Goal: Task Accomplishment & Management: Use online tool/utility

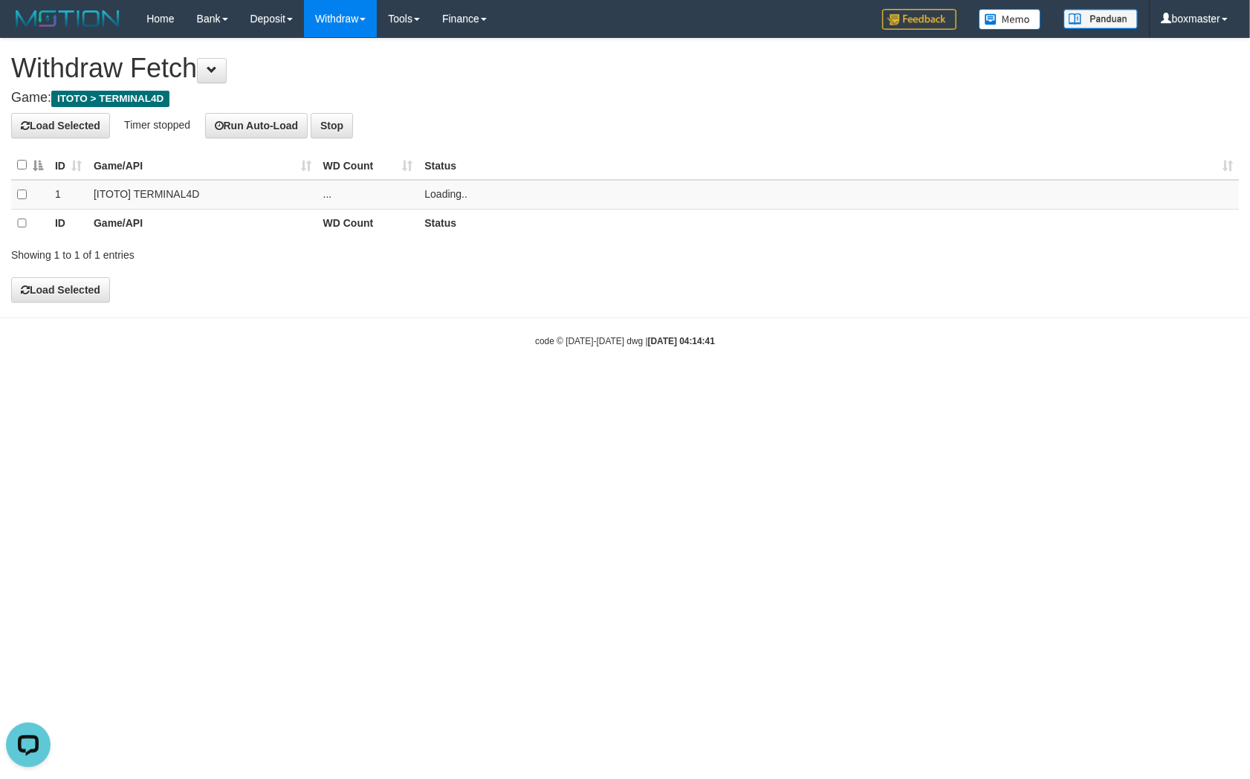
click at [589, 128] on h4 "Load Selected Timer stopped Run Auto-Load Stop" at bounding box center [625, 125] width 1228 height 25
click at [590, 127] on h4 "Load Selected Timer stopped Run Auto-Load Stop" at bounding box center [625, 125] width 1228 height 25
click at [618, 85] on div "**********" at bounding box center [625, 171] width 1250 height 264
click at [433, 190] on link "Load" at bounding box center [435, 194] width 23 height 12
click at [436, 187] on td "Load OK" at bounding box center [828, 194] width 820 height 29
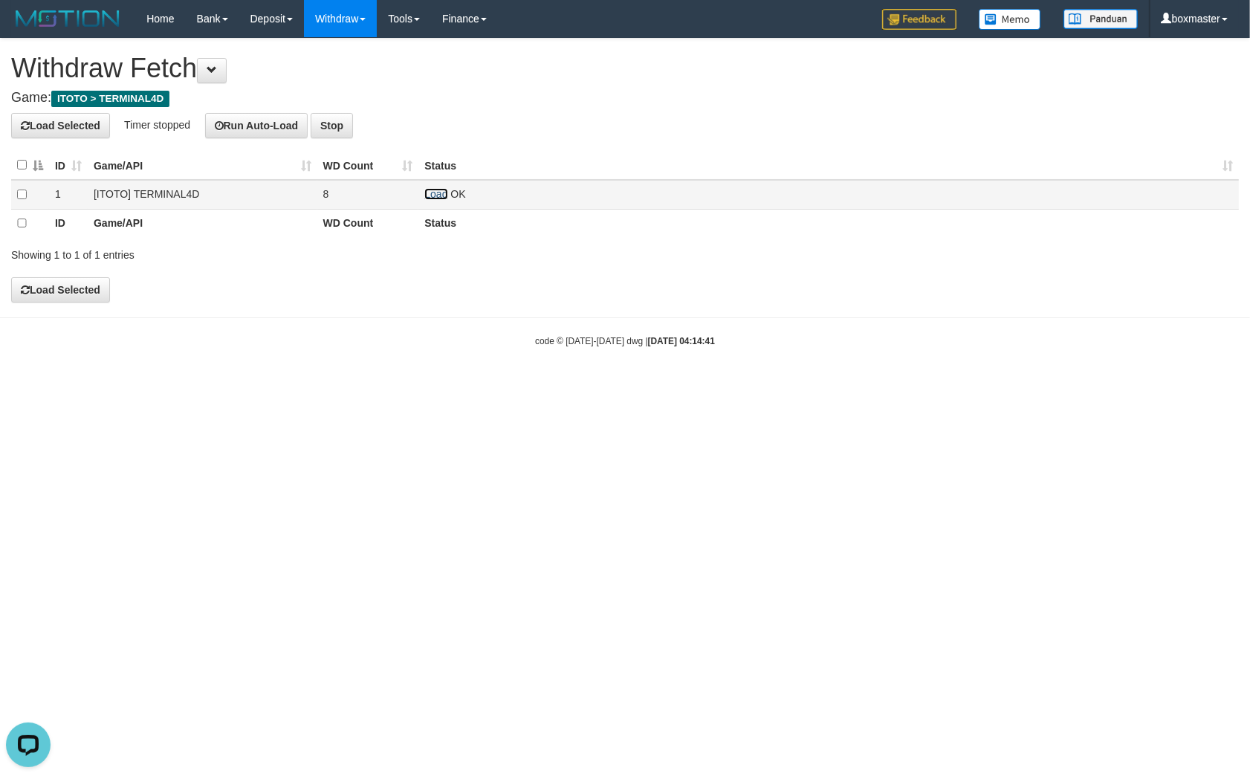
click at [437, 191] on link "Load" at bounding box center [435, 194] width 23 height 12
click at [443, 198] on link "Load" at bounding box center [435, 194] width 23 height 12
click at [436, 198] on link "Load" at bounding box center [435, 194] width 23 height 12
click at [635, 140] on div "**********" at bounding box center [625, 171] width 1250 height 264
click at [621, 385] on html "Toggle navigation Home Bank Account List Load By Website Group [ITOTO] TERMINAL…" at bounding box center [625, 192] width 1250 height 385
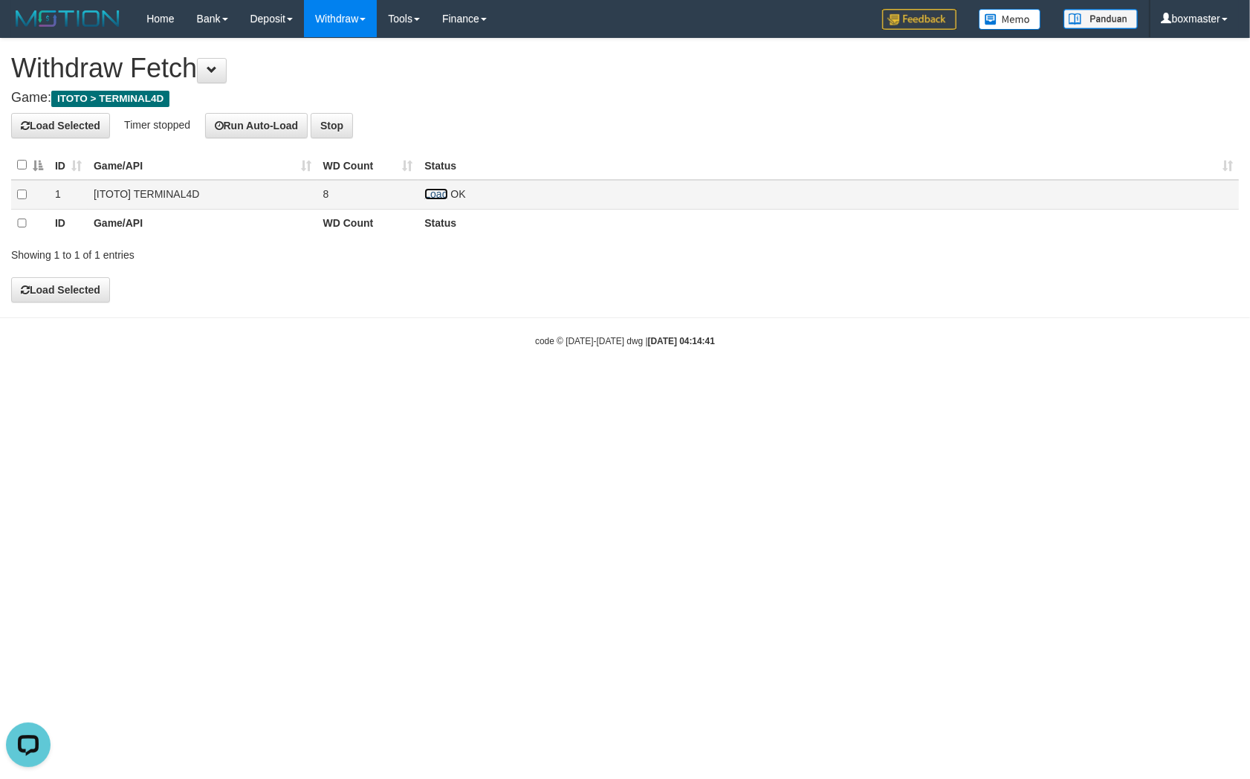
click at [441, 192] on link "Load" at bounding box center [435, 194] width 23 height 12
click at [438, 194] on link "Load" at bounding box center [435, 194] width 23 height 12
click at [435, 190] on link "Load" at bounding box center [435, 194] width 23 height 12
drag, startPoint x: 436, startPoint y: 189, endPoint x: 537, endPoint y: 105, distance: 131.4
click at [436, 190] on link "Load" at bounding box center [435, 194] width 23 height 12
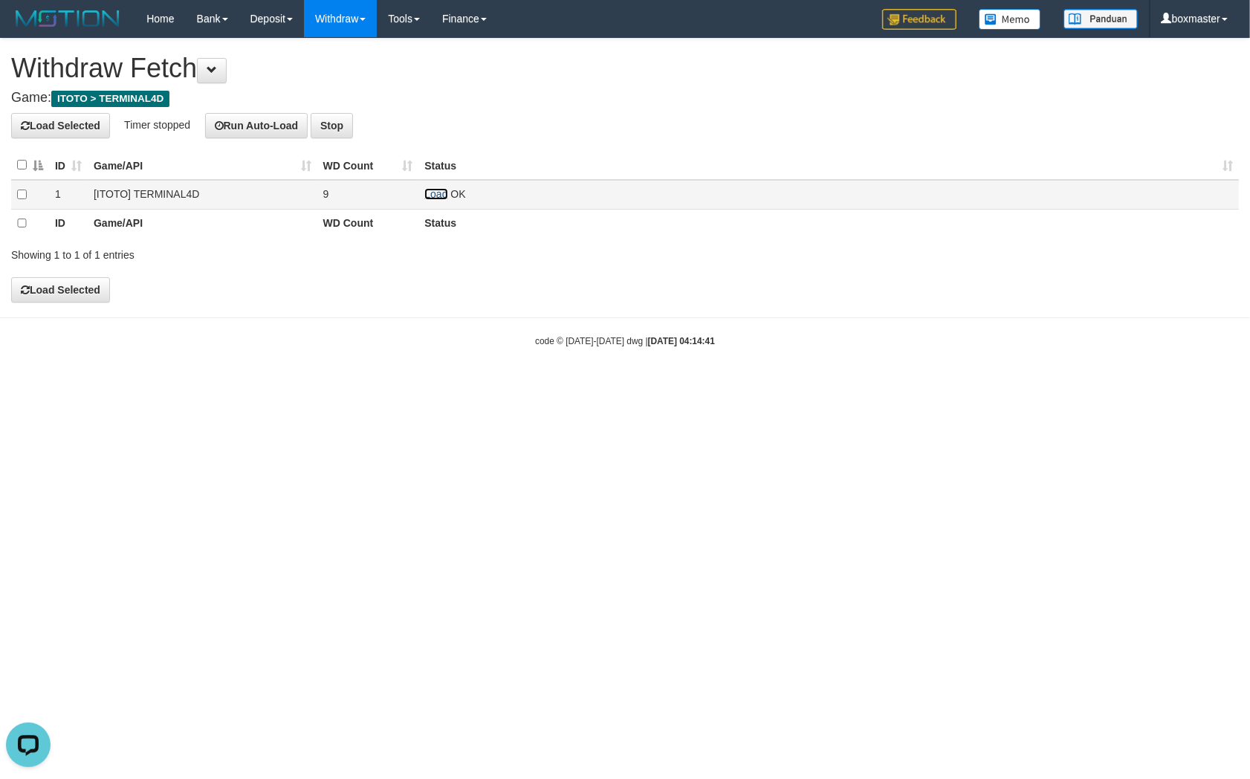
click at [432, 190] on link "Load" at bounding box center [435, 194] width 23 height 12
click at [427, 198] on link "Load" at bounding box center [435, 194] width 23 height 12
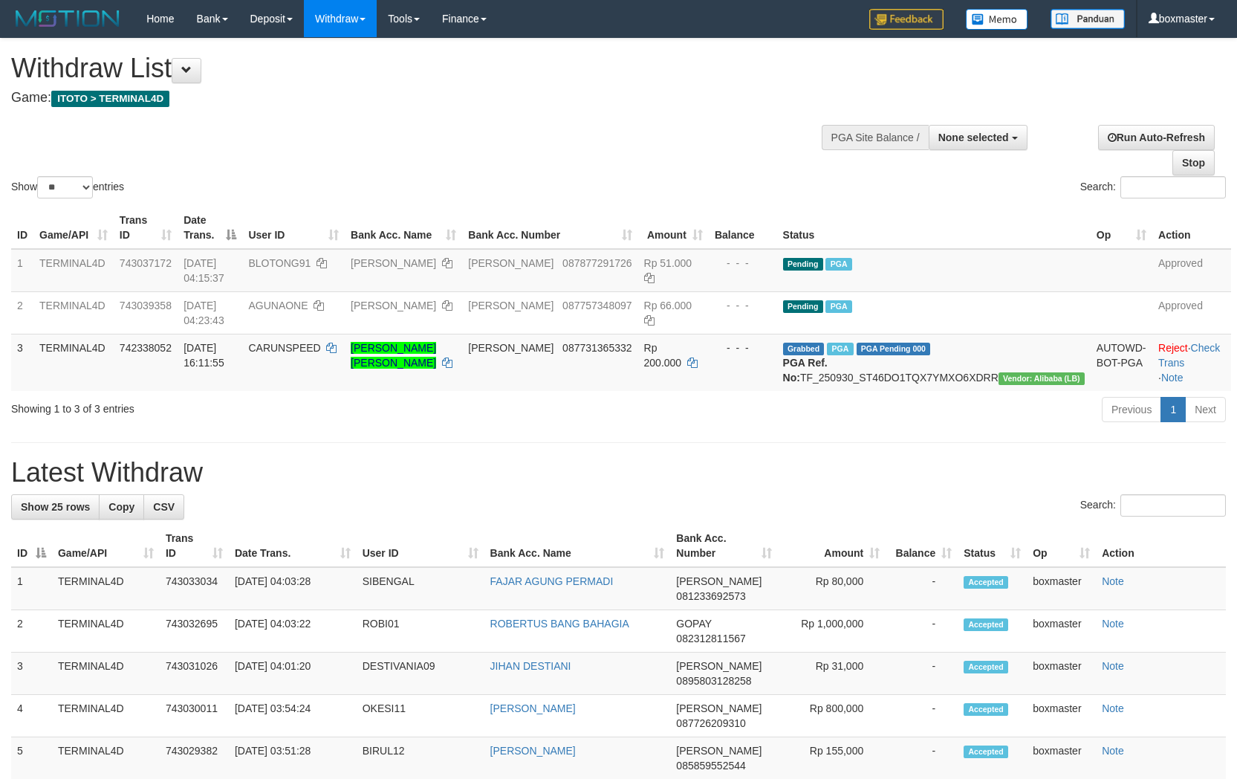
select select
select select "**"
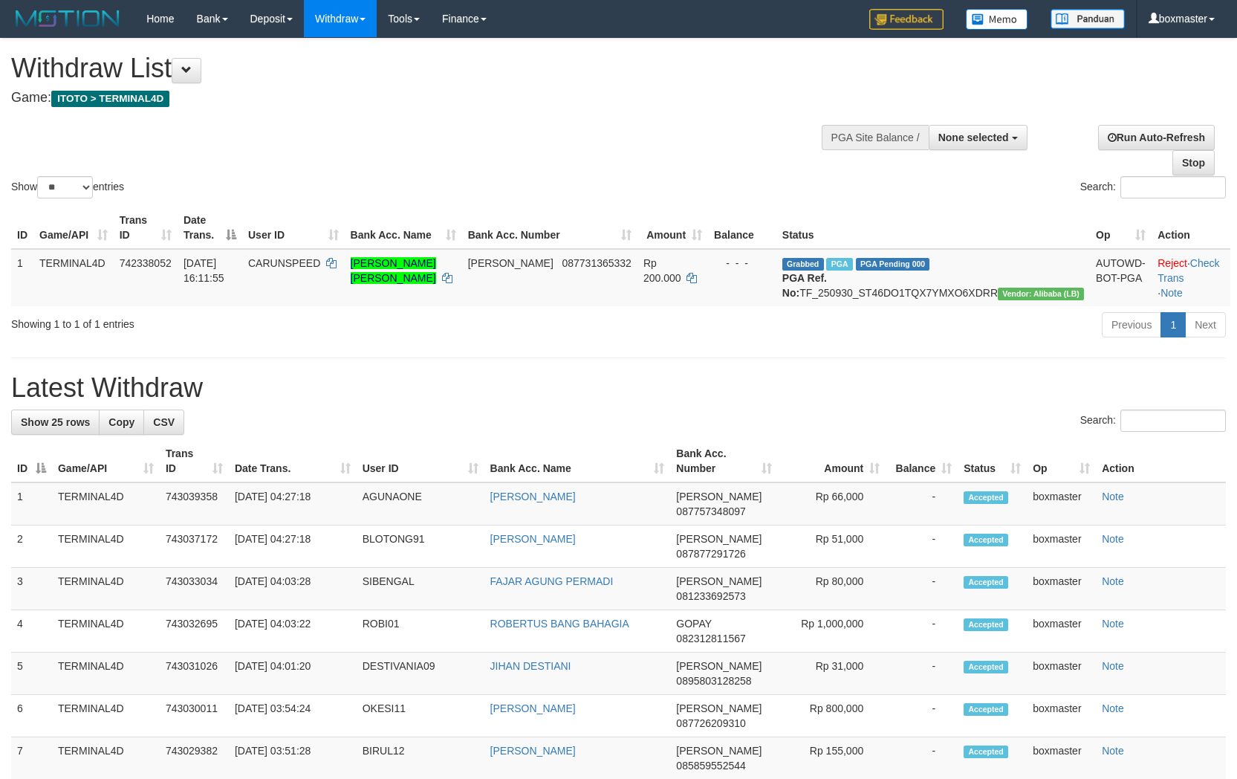
select select
select select "**"
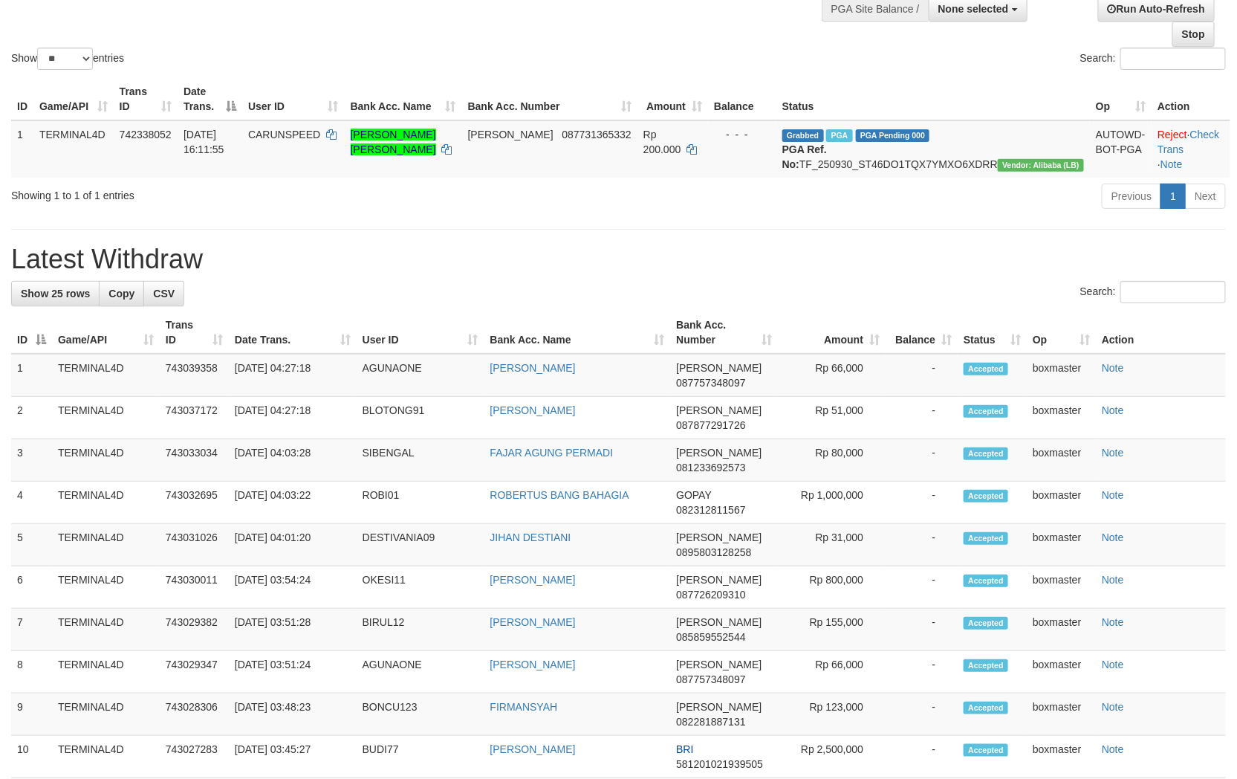
click at [657, 242] on div "**********" at bounding box center [618, 681] width 1237 height 1543
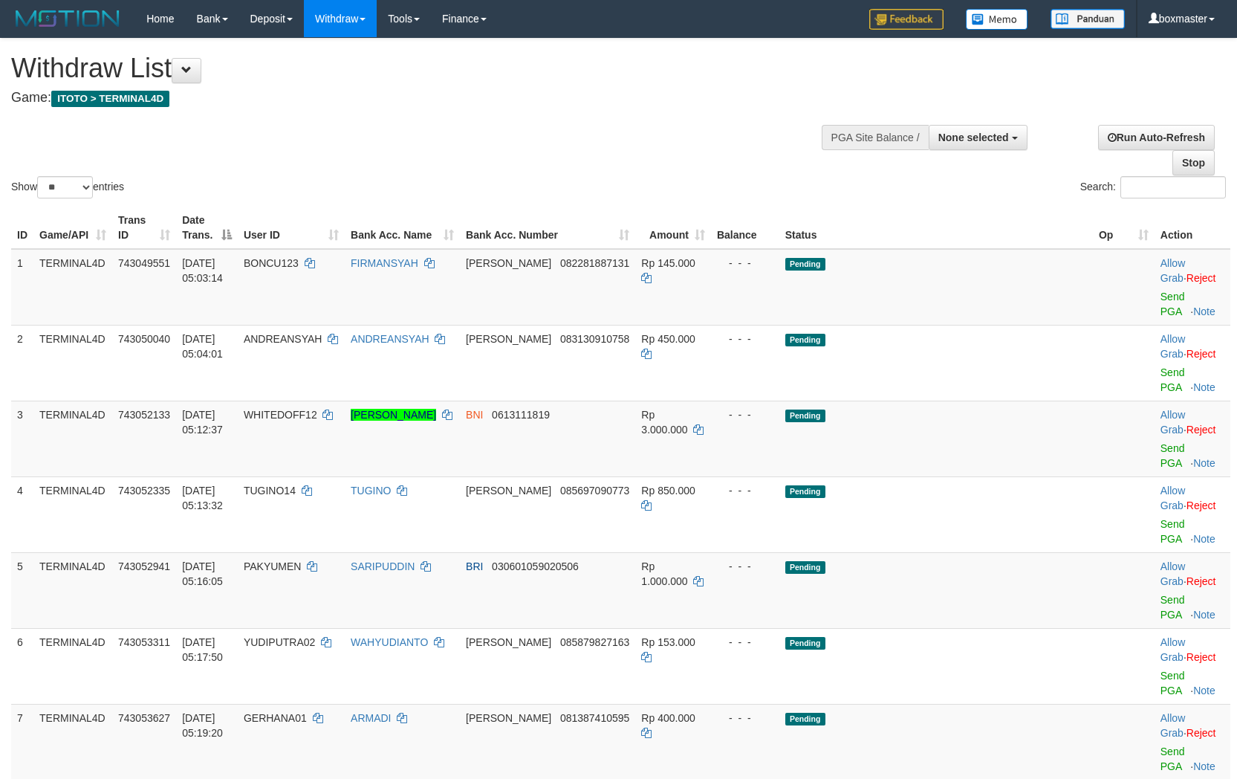
select select
select select "**"
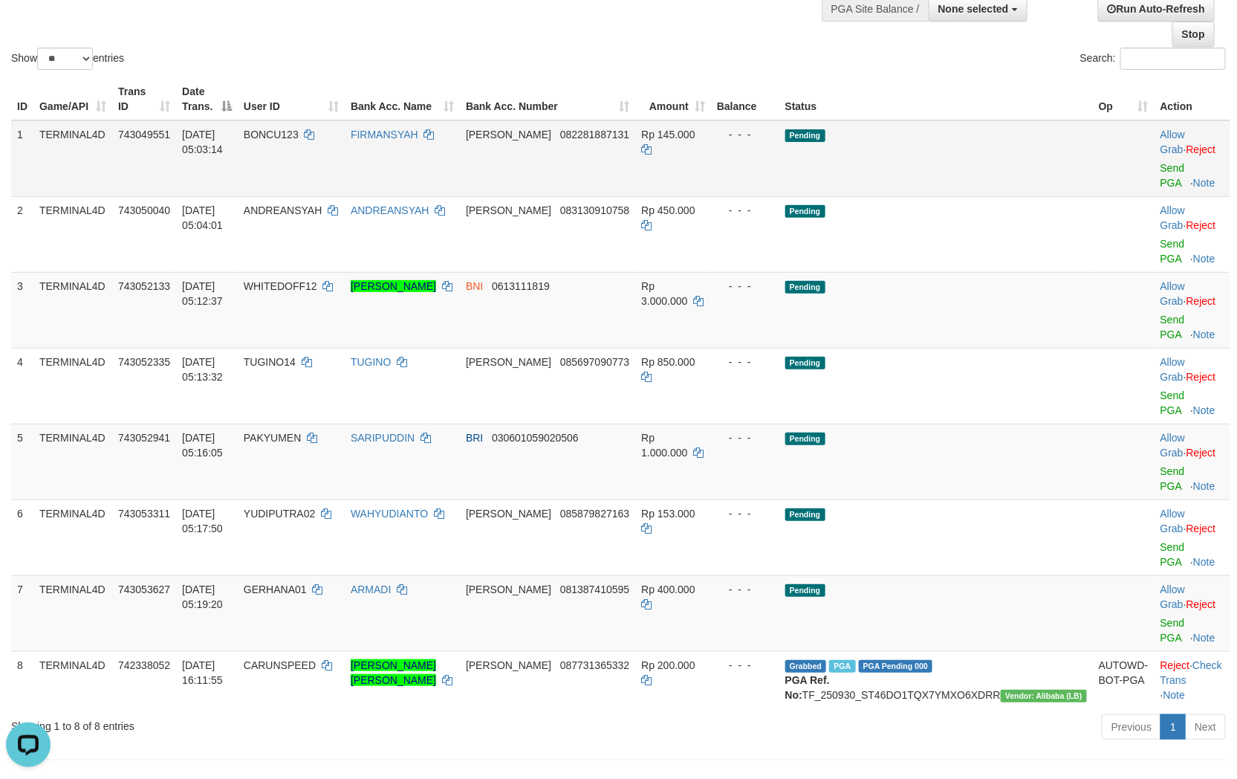
drag, startPoint x: 350, startPoint y: 117, endPoint x: 329, endPoint y: 126, distance: 22.9
click at [345, 119] on th "User ID" at bounding box center [291, 99] width 107 height 42
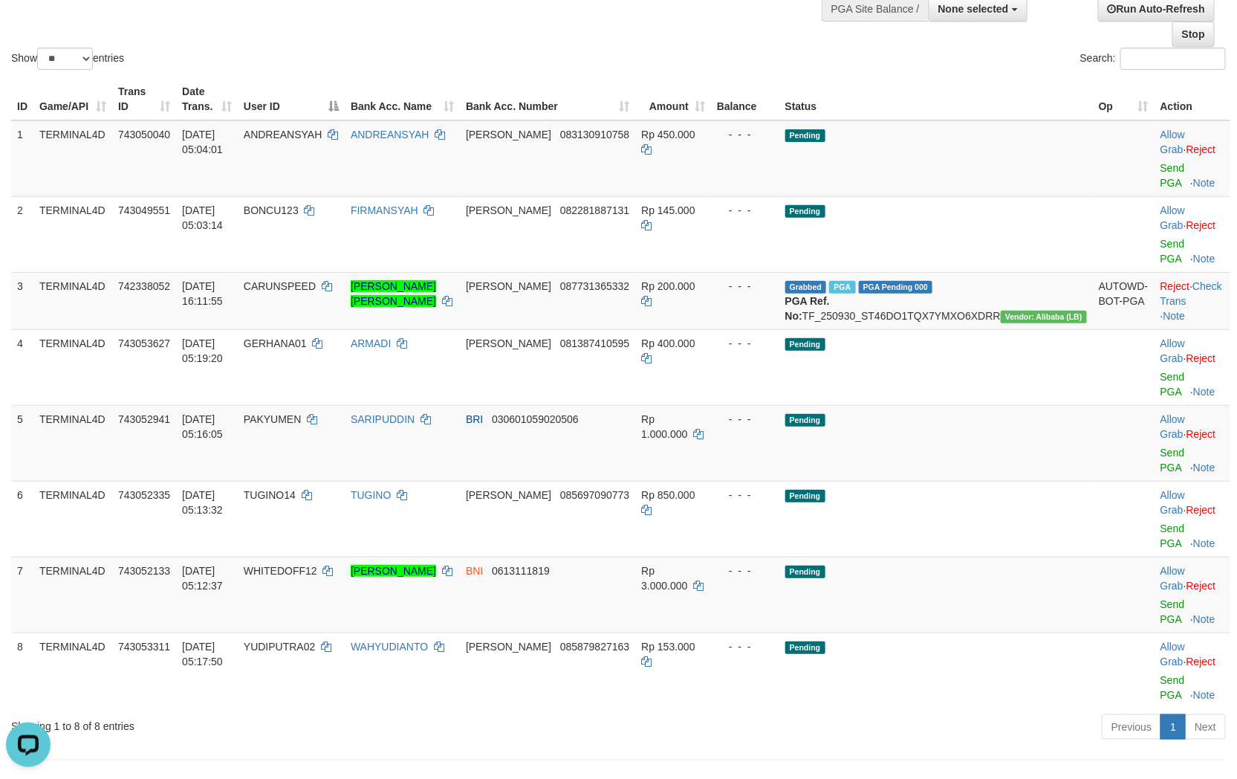
click at [323, 129] on span "ANDREANSYAH" at bounding box center [283, 135] width 79 height 12
click at [322, 129] on span "ANDREANSYAH" at bounding box center [283, 135] width 79 height 12
copy span "ANDREANSYAH"
click at [323, 129] on span "ANDREANSYAH" at bounding box center [283, 135] width 79 height 12
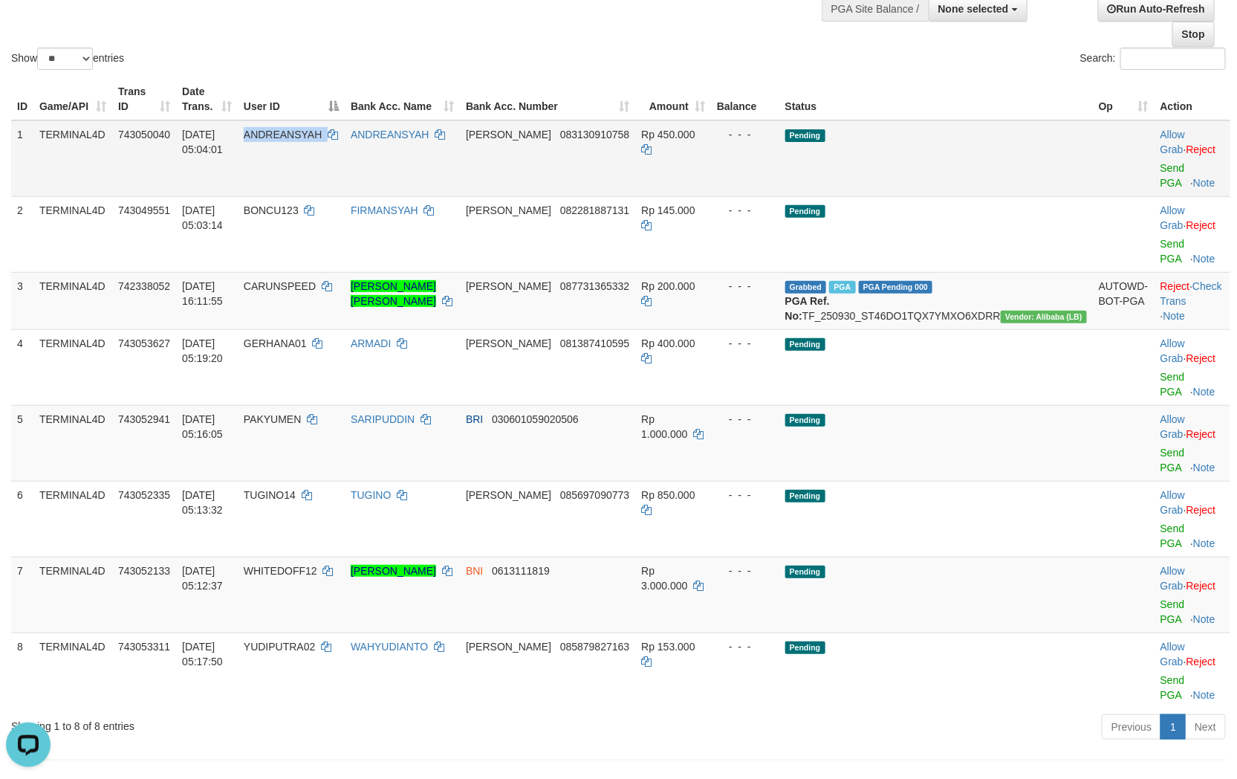
click at [323, 129] on span "ANDREANSYAH" at bounding box center [283, 135] width 79 height 12
copy td "ANDREANSYAH"
click at [1161, 162] on link "Send PGA" at bounding box center [1173, 175] width 25 height 27
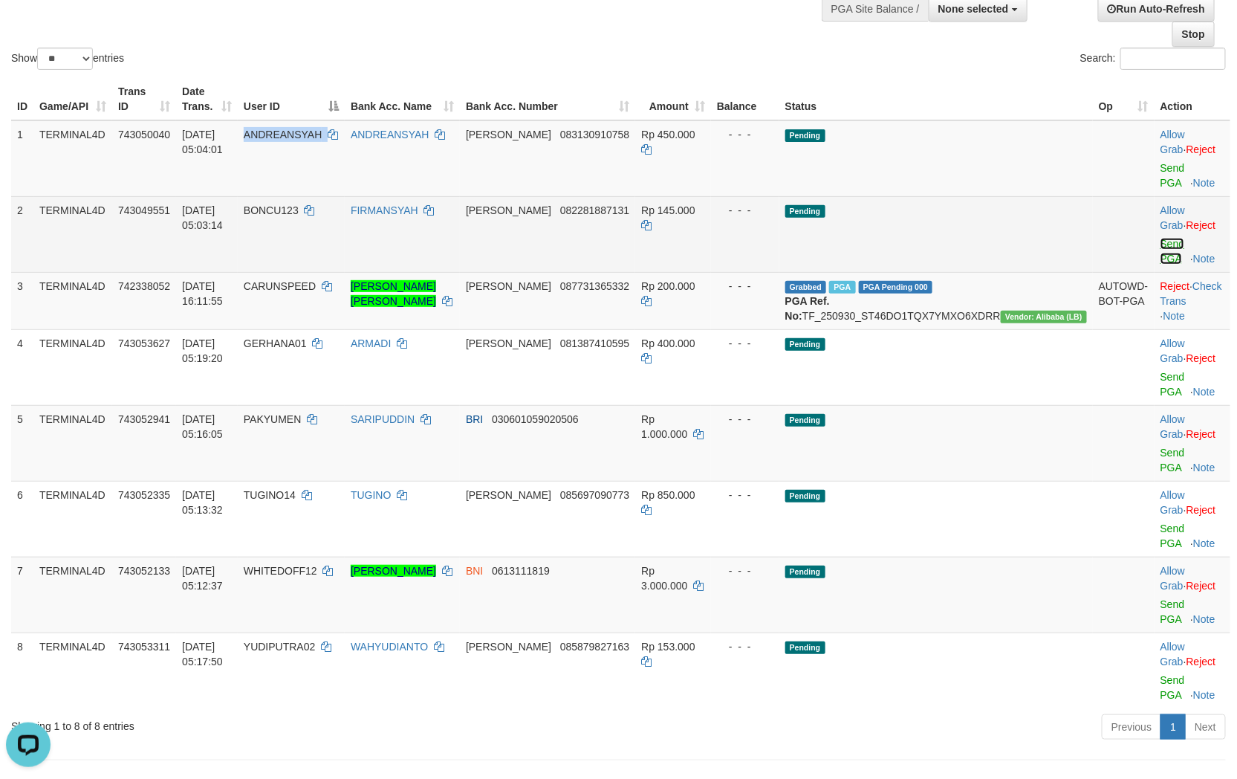
click at [1161, 238] on link "Send PGA" at bounding box center [1173, 251] width 25 height 27
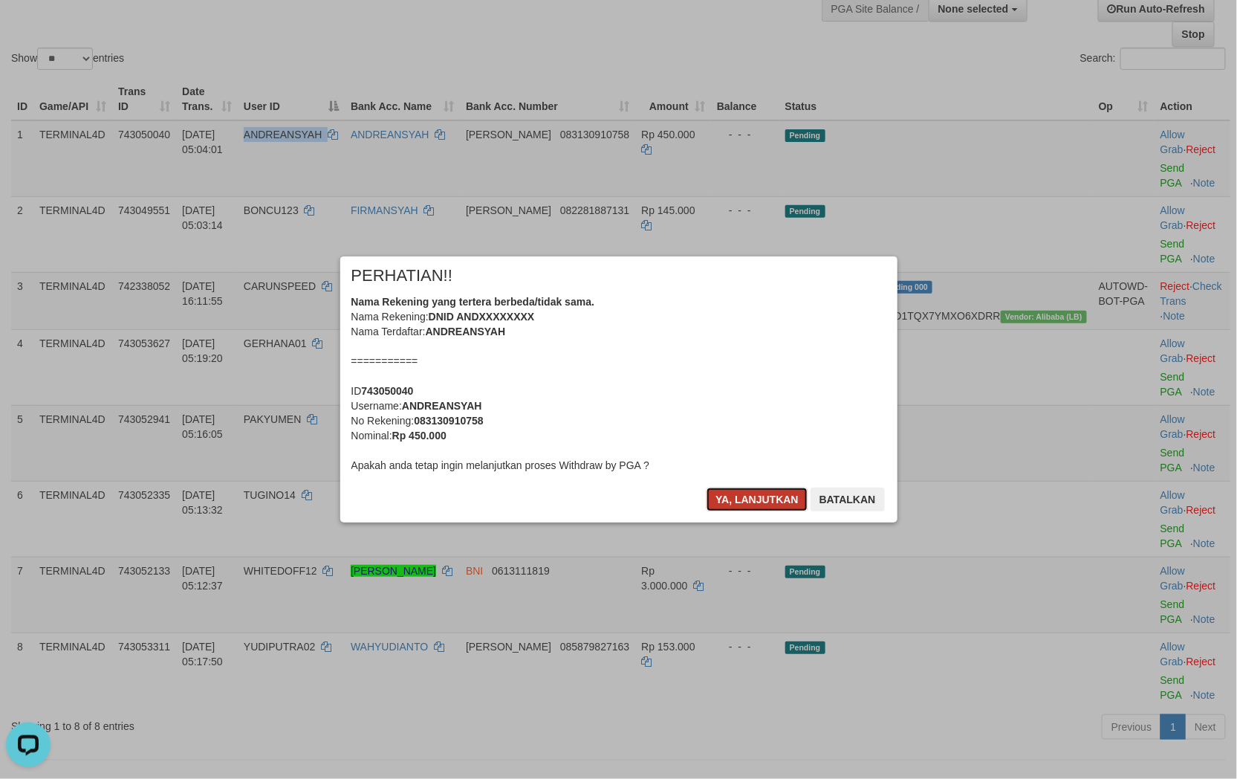
click at [746, 500] on button "Ya, lanjutkan" at bounding box center [757, 500] width 101 height 24
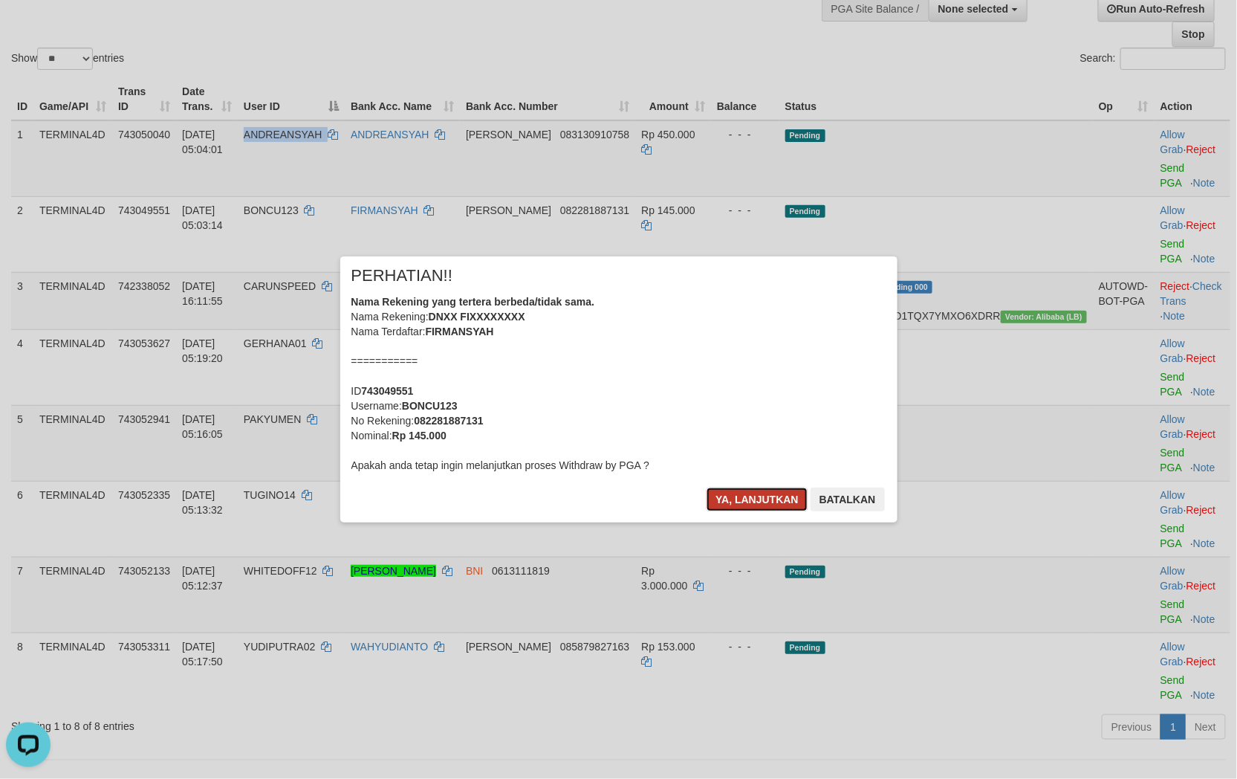
click at [746, 506] on button "Ya, lanjutkan" at bounding box center [757, 500] width 101 height 24
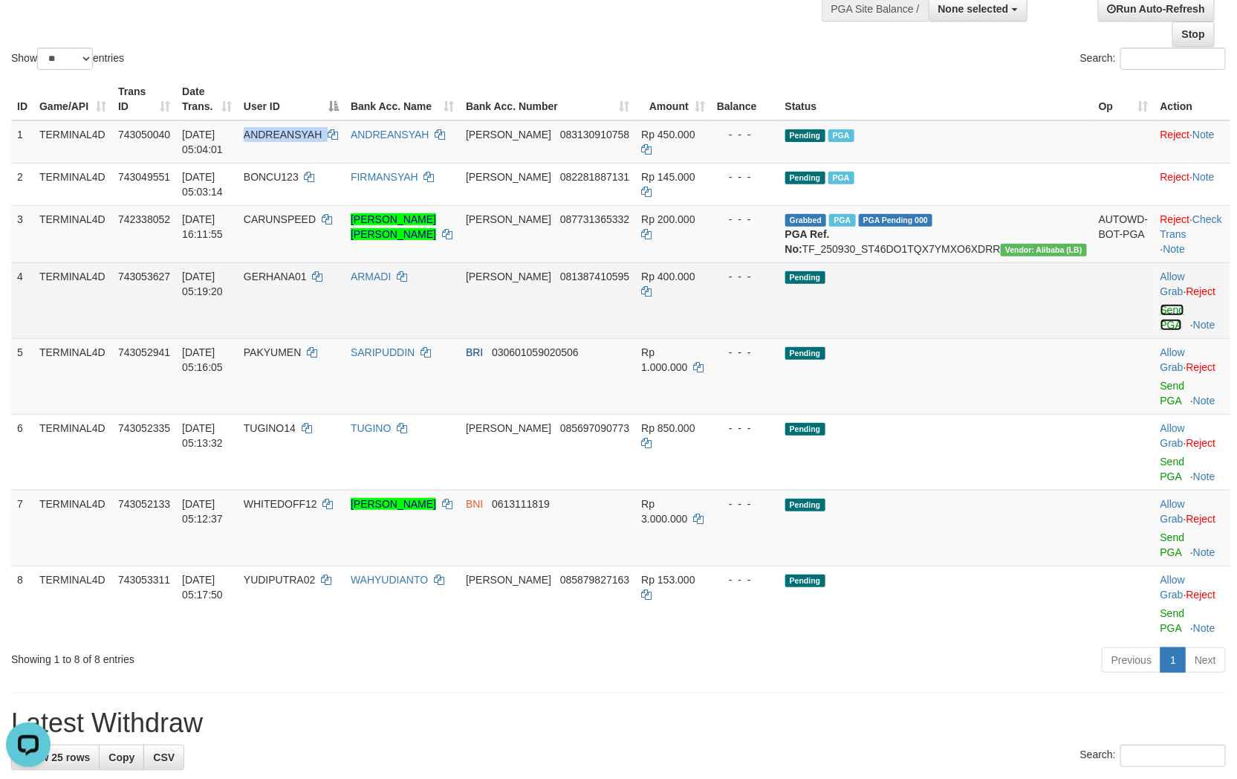
drag, startPoint x: 1156, startPoint y: 302, endPoint x: 708, endPoint y: 229, distance: 454.1
click at [1161, 304] on link "Send PGA" at bounding box center [1173, 317] width 25 height 27
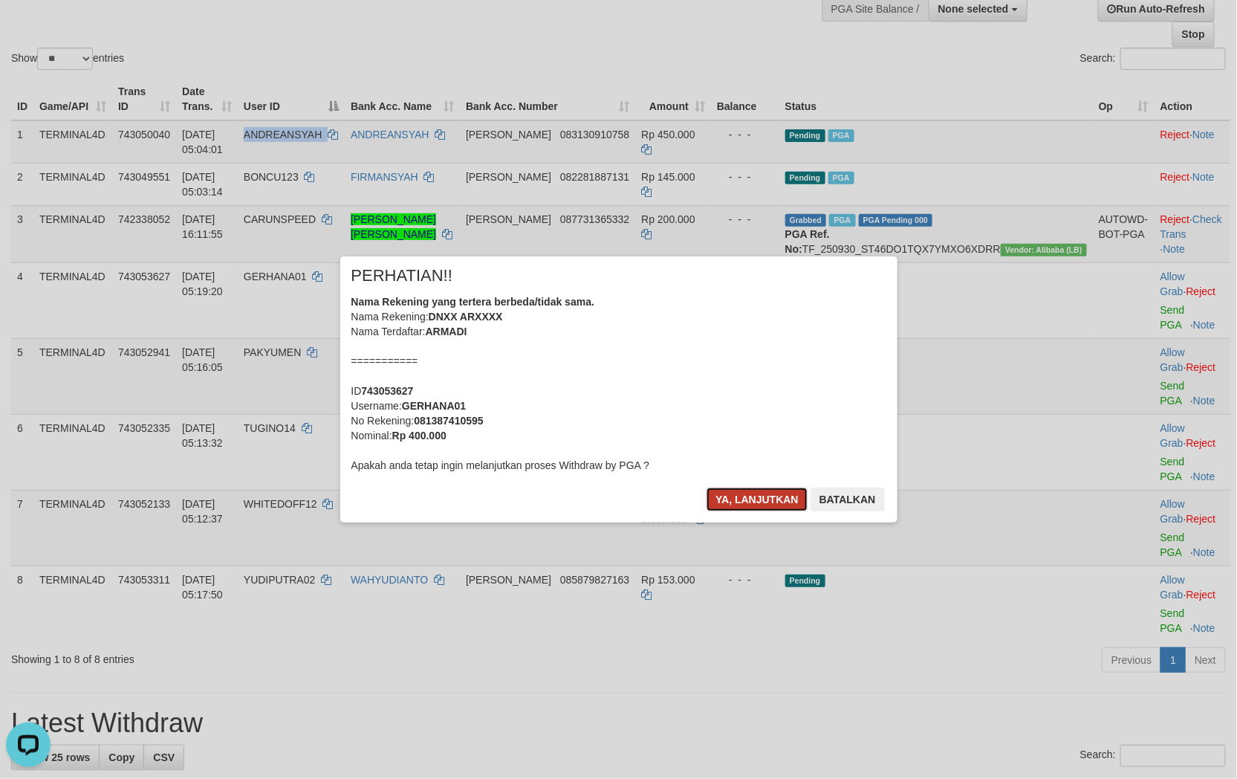
click at [748, 498] on button "Ya, lanjutkan" at bounding box center [757, 500] width 101 height 24
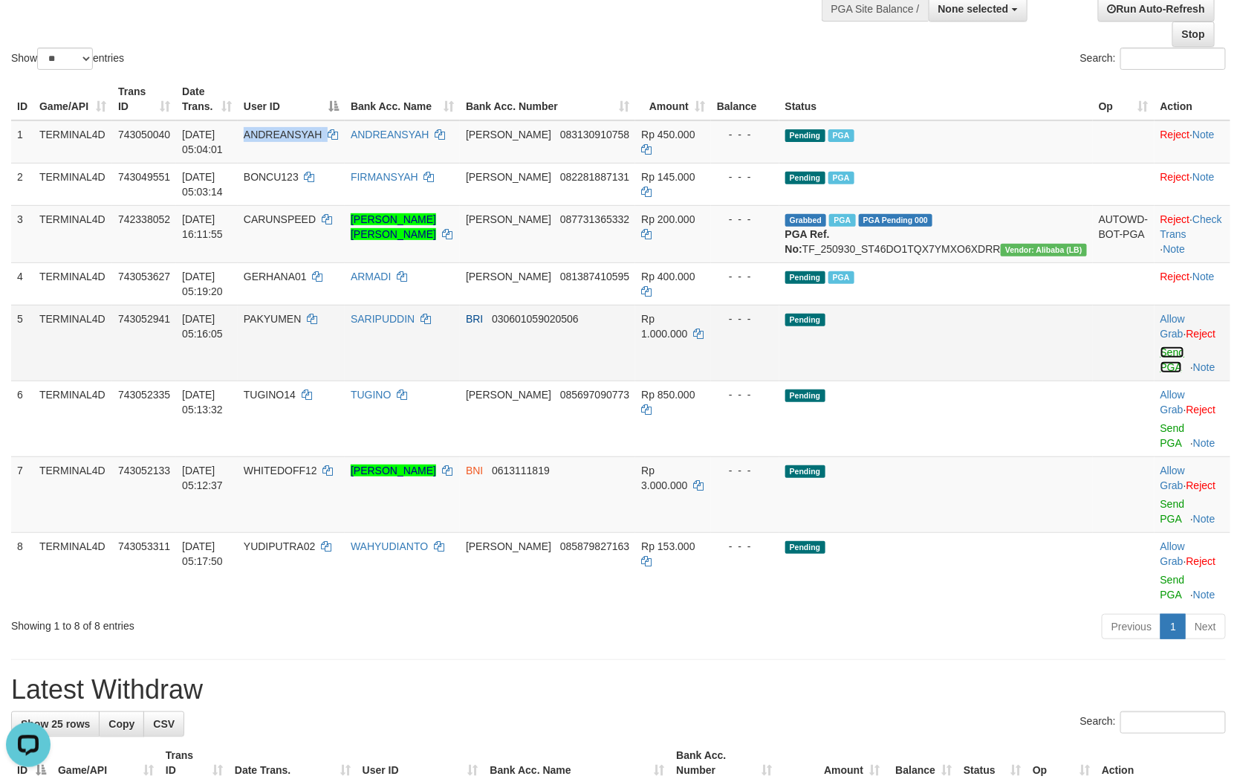
click at [1161, 350] on link "Send PGA" at bounding box center [1173, 359] width 25 height 27
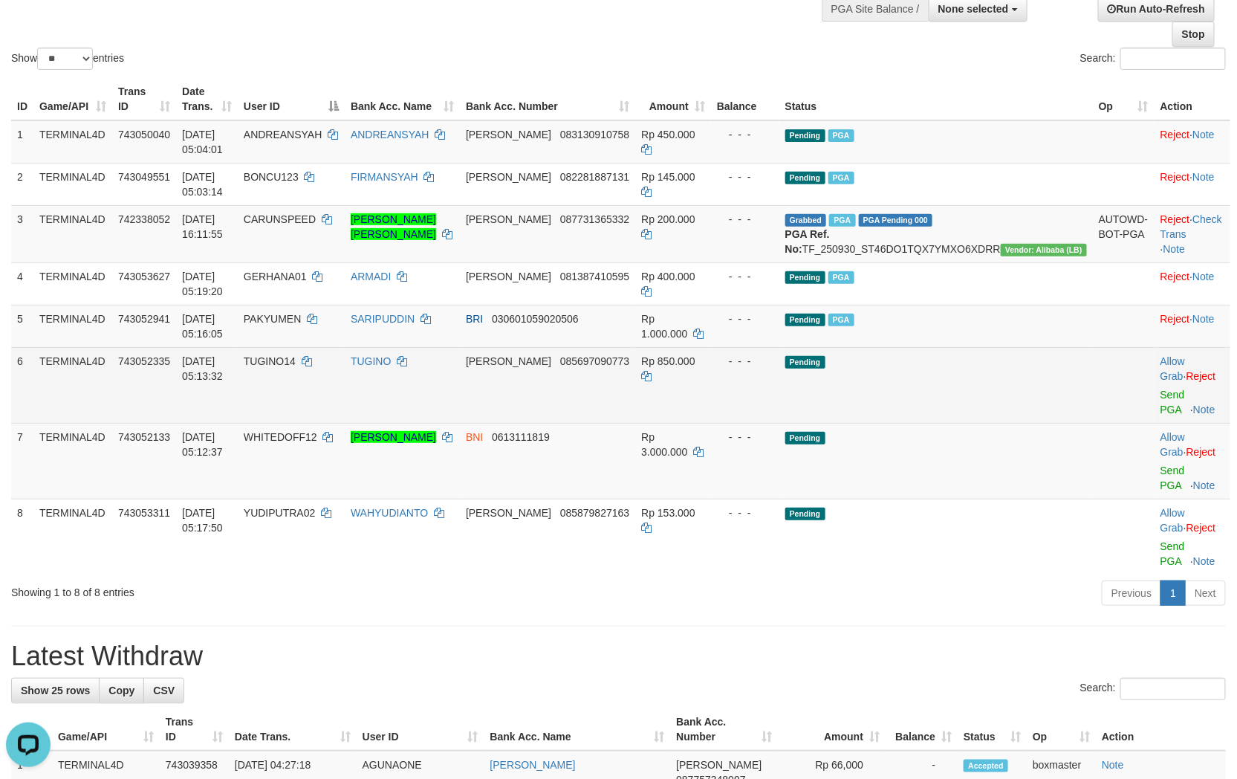
click at [1155, 399] on td "Allow Grab · Reject Send PGA · Note" at bounding box center [1193, 385] width 76 height 76
click at [1161, 395] on link "Send PGA" at bounding box center [1173, 402] width 25 height 27
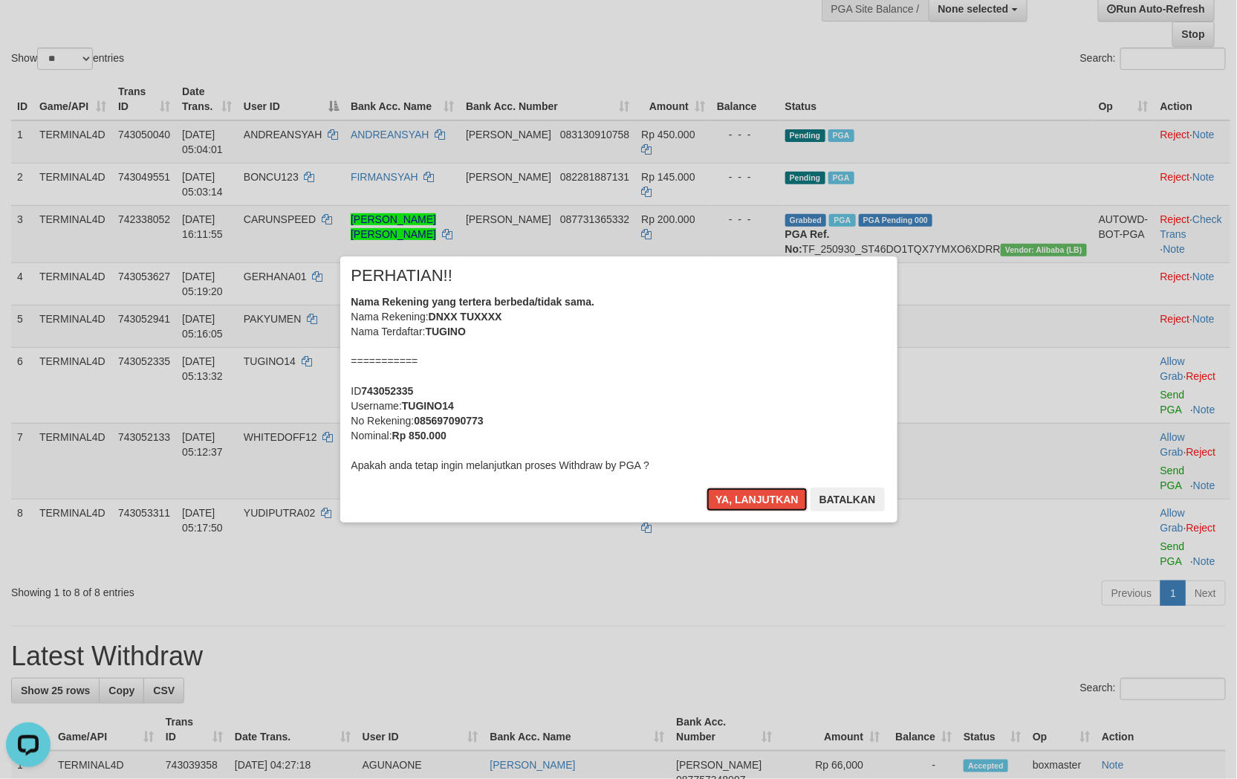
drag, startPoint x: 786, startPoint y: 493, endPoint x: 917, endPoint y: 477, distance: 132.5
click at [786, 495] on button "Ya, lanjutkan" at bounding box center [757, 500] width 101 height 24
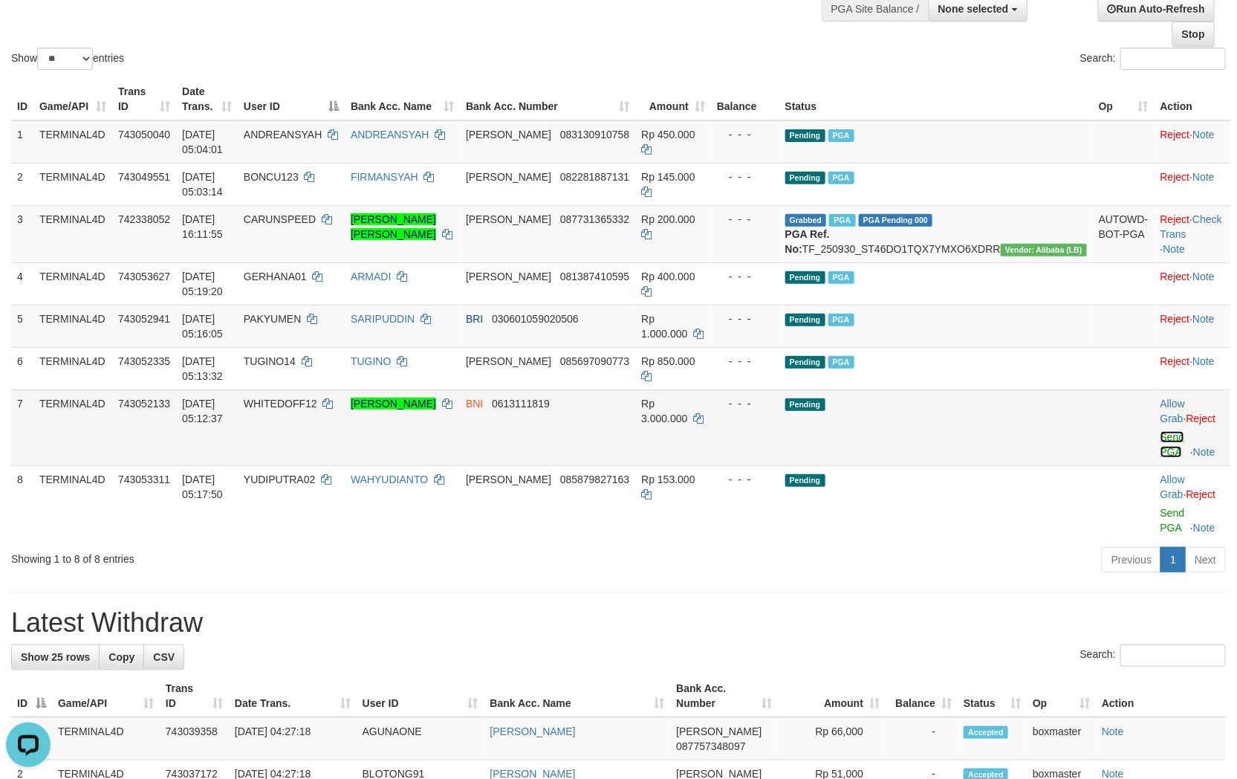
click at [1161, 438] on link "Send PGA" at bounding box center [1173, 444] width 25 height 27
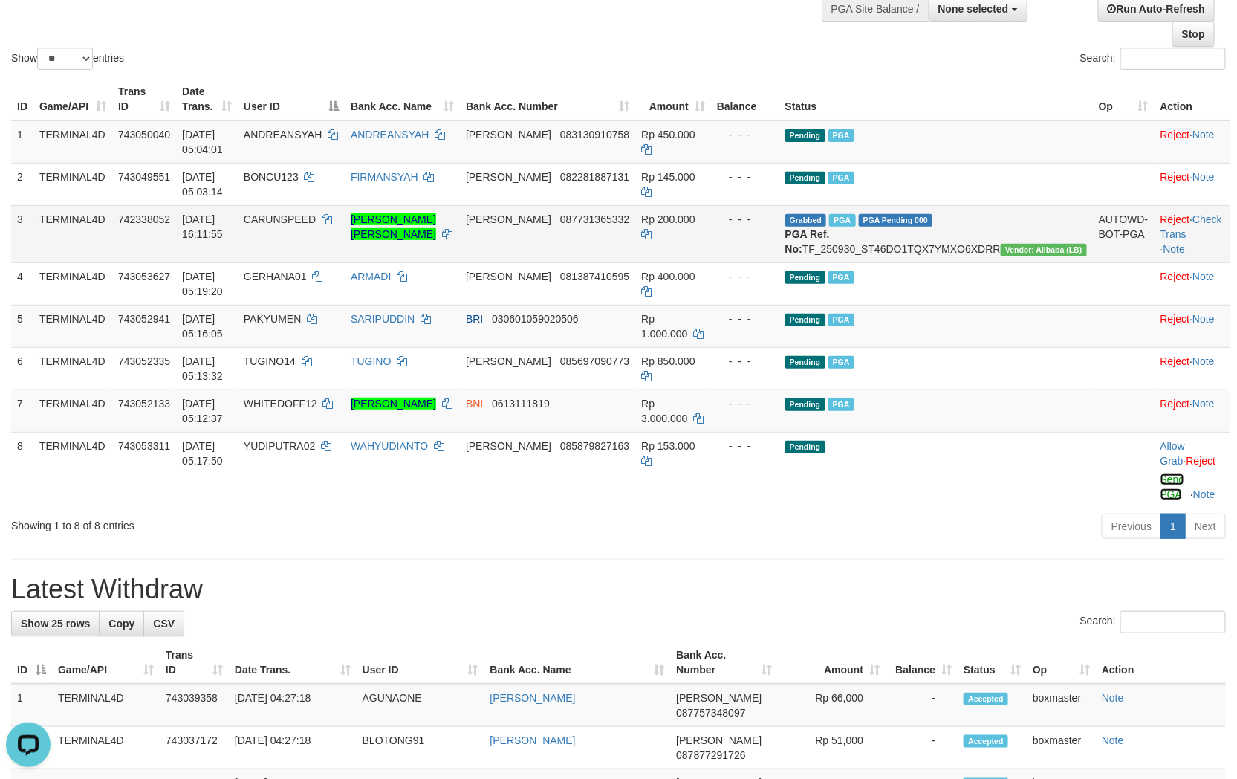
click at [1161, 481] on link "Send PGA" at bounding box center [1173, 486] width 25 height 27
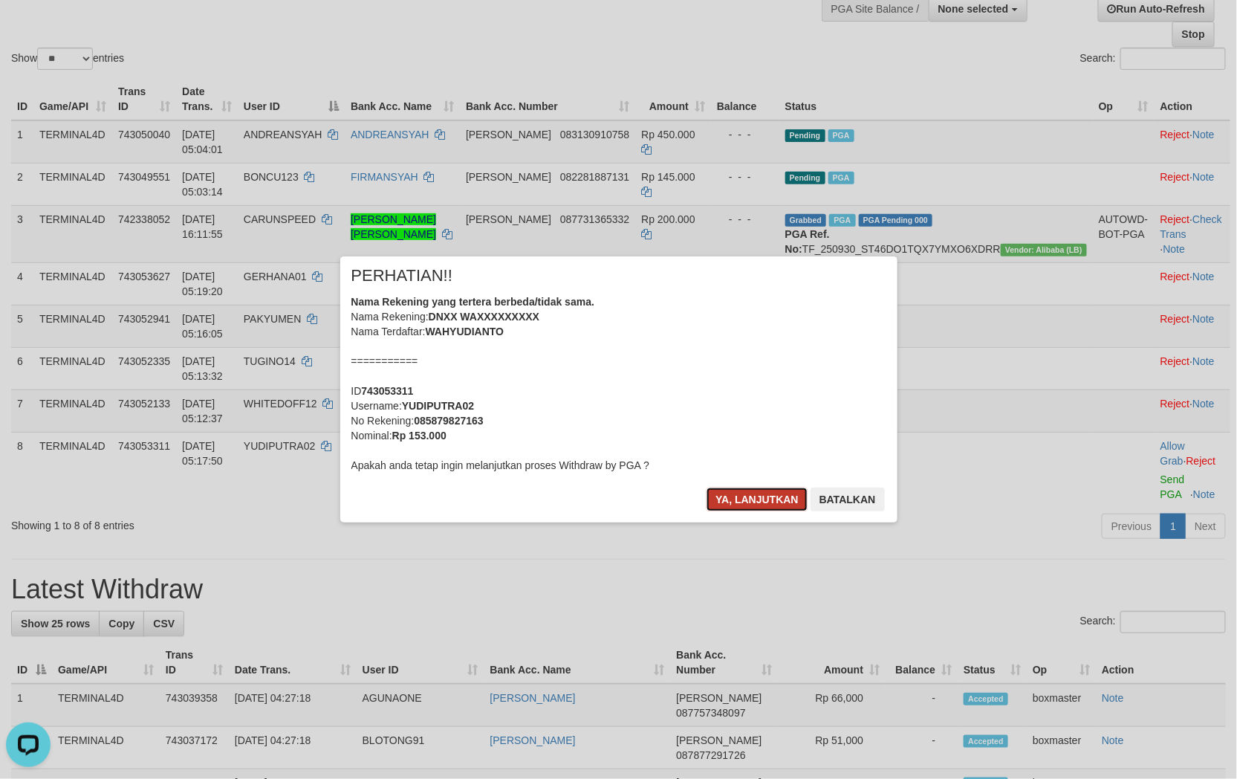
drag, startPoint x: 718, startPoint y: 496, endPoint x: 730, endPoint y: 502, distance: 13.3
click at [719, 496] on button "Ya, lanjutkan" at bounding box center [757, 500] width 101 height 24
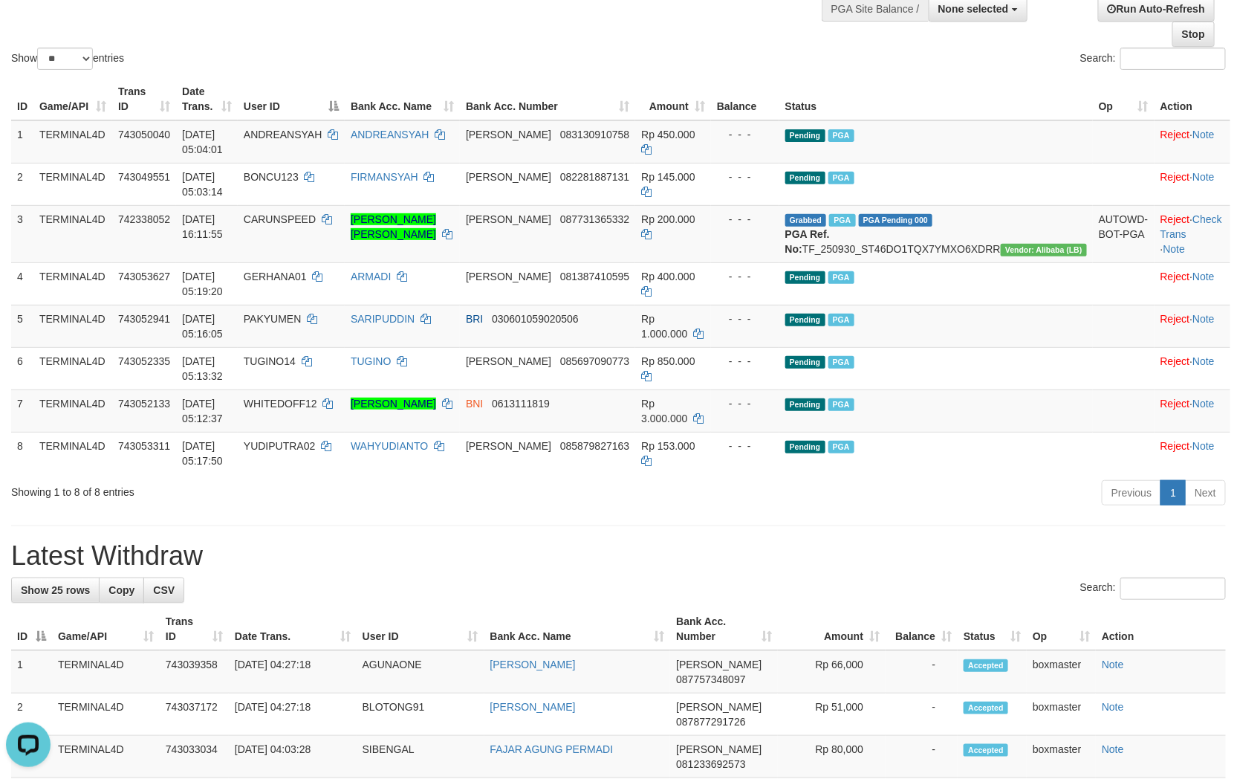
click at [858, 562] on h1 "Latest Withdraw" at bounding box center [618, 556] width 1215 height 30
click at [684, 90] on th "Amount" at bounding box center [673, 99] width 76 height 42
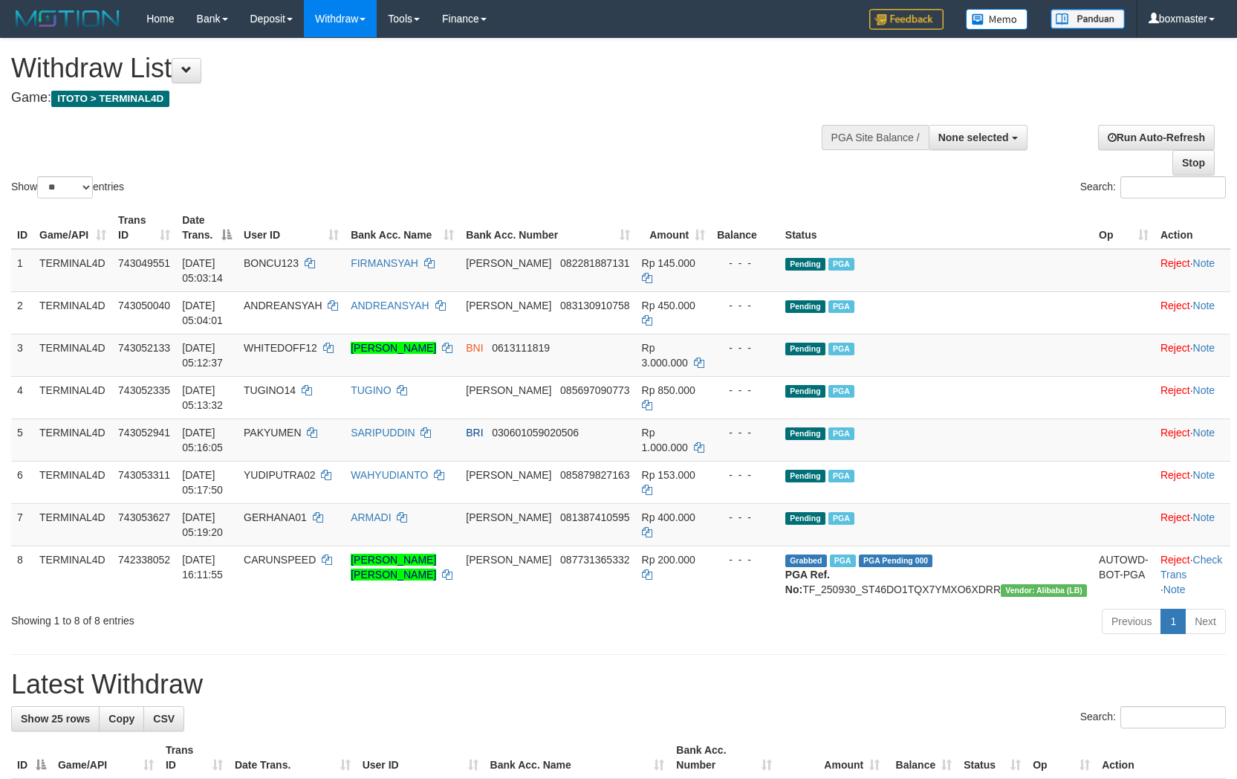
select select
select select "**"
click at [714, 123] on div "Show ** ** ** *** entries Search:" at bounding box center [618, 120] width 1237 height 163
drag, startPoint x: 503, startPoint y: 152, endPoint x: 256, endPoint y: 8, distance: 286.0
click at [503, 152] on div "Show ** ** ** *** entries Search:" at bounding box center [618, 120] width 1237 height 163
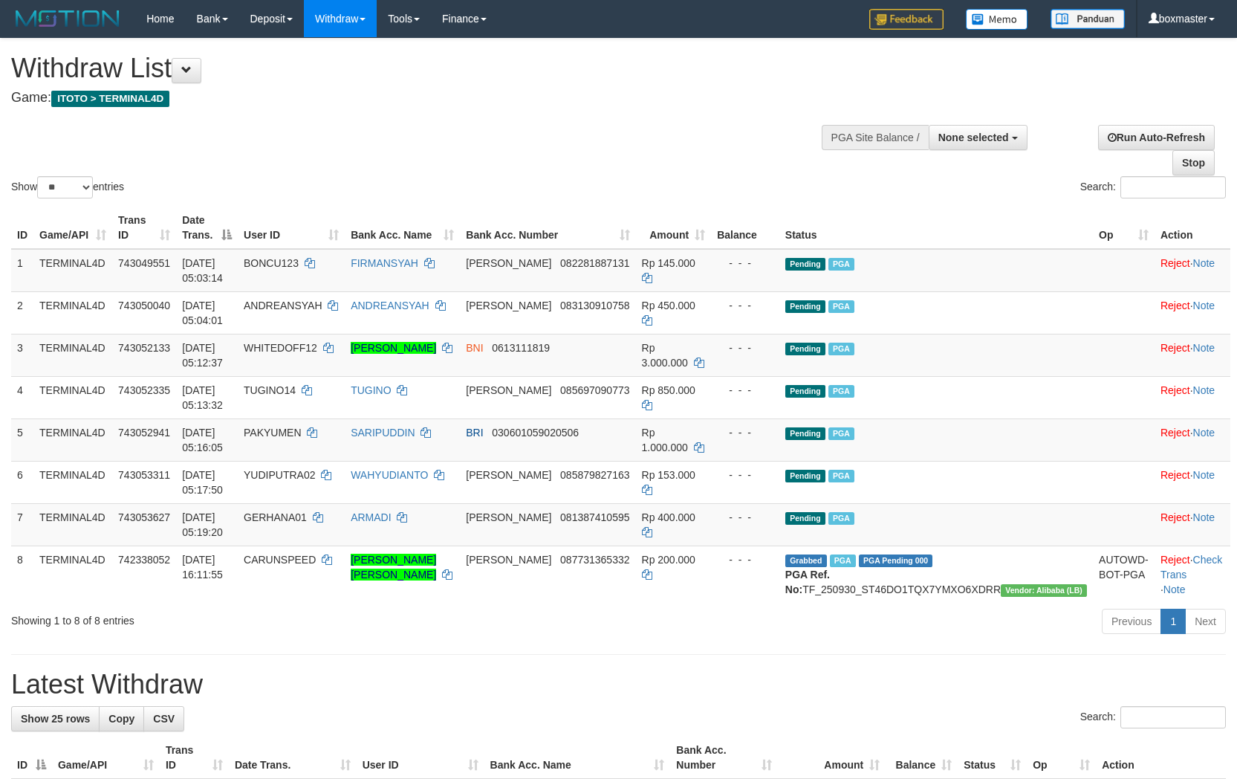
select select
select select "**"
select select
select select "**"
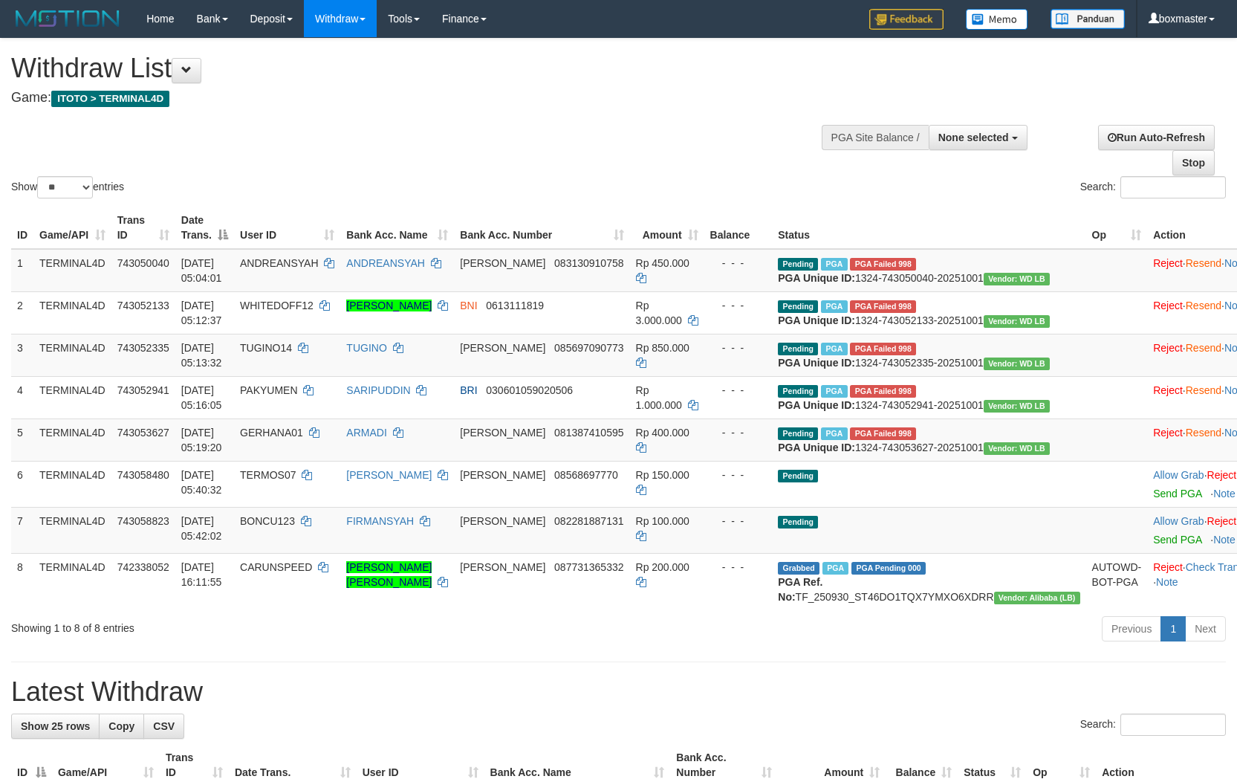
select select
select select "**"
click at [721, 149] on div "Show ** ** ** *** entries Search:" at bounding box center [618, 120] width 1237 height 163
click at [985, 140] on span "None selected" at bounding box center [974, 138] width 71 height 12
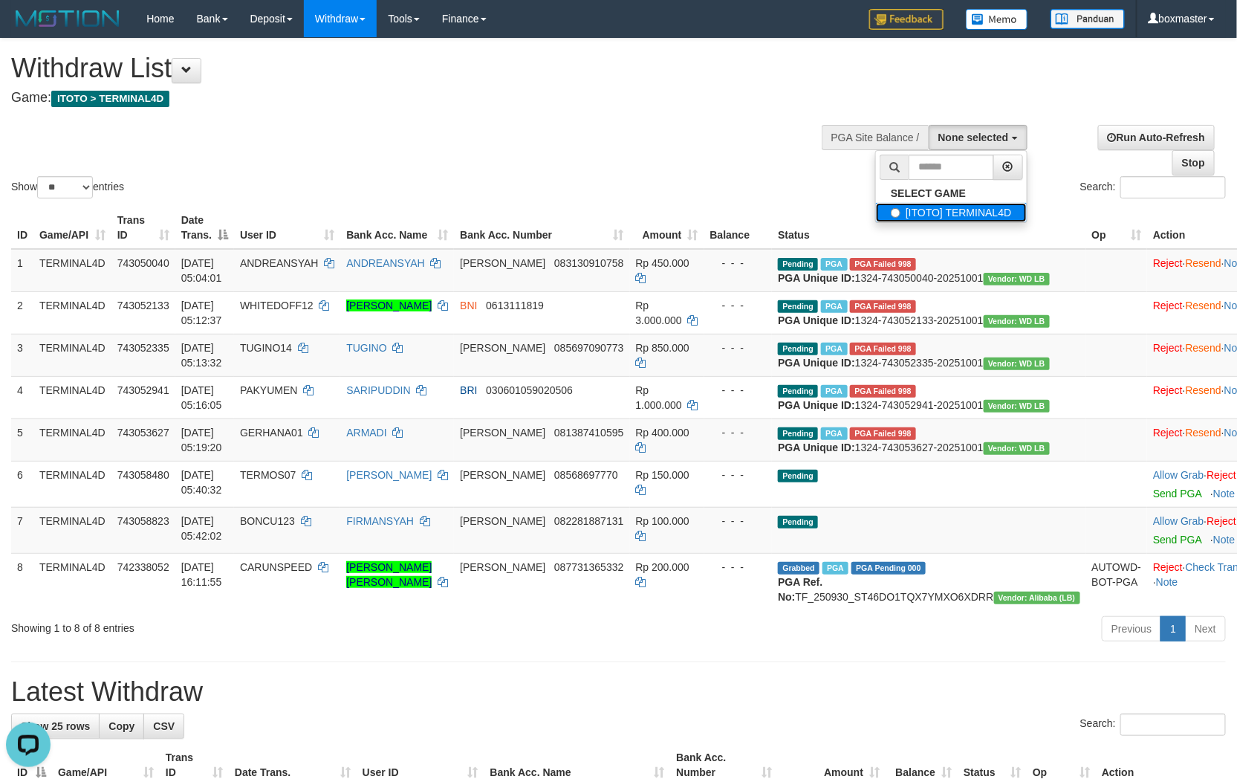
click at [940, 212] on label "[ITOTO] TERMINAL4D" at bounding box center [951, 212] width 150 height 19
select select "****"
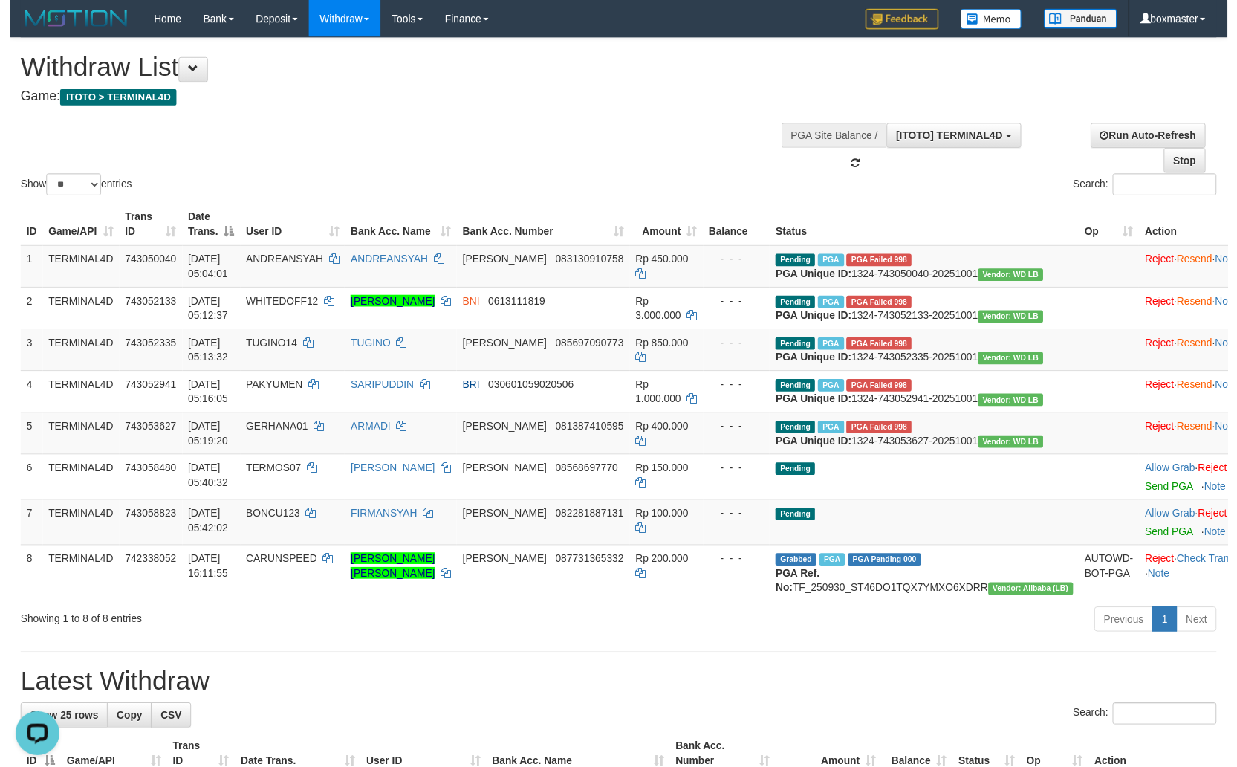
scroll to position [13, 0]
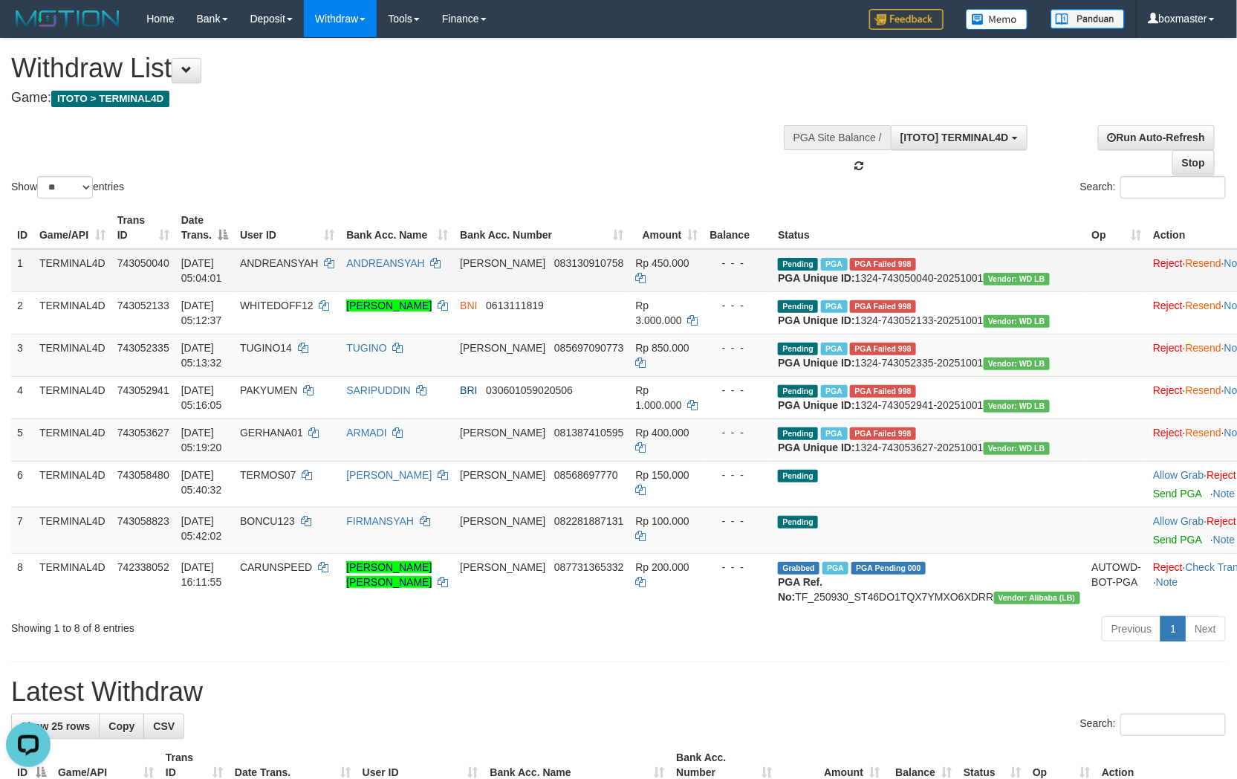
click at [916, 263] on span "PGA Failed 998" at bounding box center [883, 264] width 66 height 13
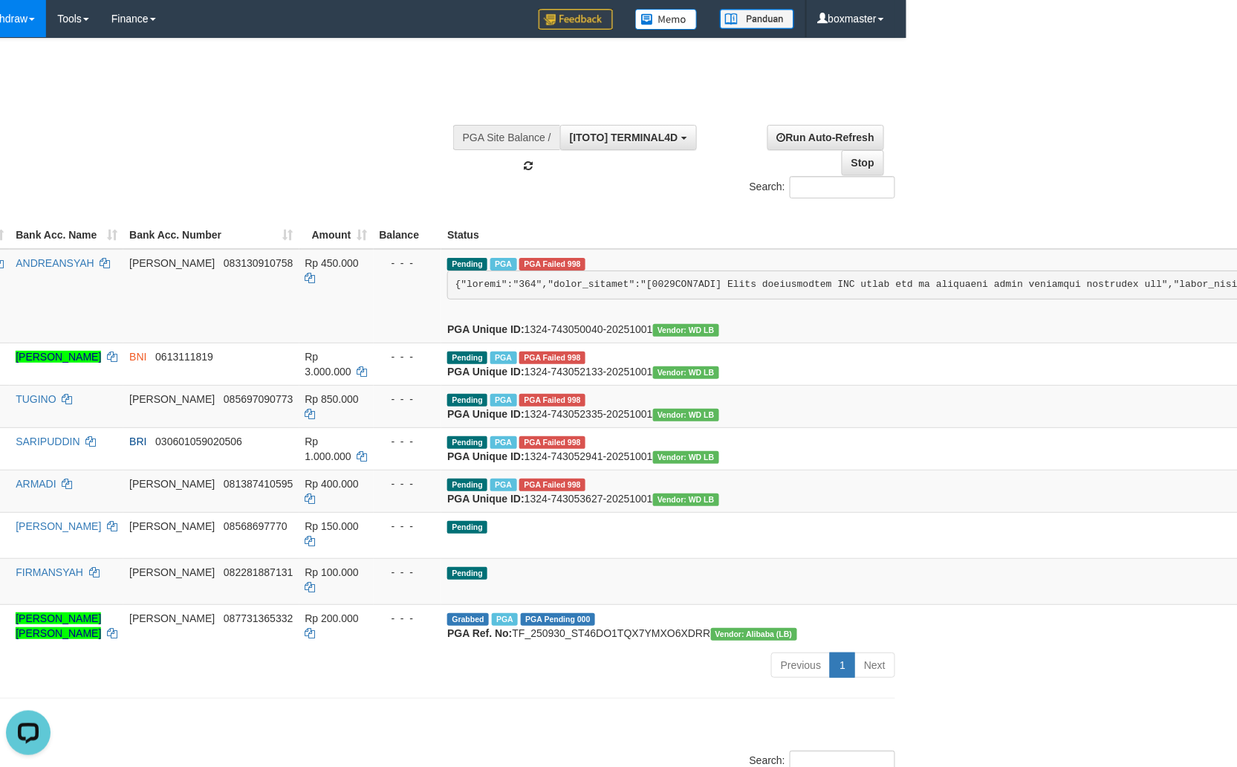
scroll to position [0, 82]
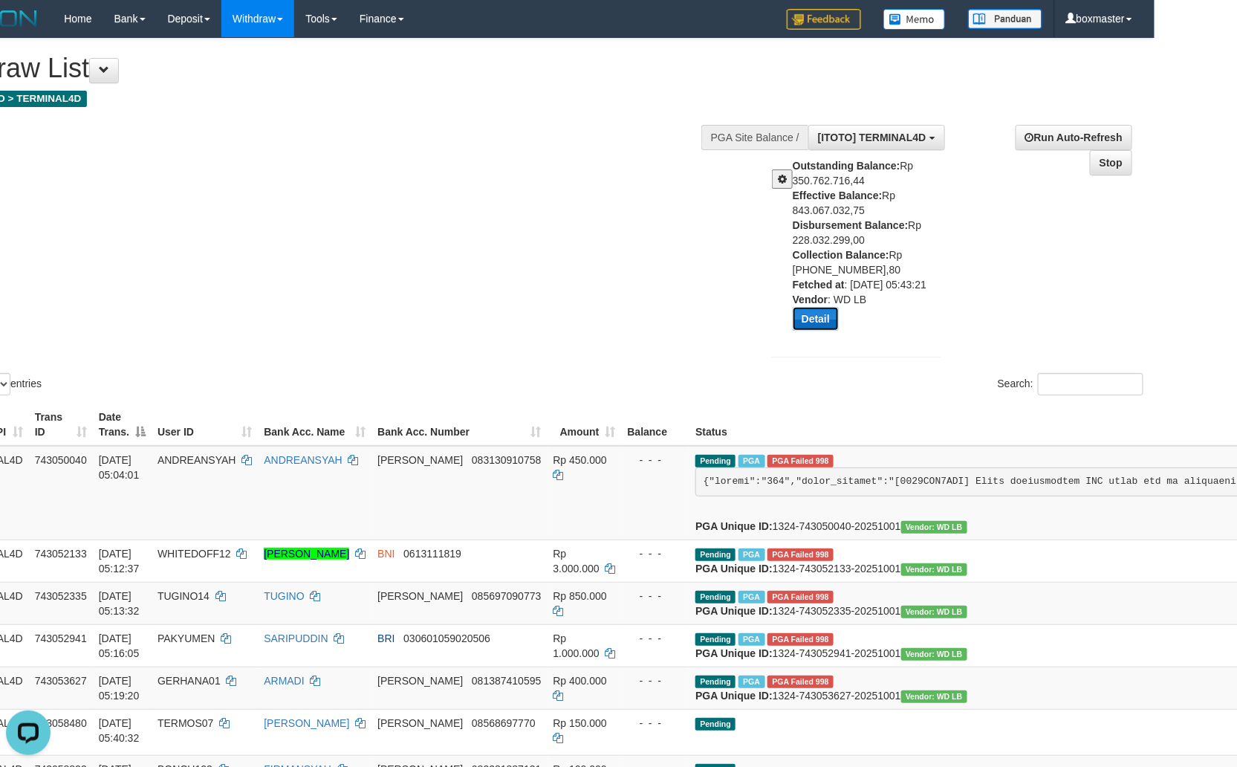
click at [811, 318] on button "Detail" at bounding box center [816, 319] width 46 height 24
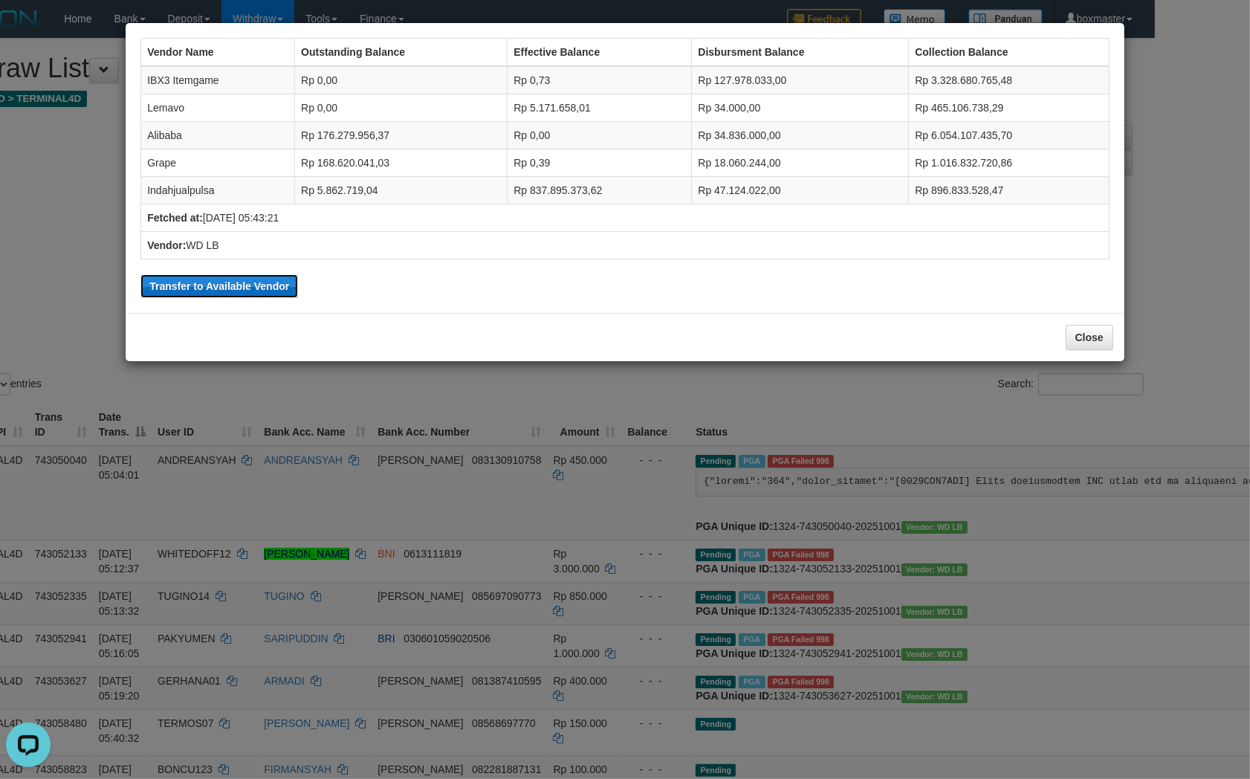
drag, startPoint x: 259, startPoint y: 284, endPoint x: 685, endPoint y: 112, distance: 459.8
click at [258, 285] on button "Transfer to Available Vendor" at bounding box center [219, 286] width 158 height 24
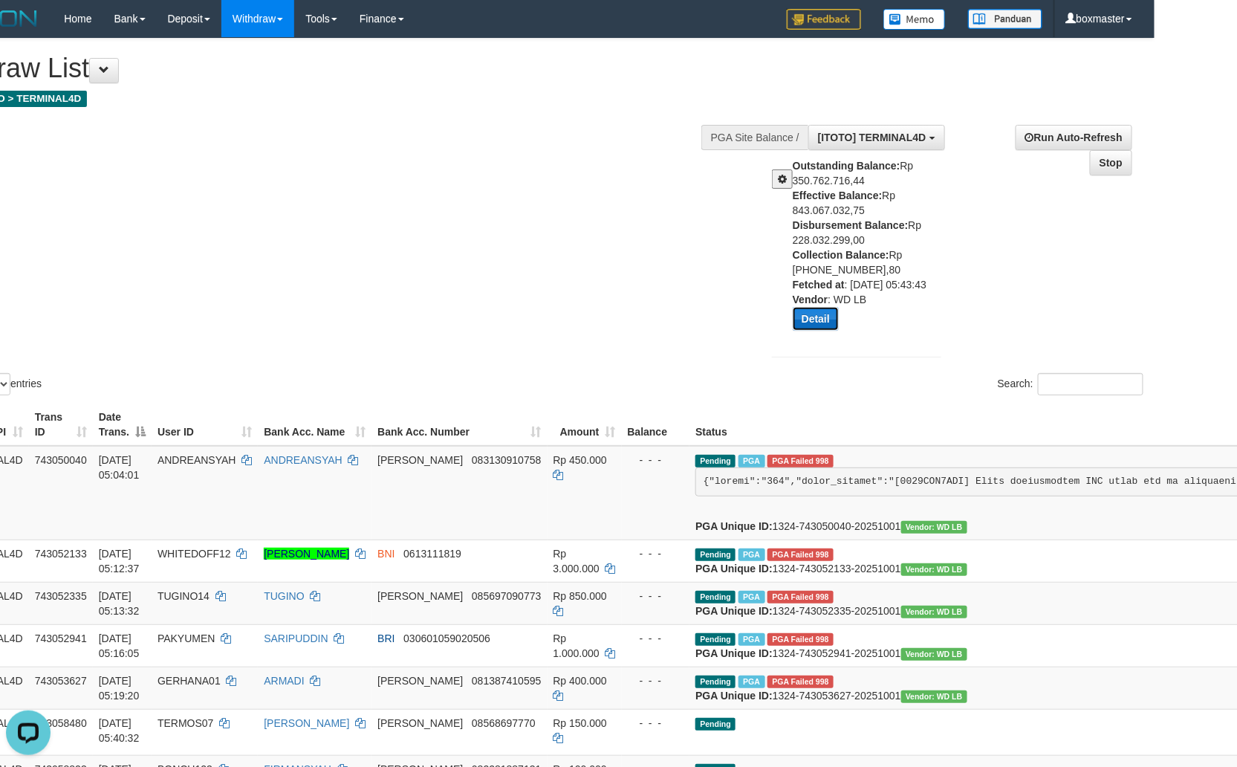
click at [809, 317] on button "Detail" at bounding box center [816, 319] width 46 height 24
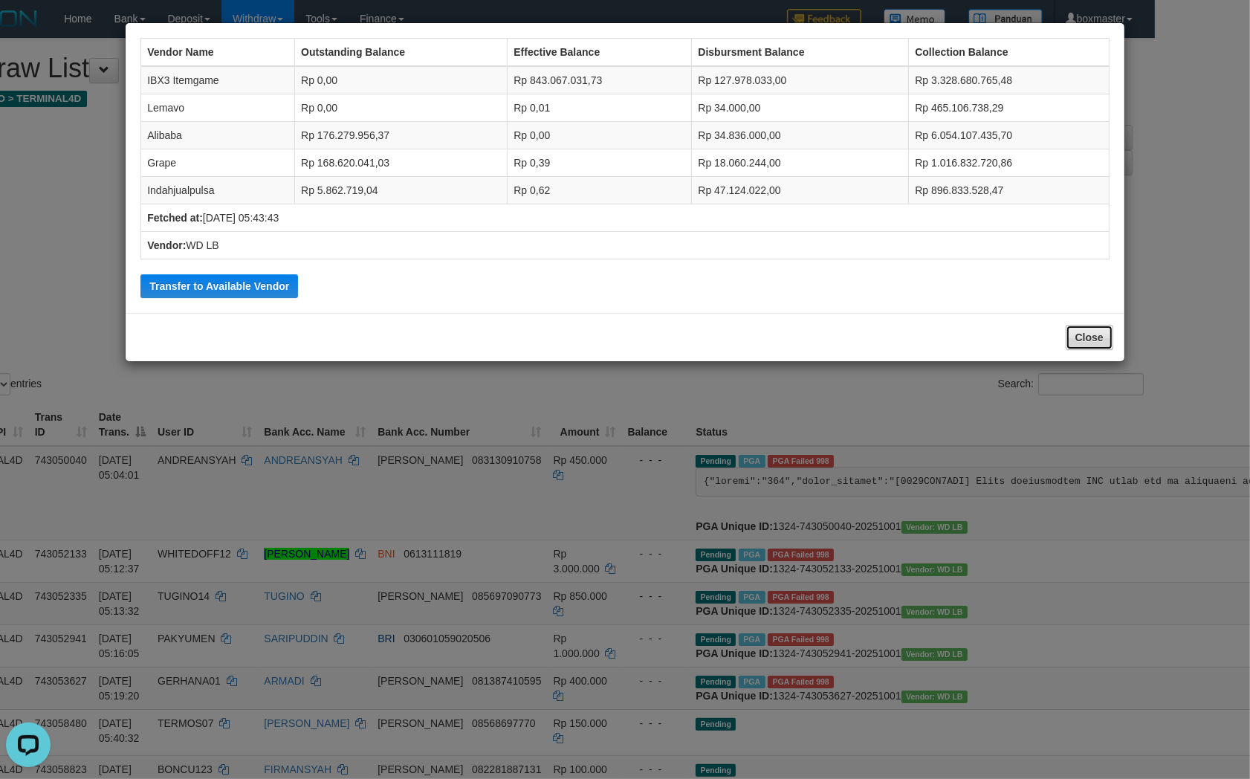
click at [1076, 335] on button "Close" at bounding box center [1090, 337] width 48 height 25
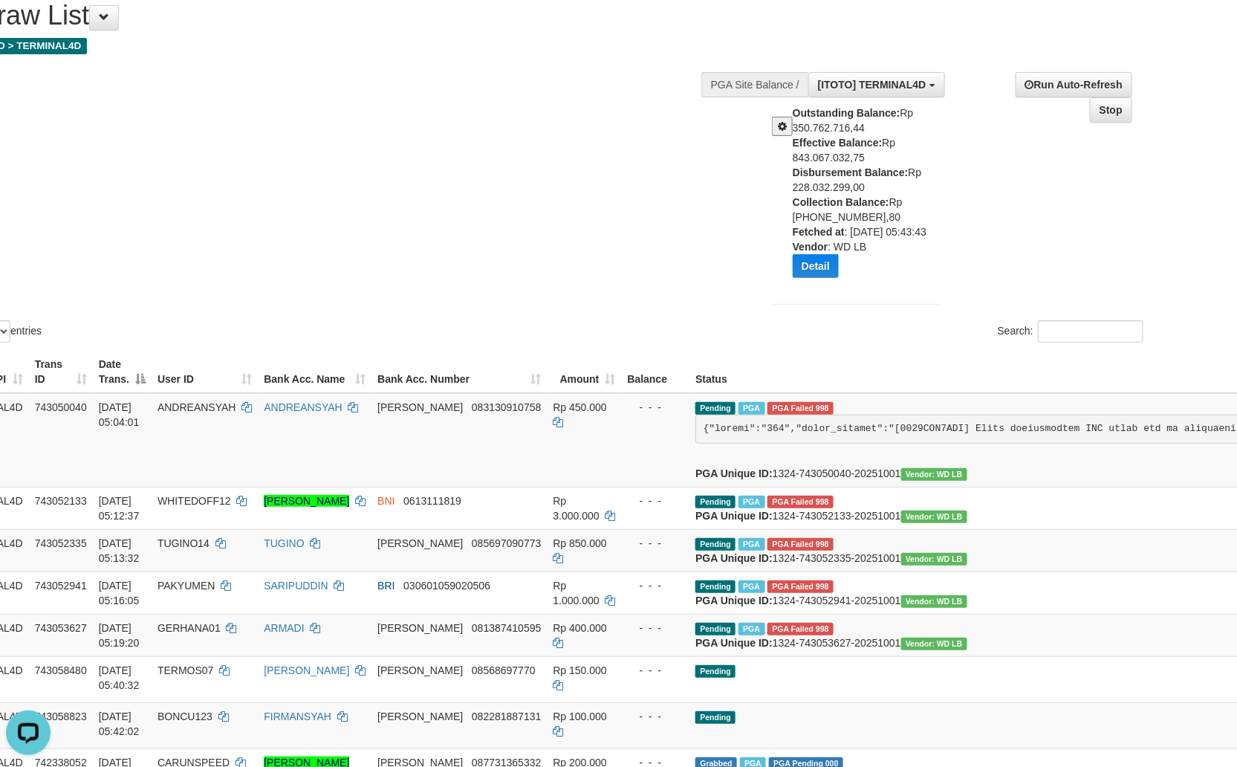
scroll to position [165, 82]
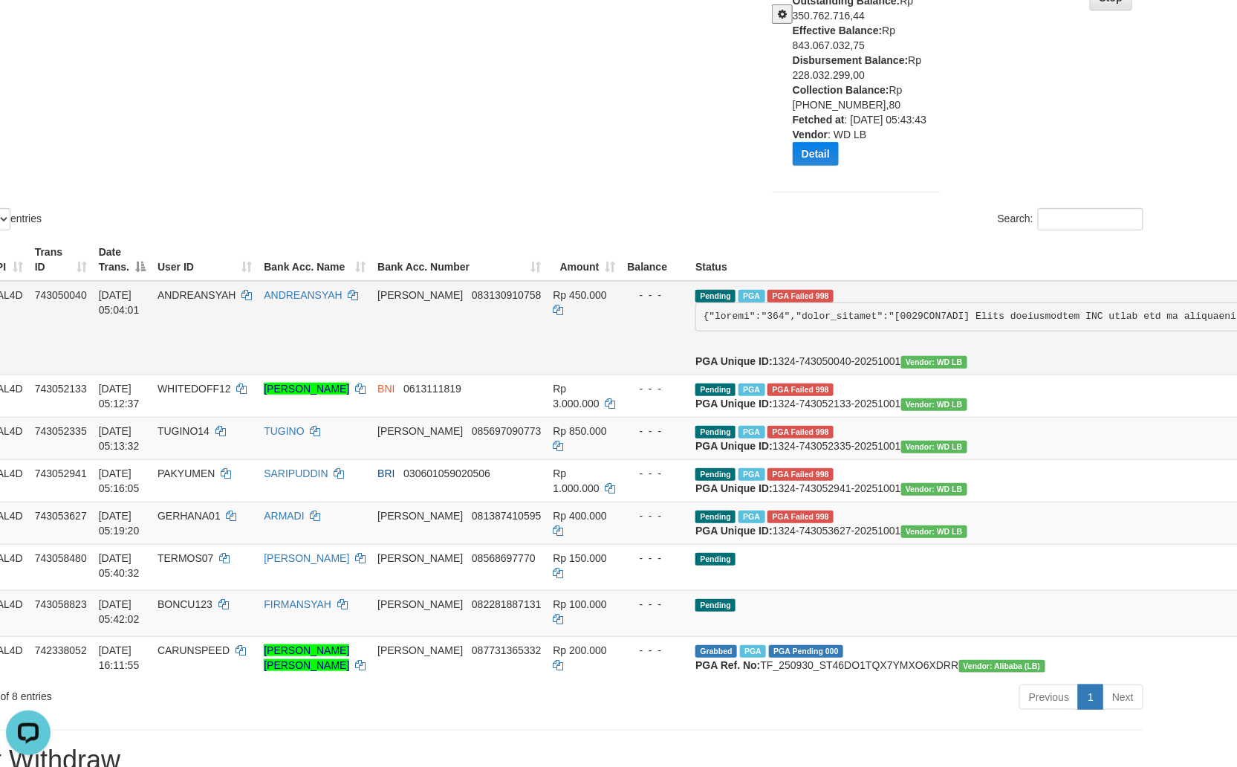
click at [768, 290] on span "PGA Failed 998" at bounding box center [801, 296] width 66 height 13
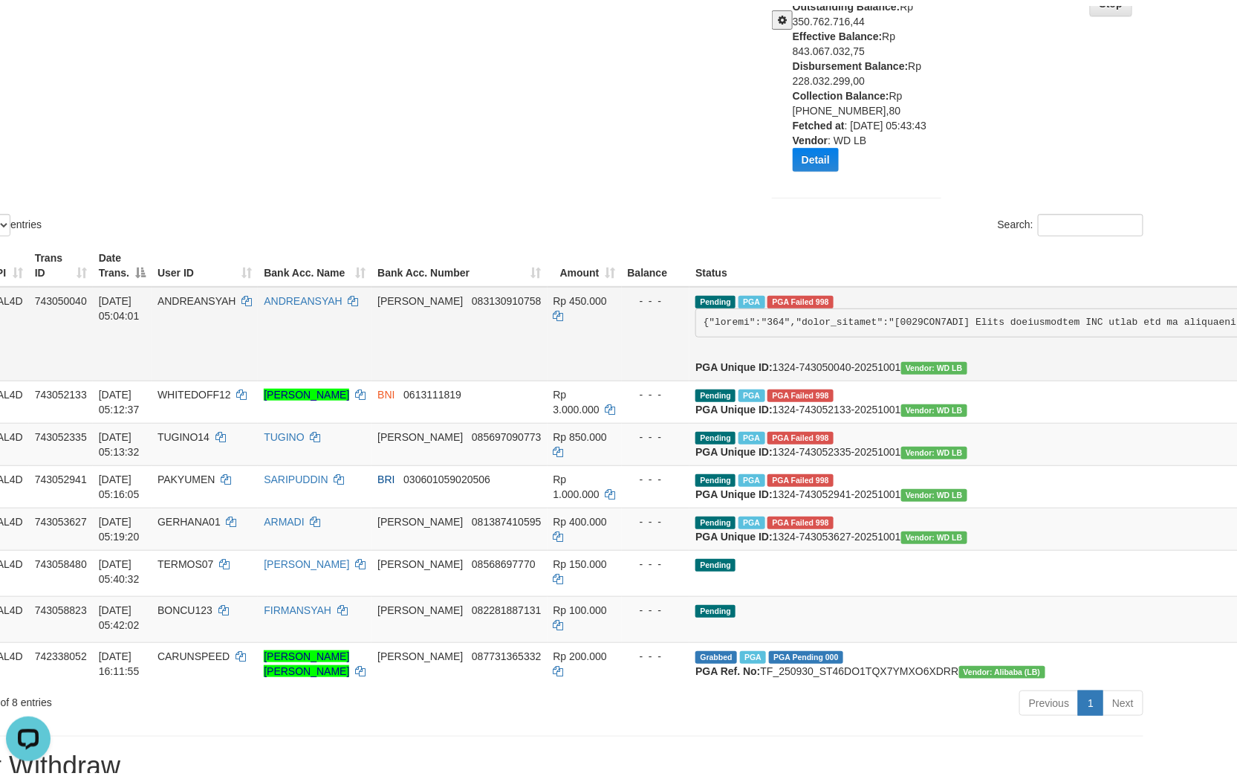
scroll to position [165, 0]
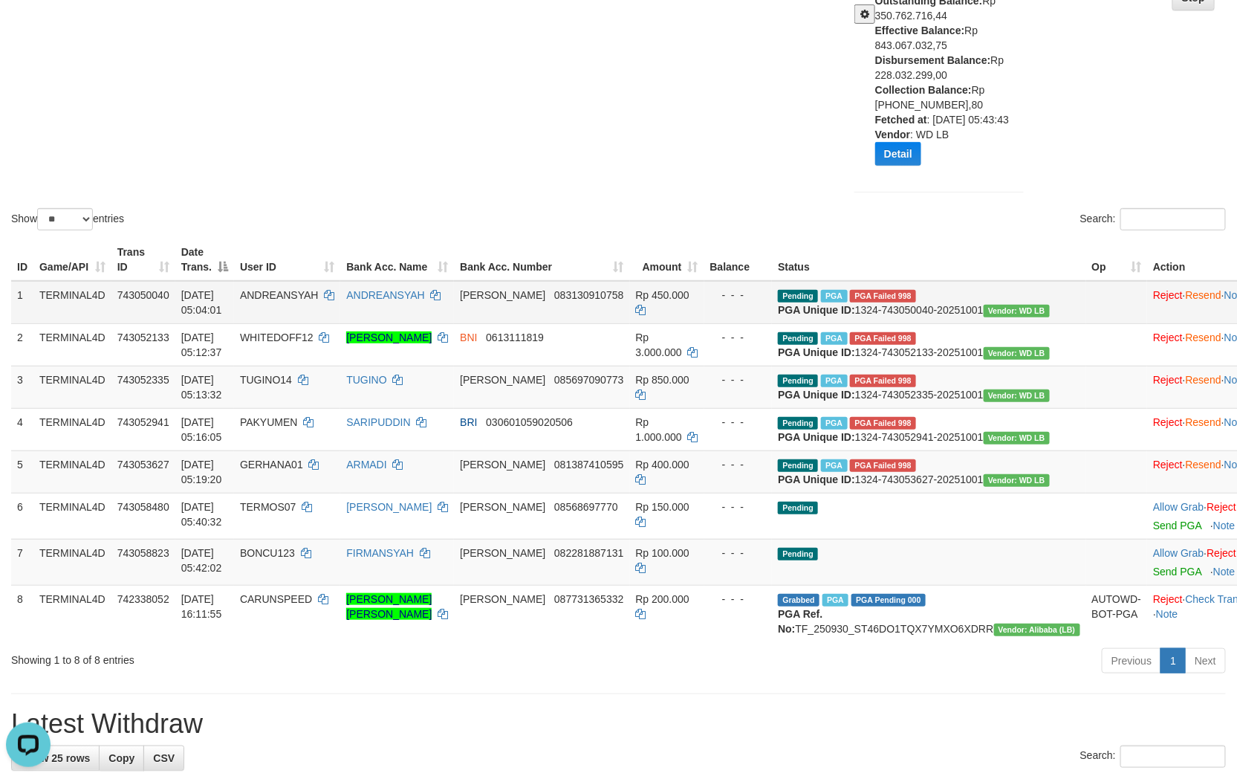
click at [1162, 300] on td "Reject · Resend · Note" at bounding box center [1199, 302] width 105 height 43
click at [1186, 292] on link "Resend" at bounding box center [1204, 295] width 36 height 12
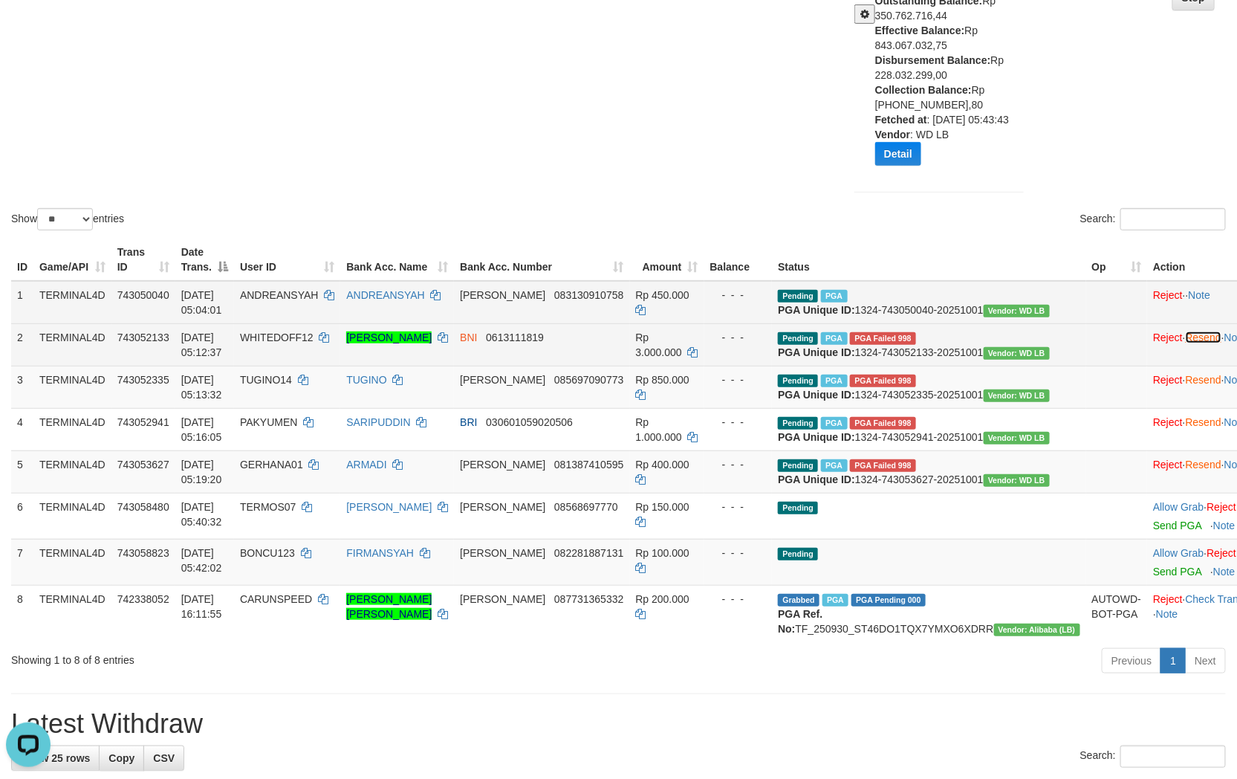
click at [1186, 343] on link "Resend" at bounding box center [1204, 337] width 36 height 12
click at [1186, 386] on link "Resend" at bounding box center [1204, 380] width 36 height 12
click at [1186, 428] on link "Resend" at bounding box center [1204, 422] width 36 height 12
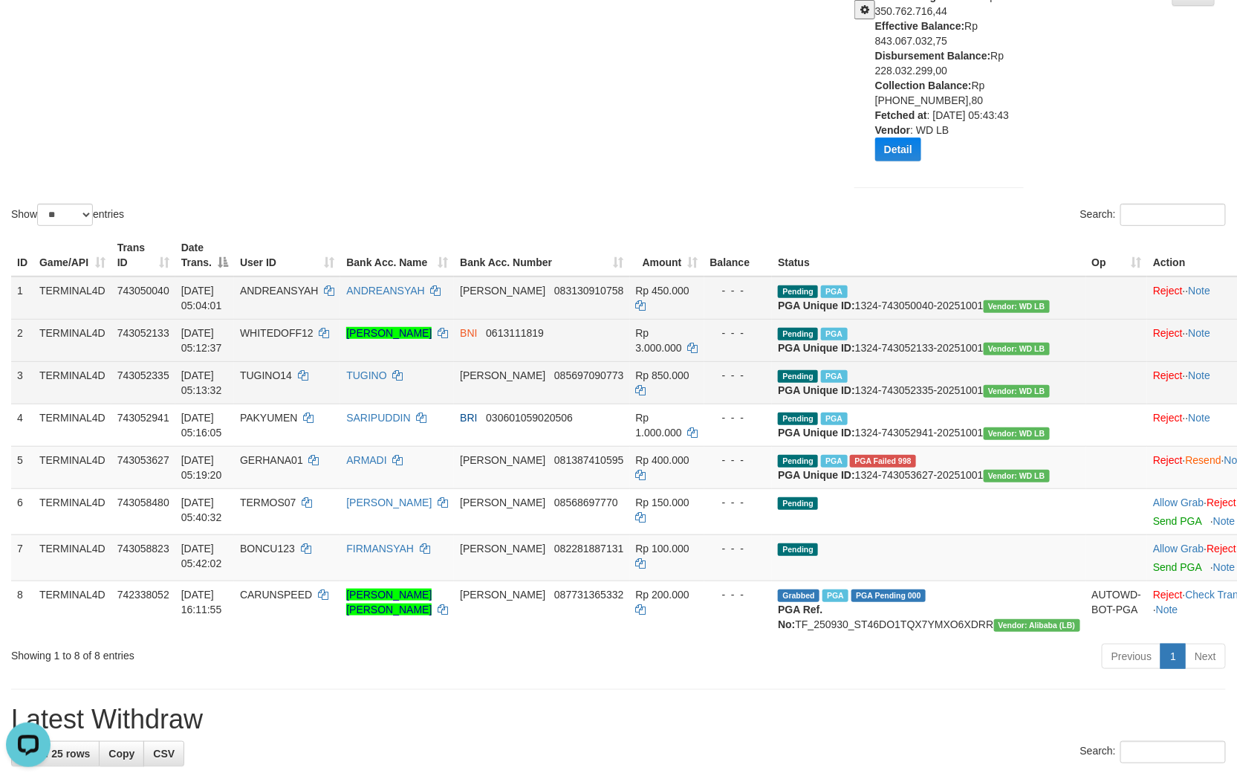
scroll to position [247, 0]
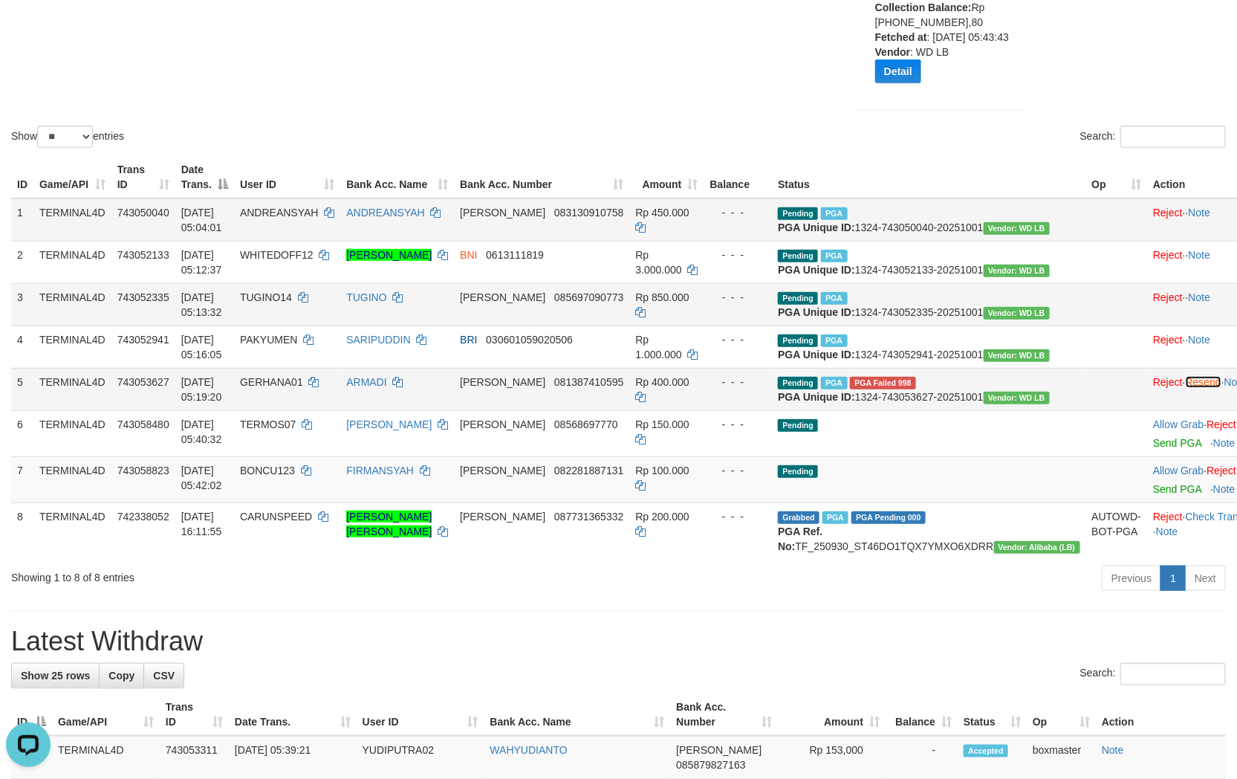
click at [1186, 388] on link "Resend" at bounding box center [1204, 382] width 36 height 12
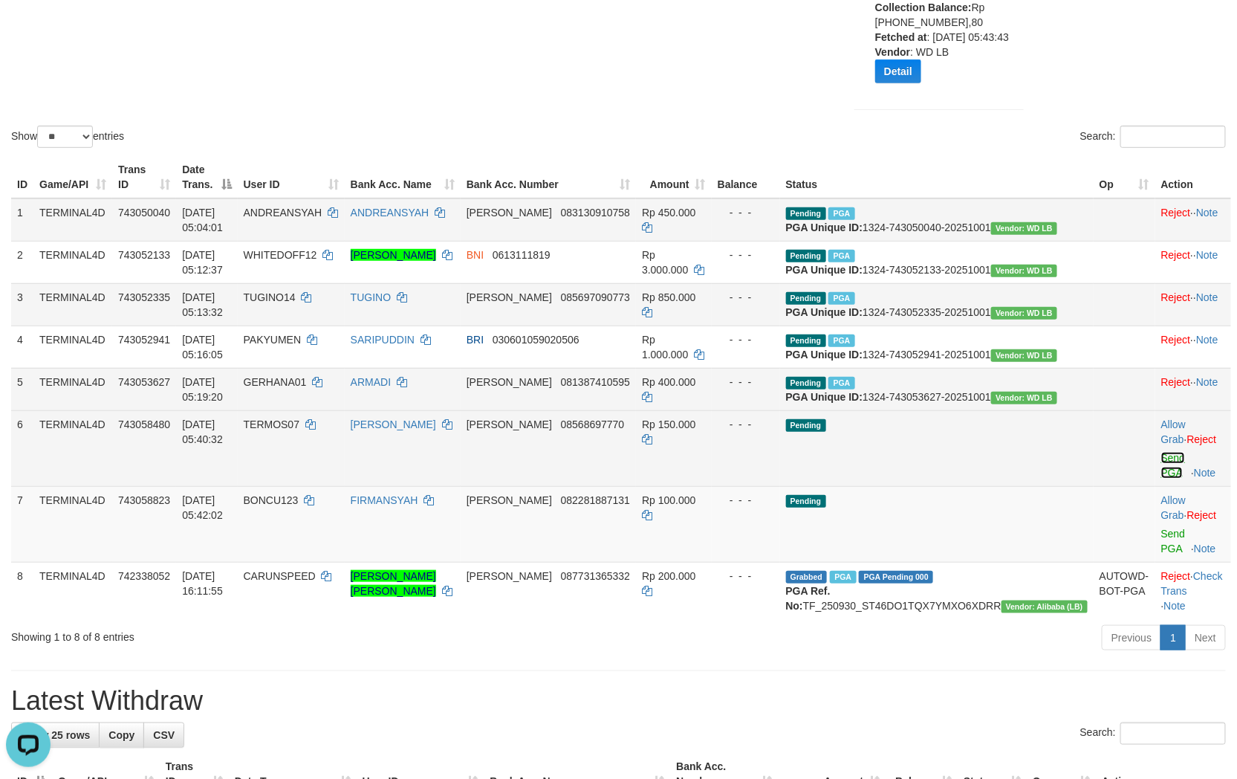
click at [1162, 479] on link "Send PGA" at bounding box center [1174, 465] width 25 height 27
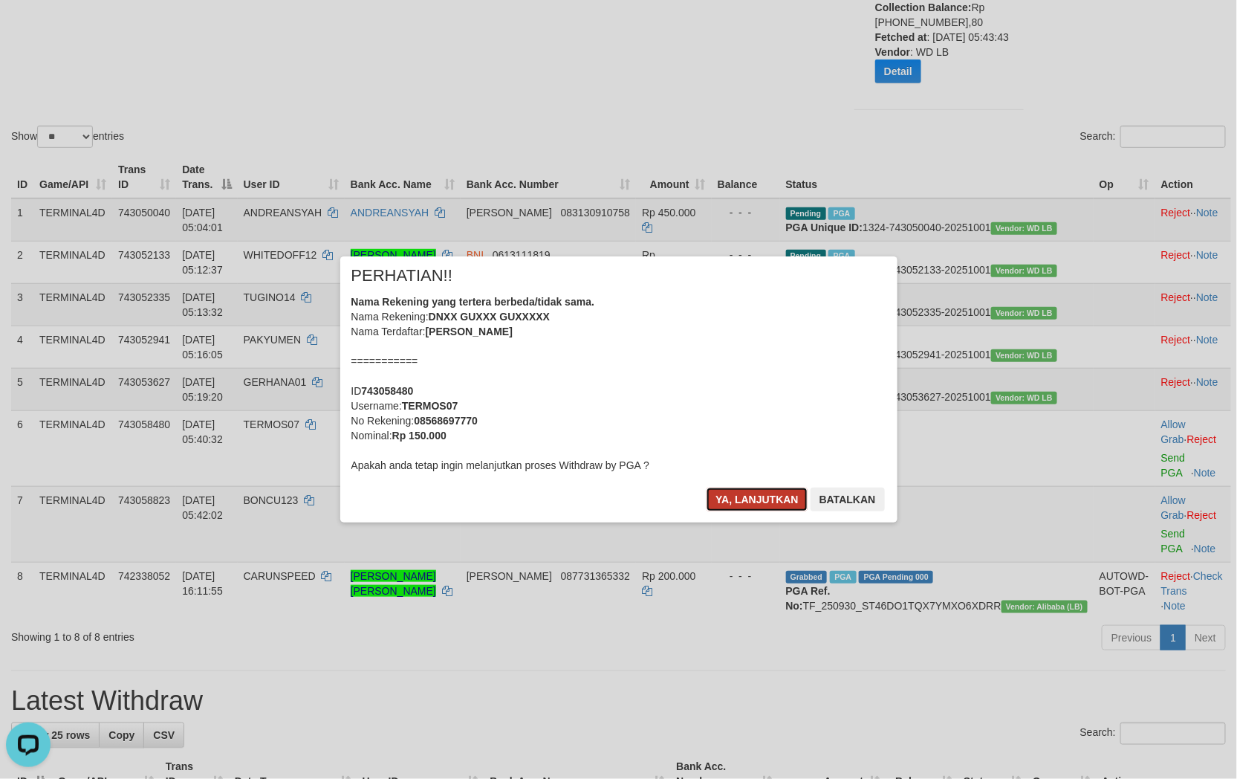
click at [739, 494] on button "Ya, lanjutkan" at bounding box center [757, 500] width 101 height 24
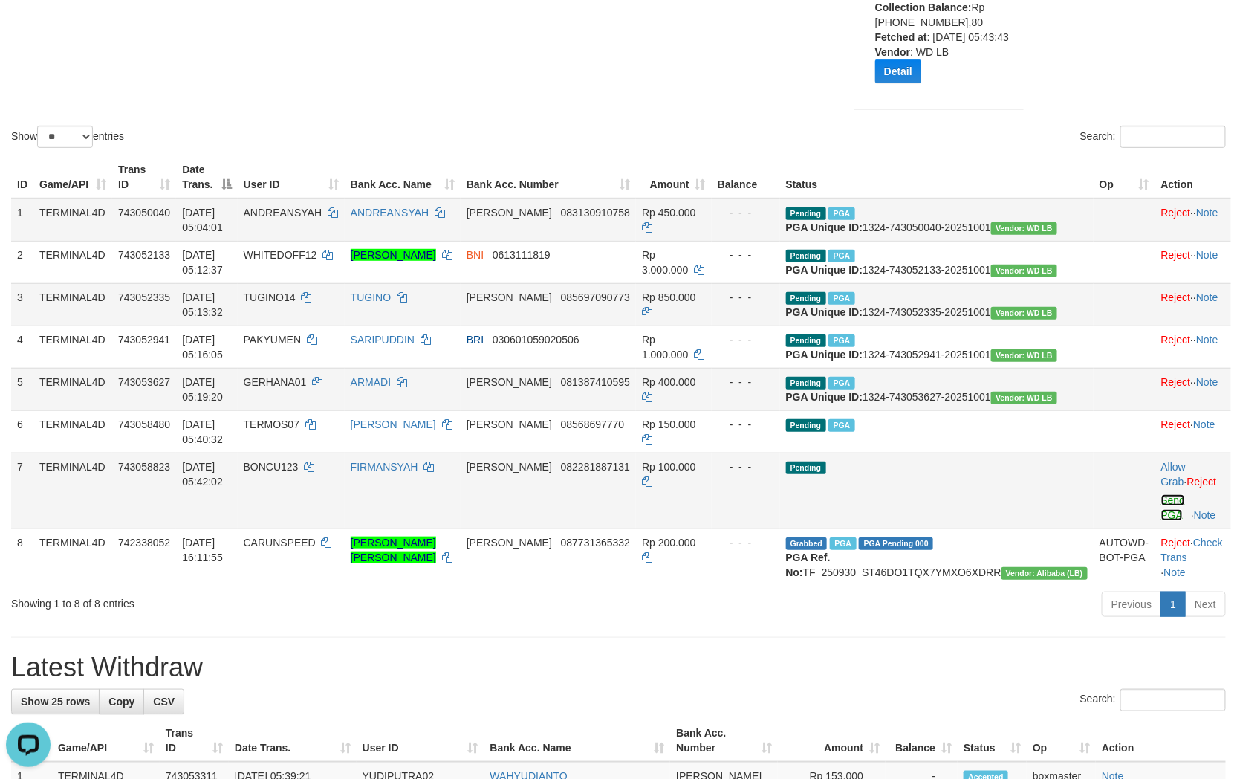
click at [1162, 521] on link "Send PGA" at bounding box center [1174, 507] width 25 height 27
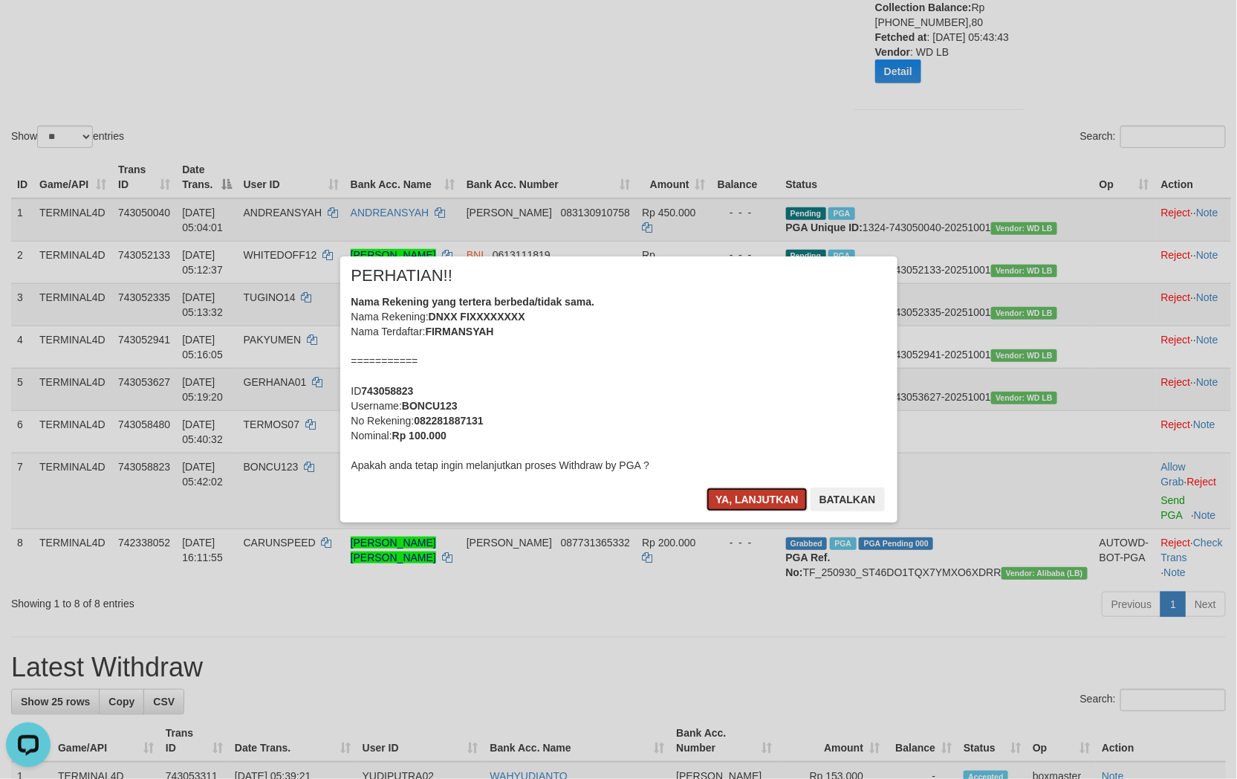
click at [749, 503] on button "Ya, lanjutkan" at bounding box center [757, 500] width 101 height 24
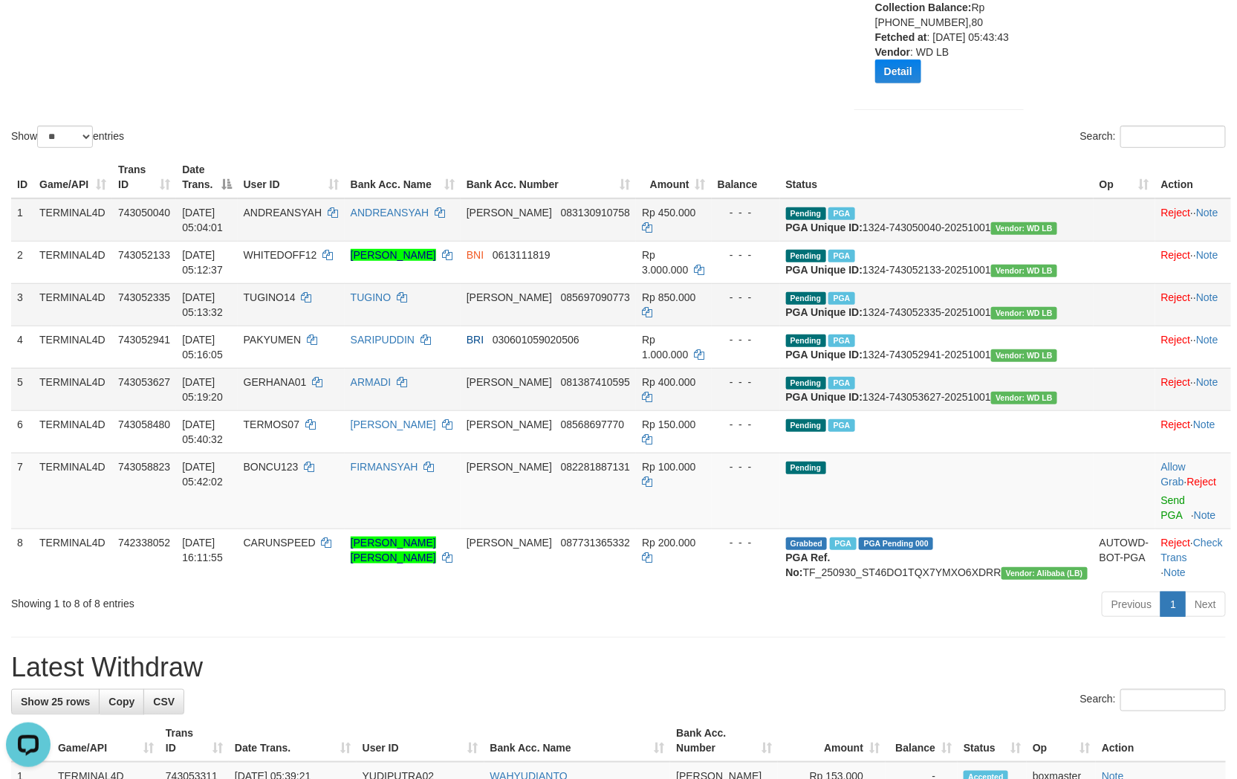
drag, startPoint x: 834, startPoint y: 684, endPoint x: 834, endPoint y: 674, distance: 10.4
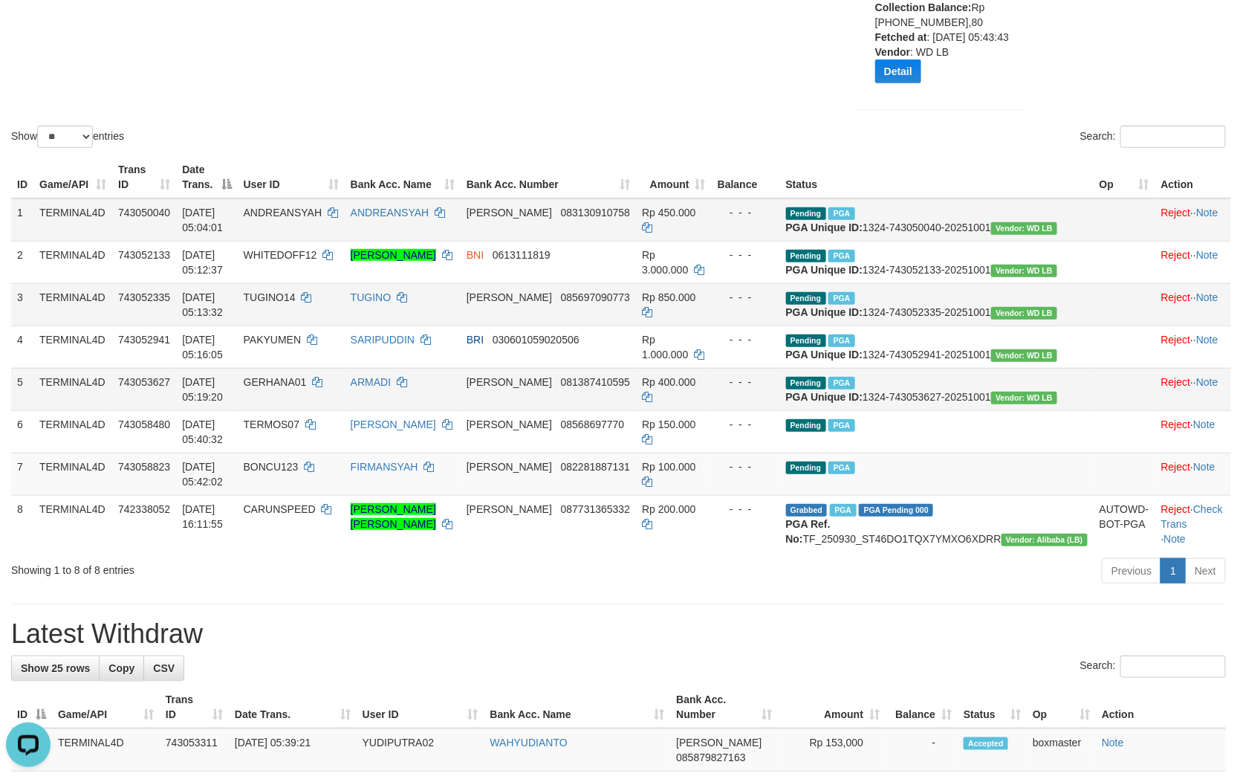
click at [747, 137] on div "Search:" at bounding box center [928, 139] width 597 height 26
click at [823, 589] on div "Previous 1 Next" at bounding box center [876, 573] width 699 height 32
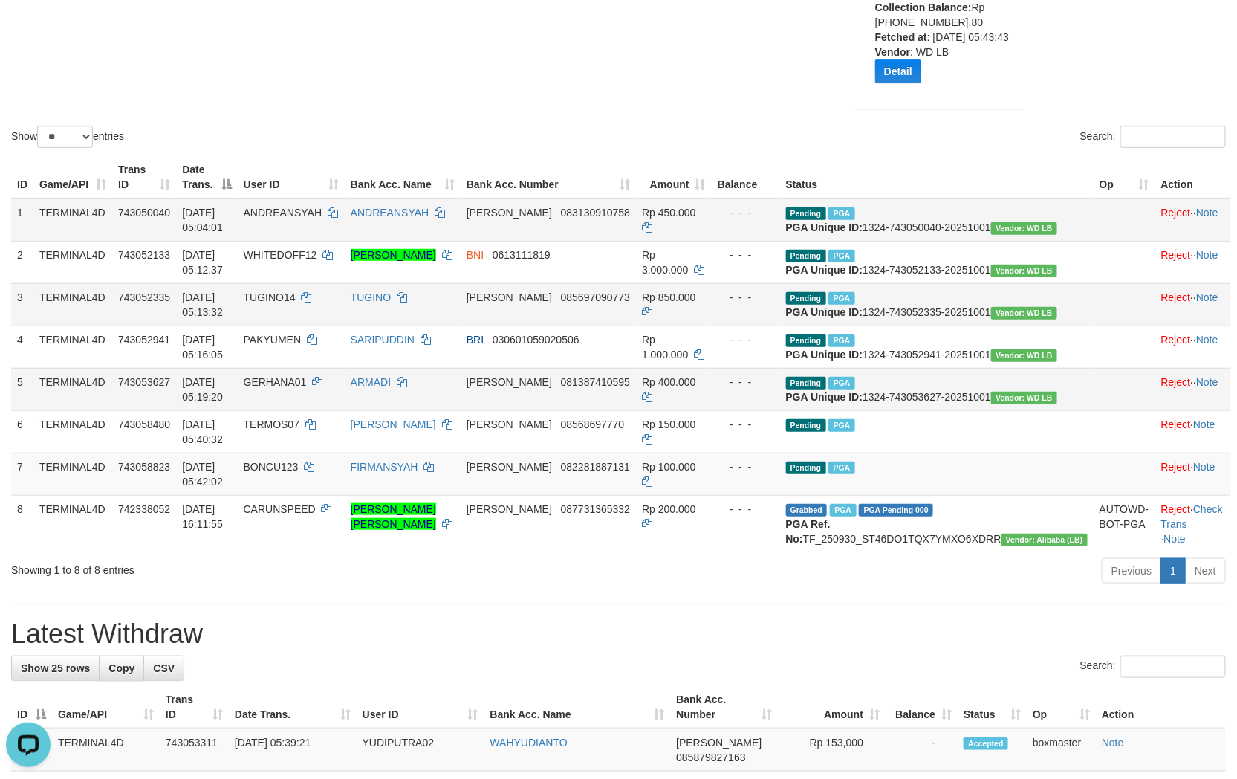
drag, startPoint x: 650, startPoint y: 697, endPoint x: 651, endPoint y: 685, distance: 11.9
click at [623, 589] on div "Previous 1 Next" at bounding box center [876, 573] width 699 height 32
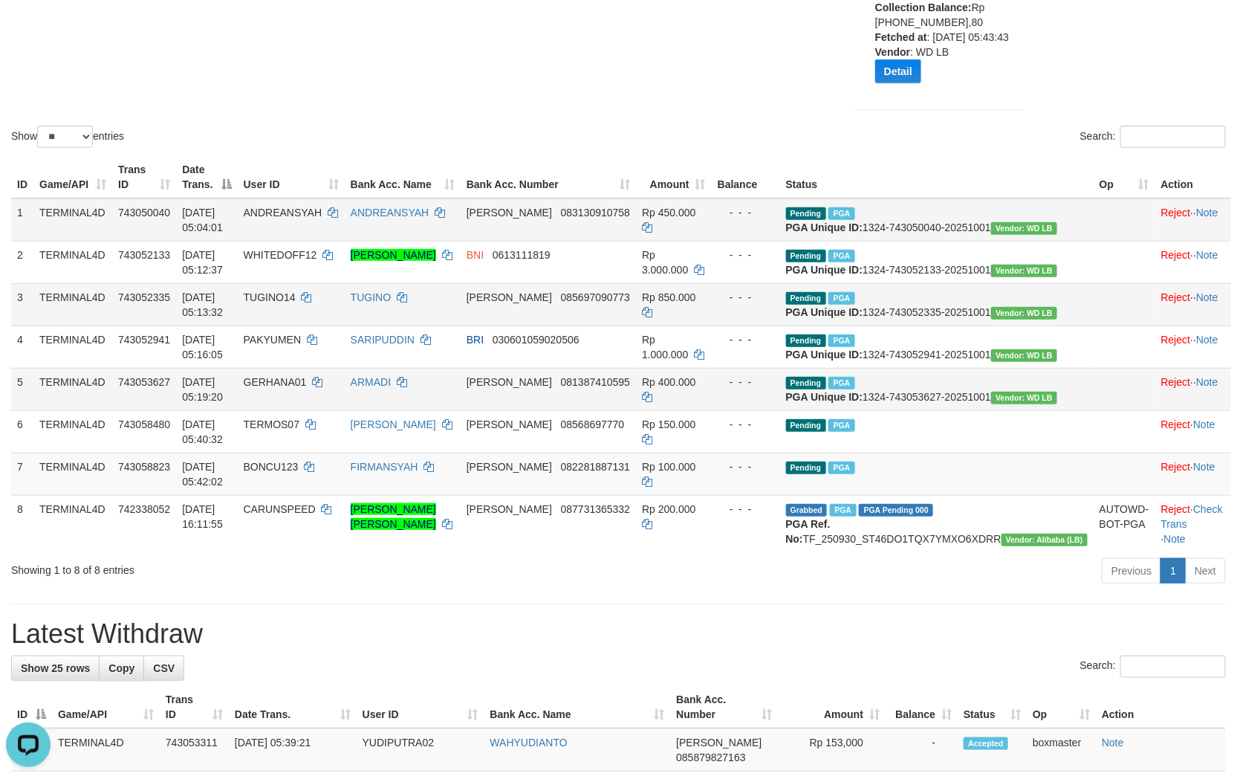
click at [644, 649] on h1 "Latest Withdraw" at bounding box center [618, 634] width 1215 height 30
click at [589, 649] on h1 "Latest Withdraw" at bounding box center [618, 634] width 1215 height 30
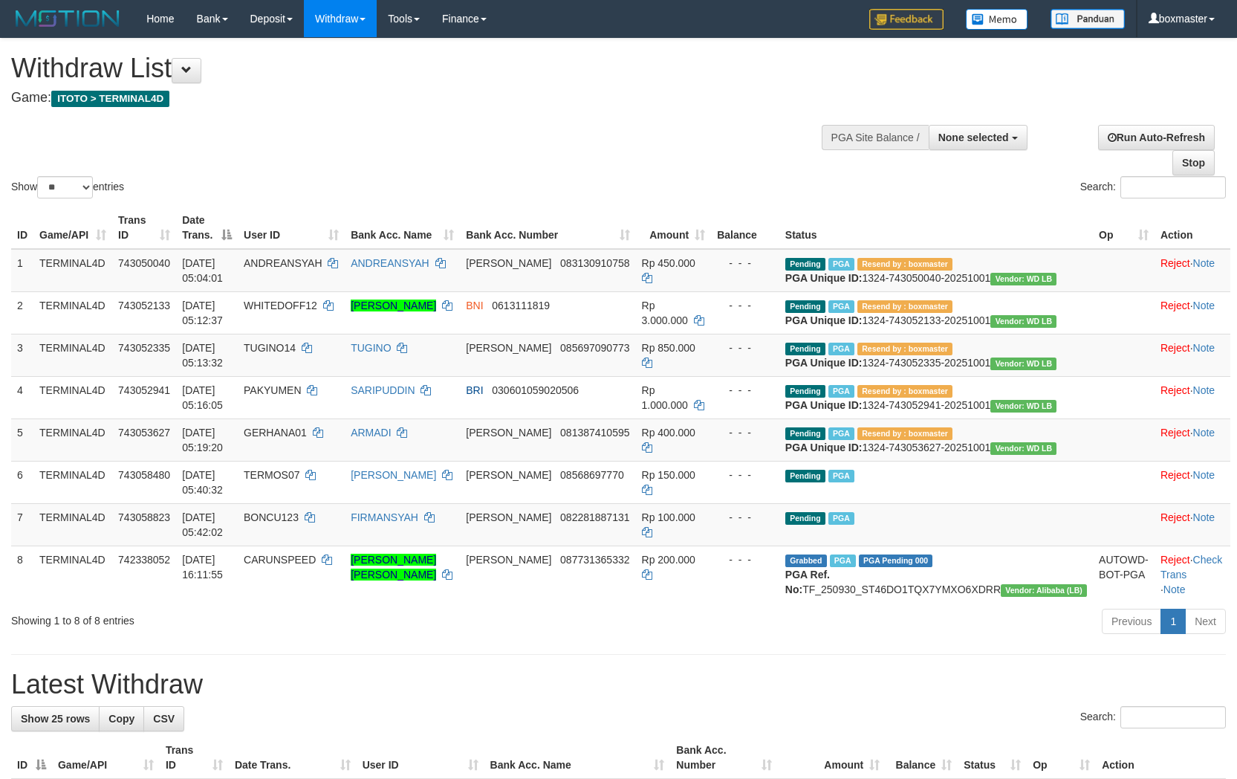
select select
select select "**"
click at [754, 165] on div "Show ** ** ** *** entries Search:" at bounding box center [618, 120] width 1237 height 163
select select
select select "**"
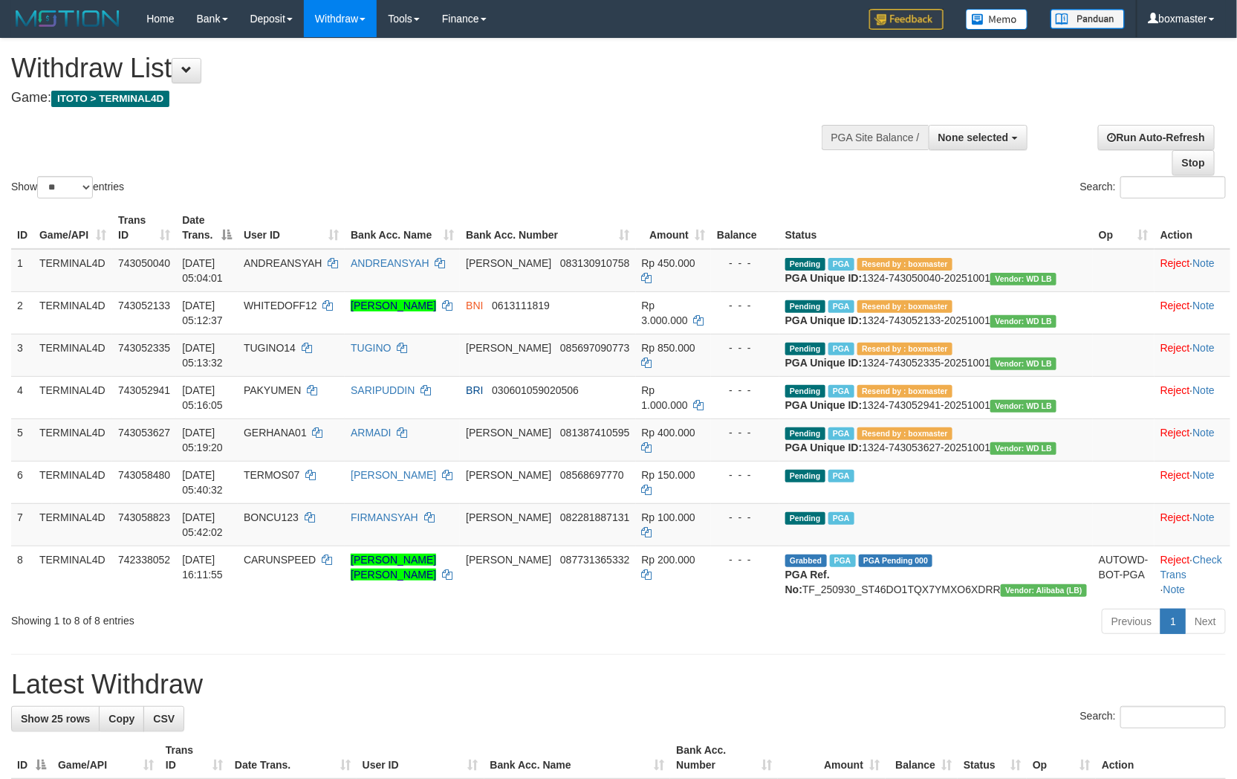
click at [644, 120] on div "Show ** ** ** *** entries Search:" at bounding box center [618, 120] width 1237 height 163
click at [722, 113] on div at bounding box center [618, 113] width 1215 height 1
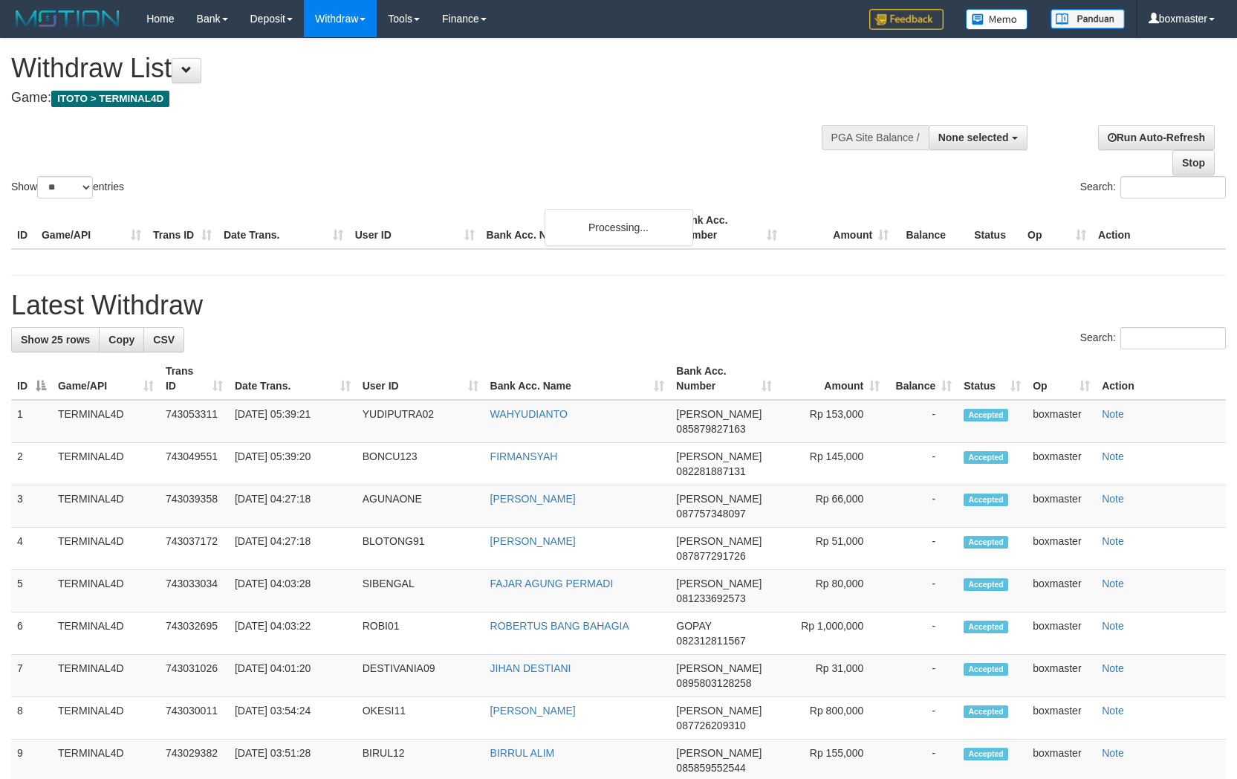
select select
select select "**"
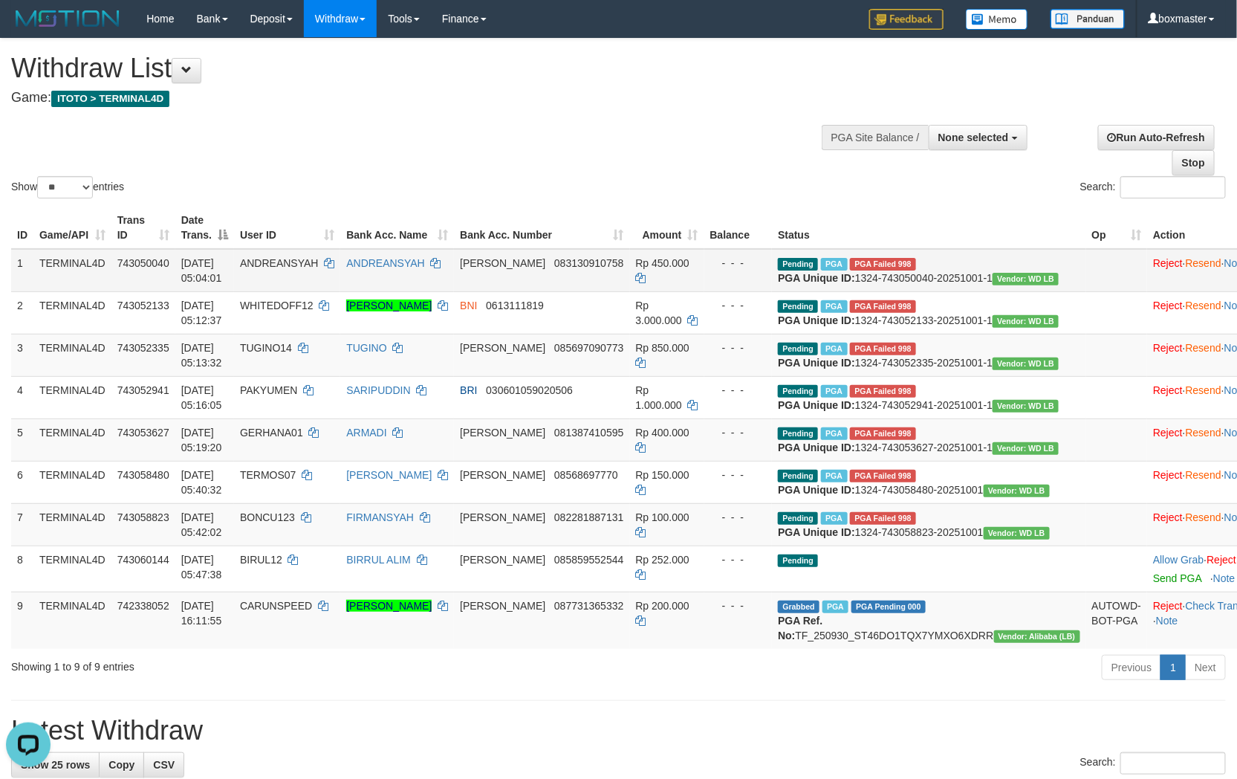
click at [916, 262] on span "PGA Failed 998" at bounding box center [883, 264] width 66 height 13
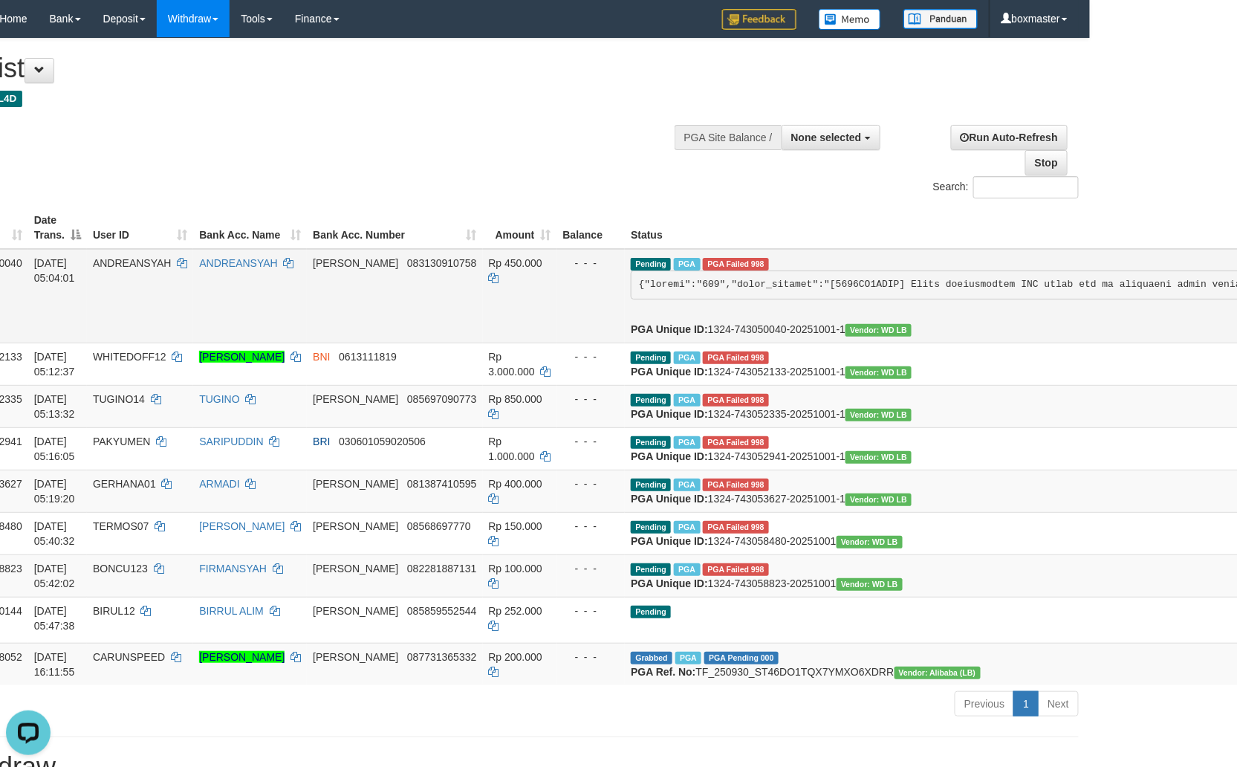
scroll to position [0, 165]
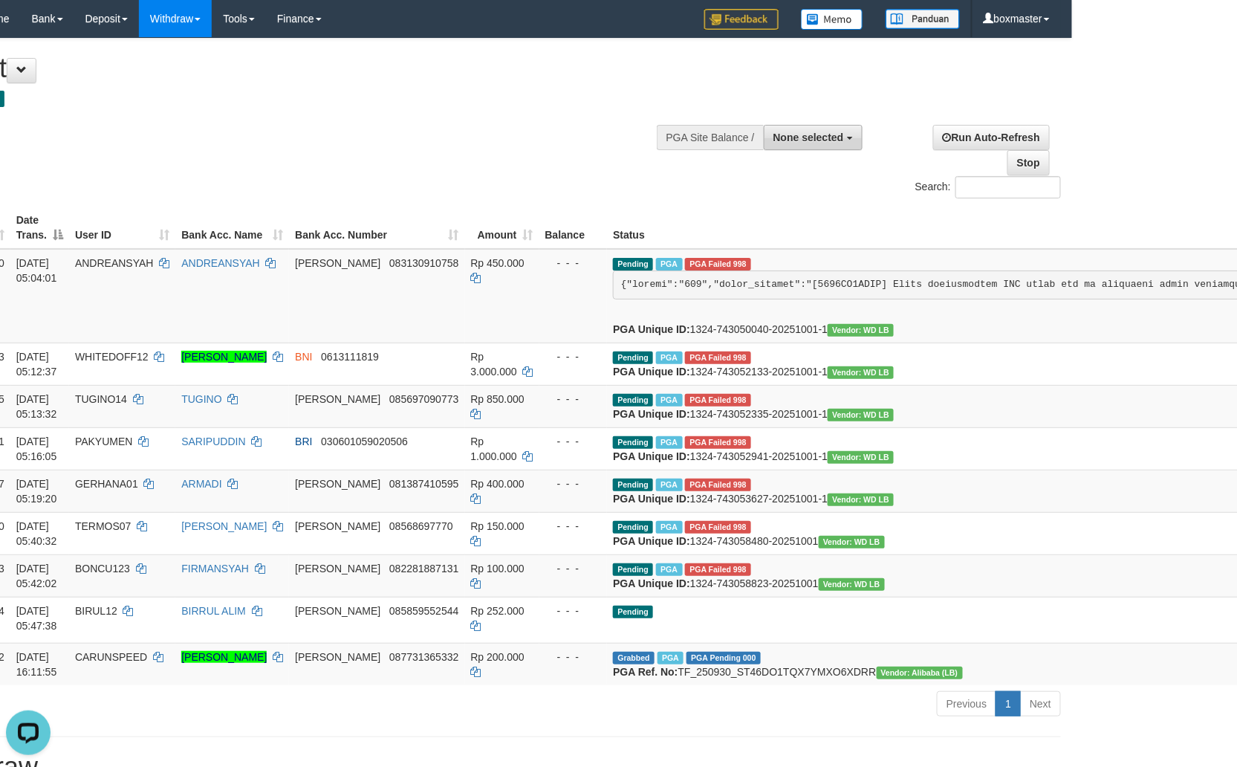
click at [829, 140] on span "None selected" at bounding box center [809, 138] width 71 height 12
click at [800, 205] on label "[ITOTO] TERMINAL4D" at bounding box center [786, 212] width 150 height 19
select select "****"
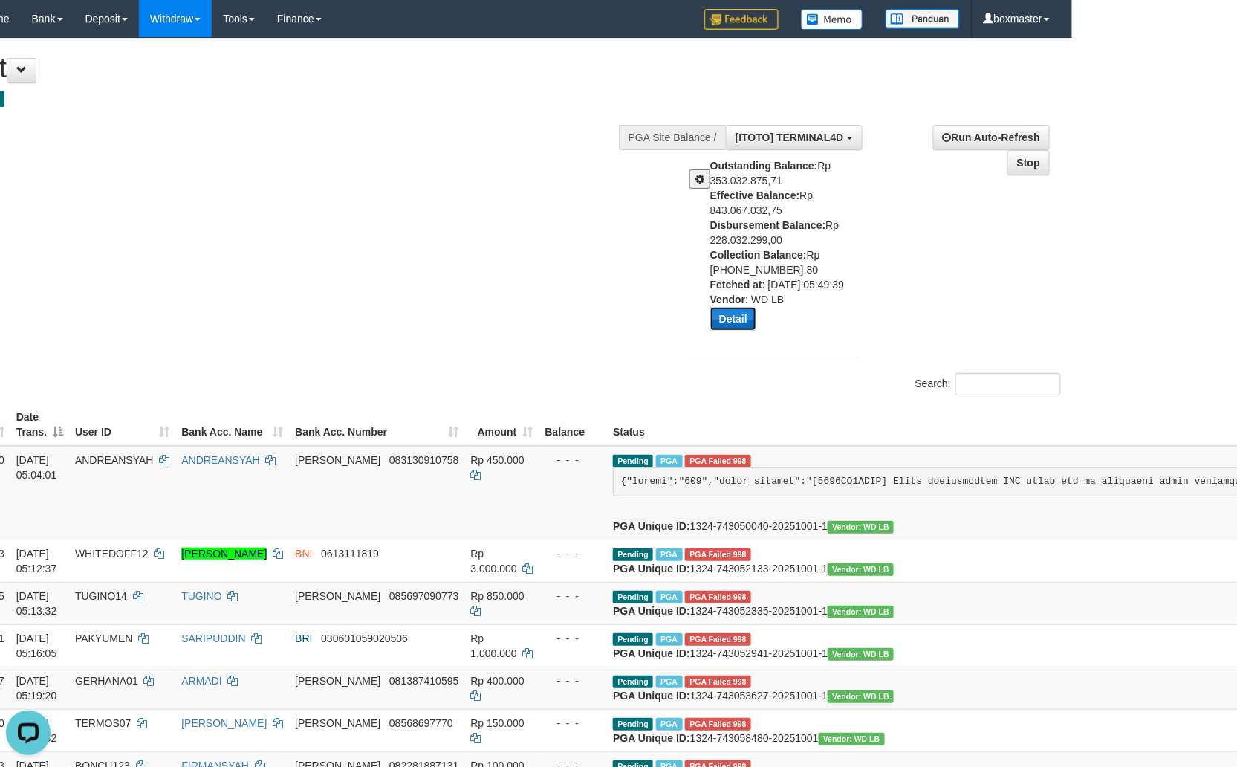
click at [738, 314] on button "Detail" at bounding box center [733, 319] width 46 height 24
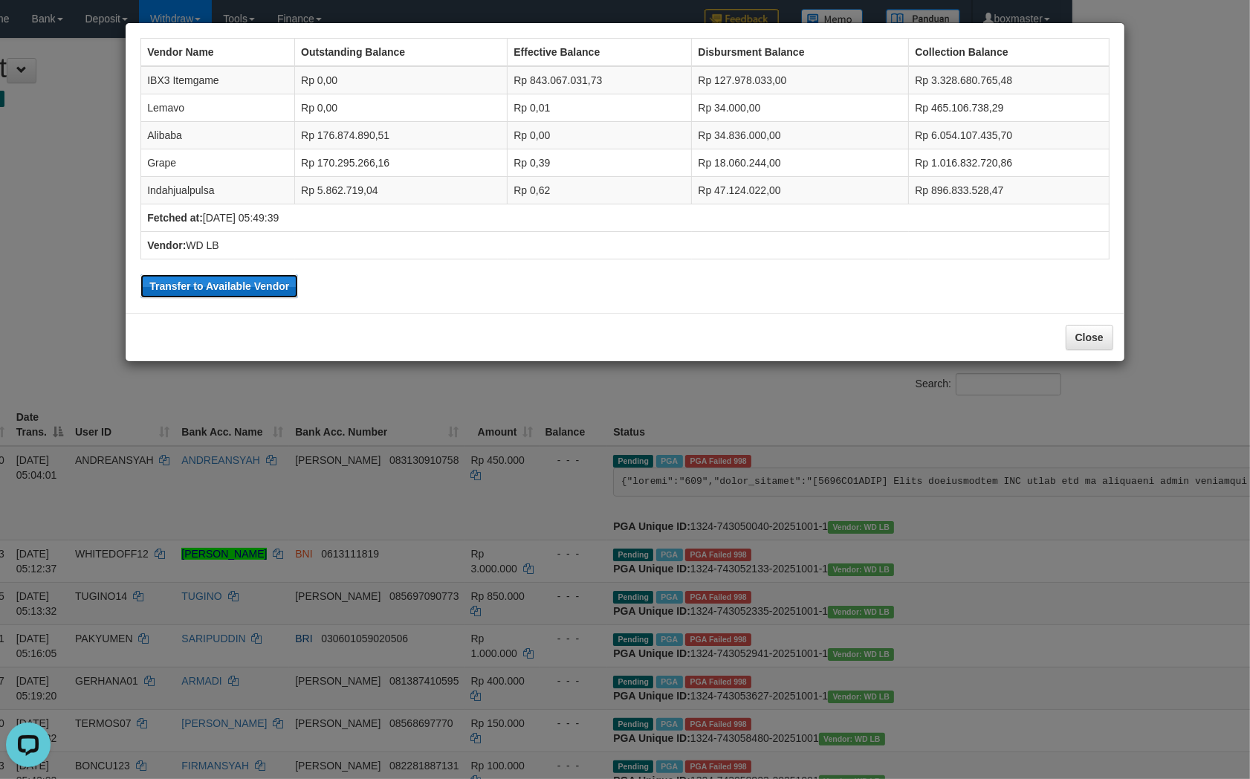
click at [250, 279] on button "Transfer to Available Vendor" at bounding box center [219, 286] width 158 height 24
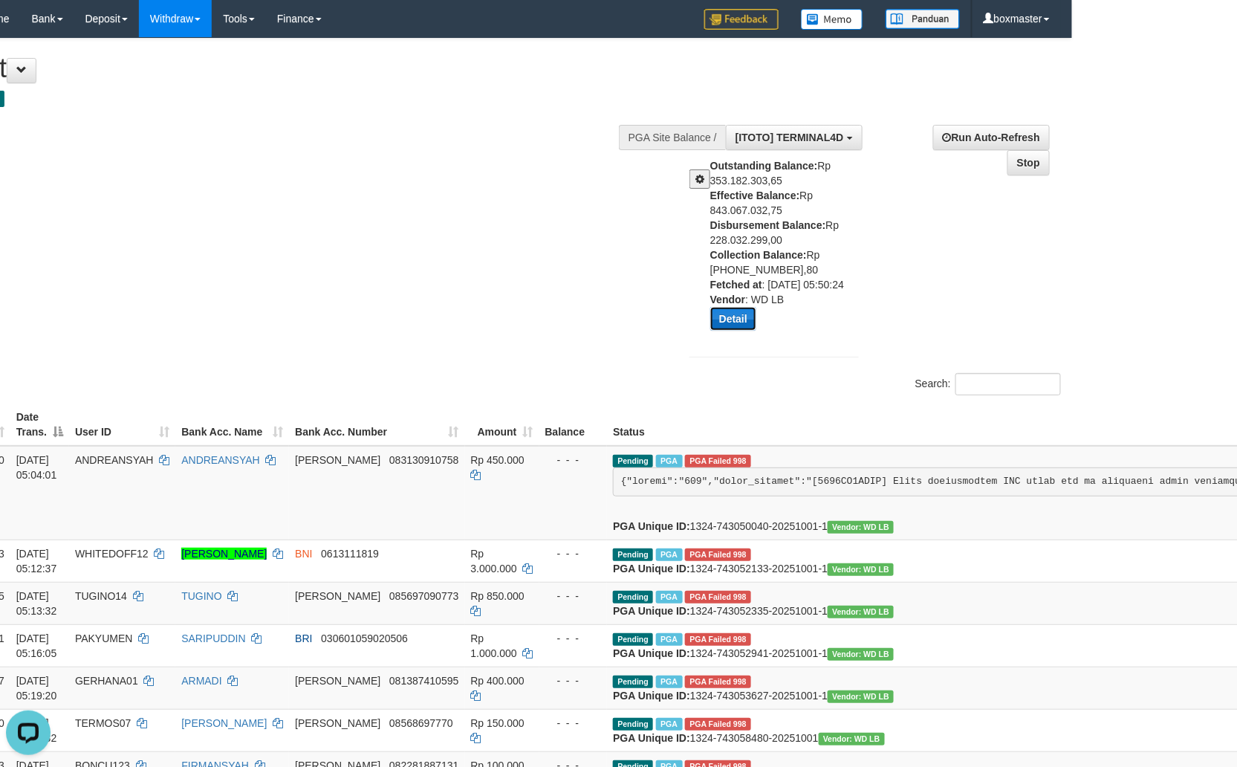
click at [723, 318] on button "Detail" at bounding box center [733, 319] width 46 height 24
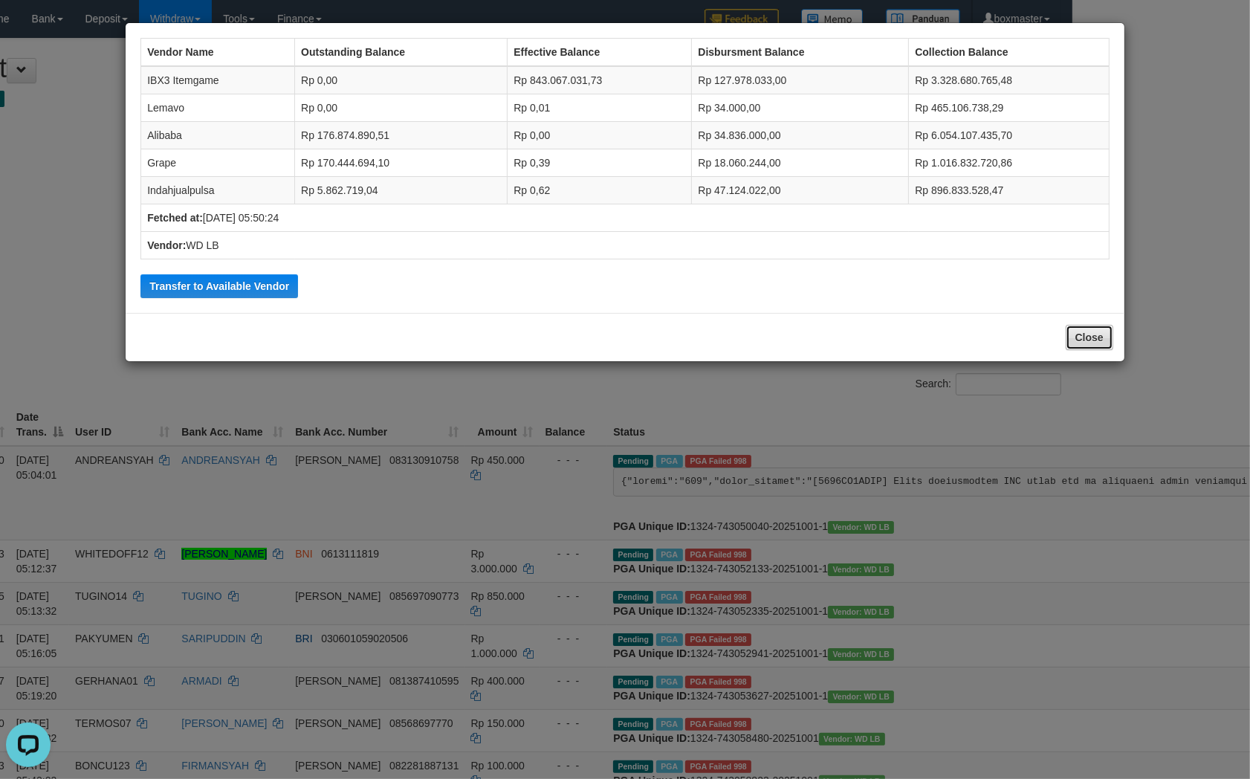
click at [1104, 335] on button "Close" at bounding box center [1090, 337] width 48 height 25
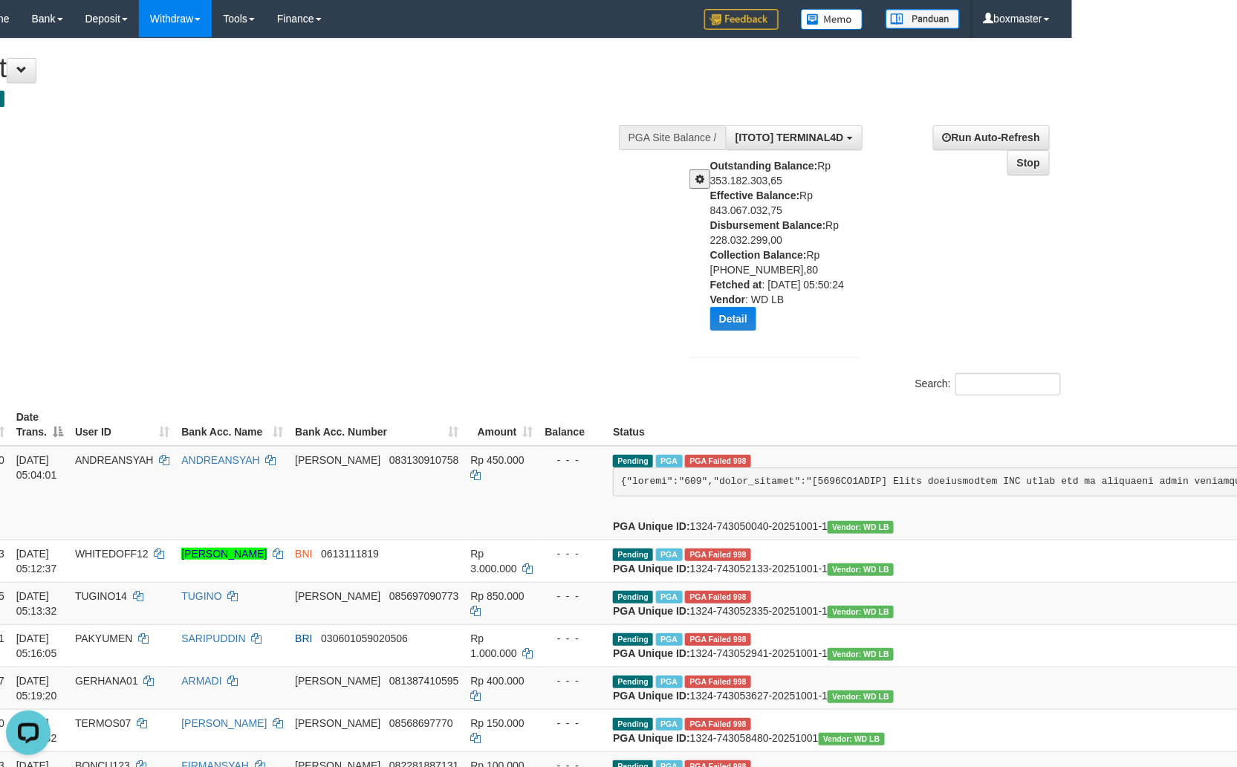
click at [699, 179] on span at bounding box center [700, 179] width 9 height 10
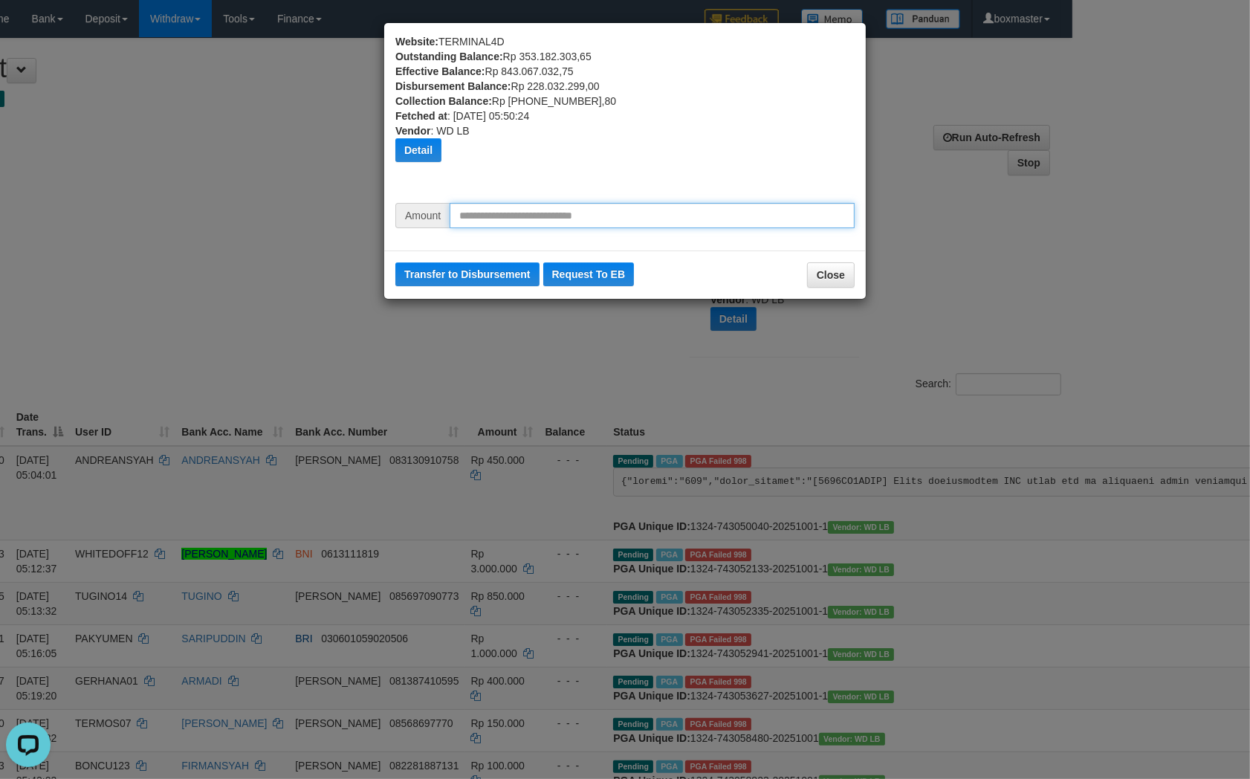
click at [559, 213] on input "text" at bounding box center [652, 215] width 405 height 25
type input "********"
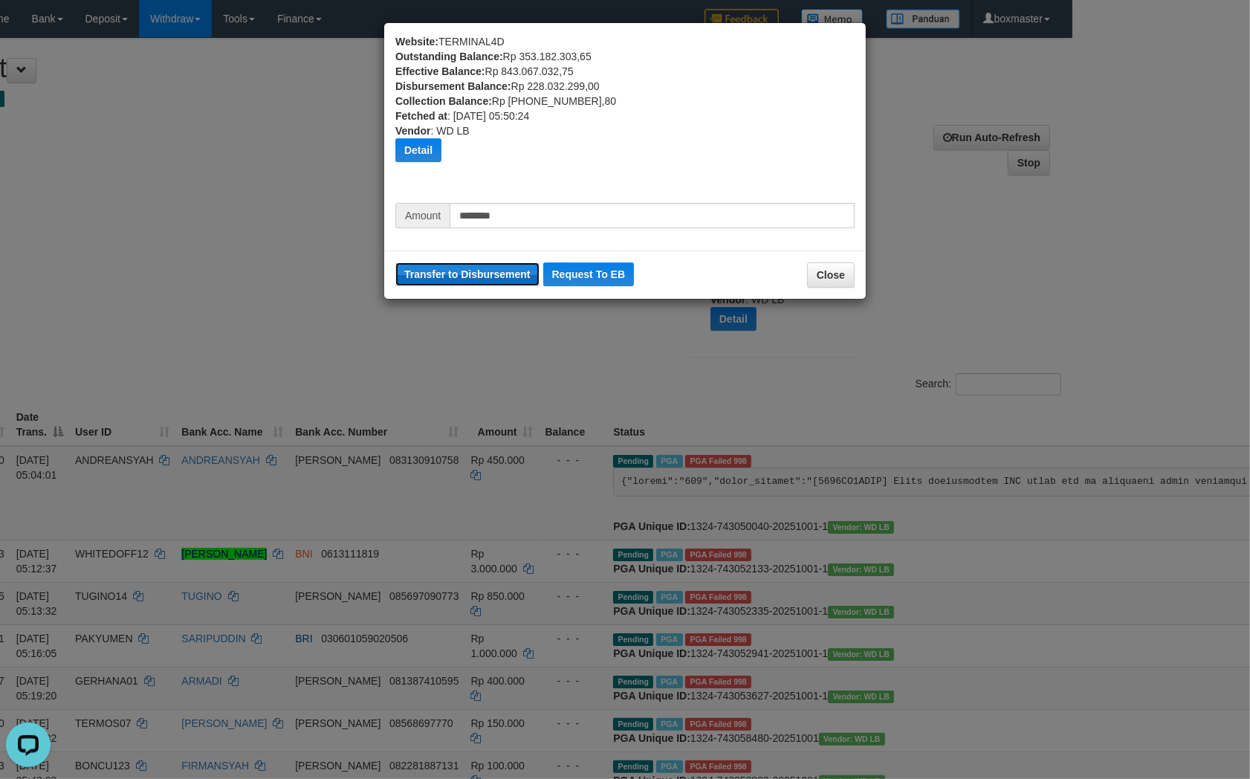
click at [483, 273] on button "Transfer to Disbursement" at bounding box center [467, 274] width 144 height 24
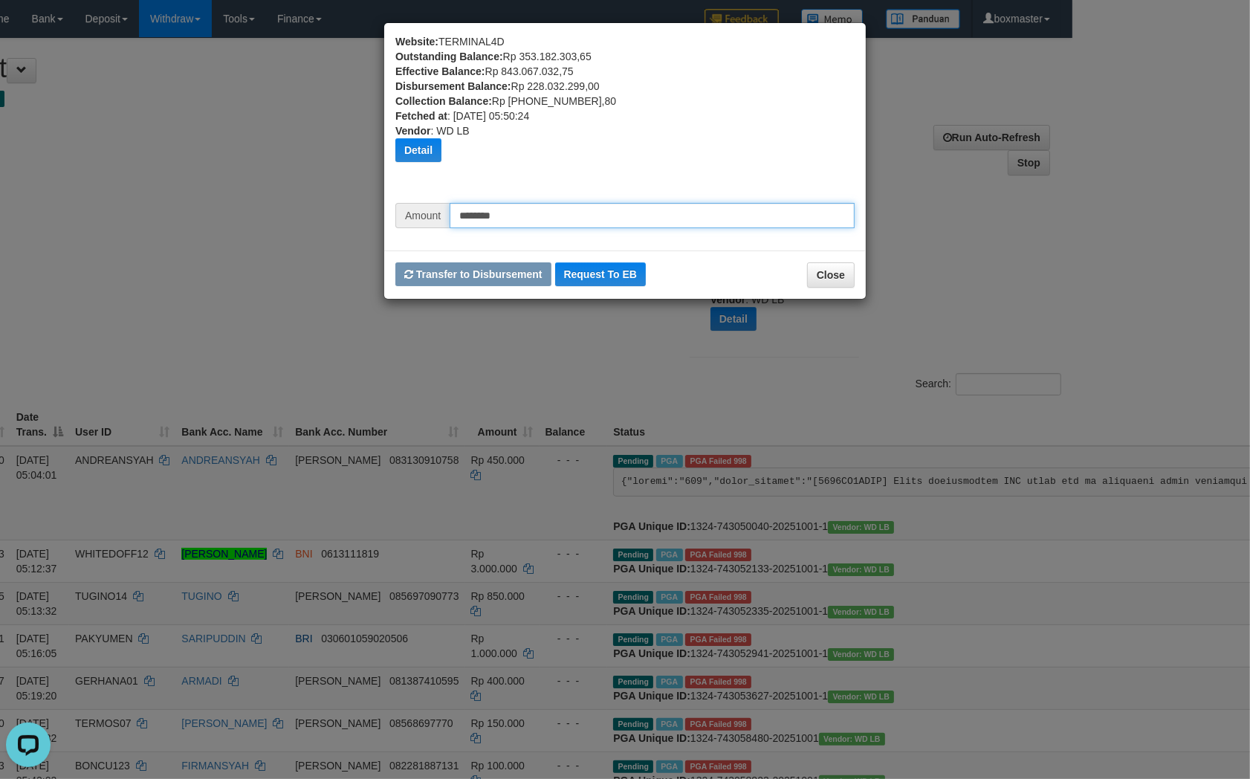
click at [545, 216] on input "********" at bounding box center [652, 215] width 405 height 25
click at [544, 214] on input "********" at bounding box center [652, 215] width 405 height 25
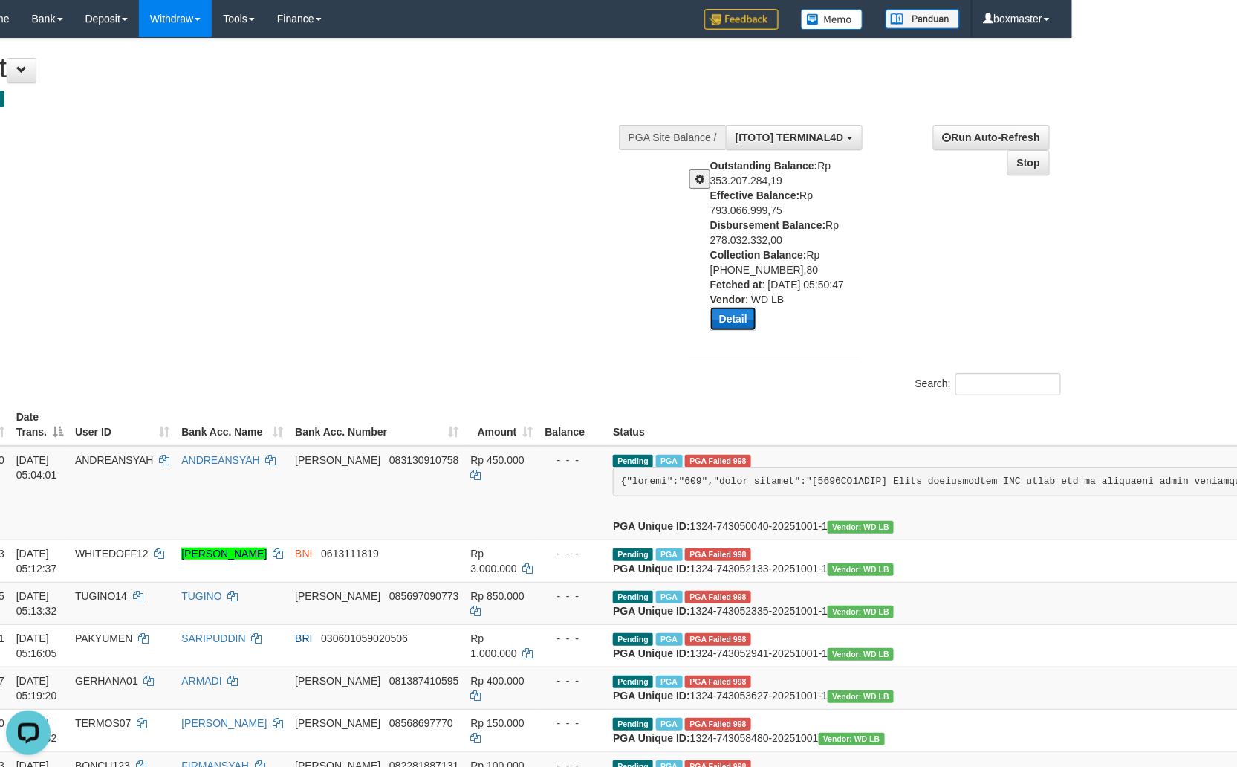
click at [725, 320] on button "Detail" at bounding box center [733, 319] width 46 height 24
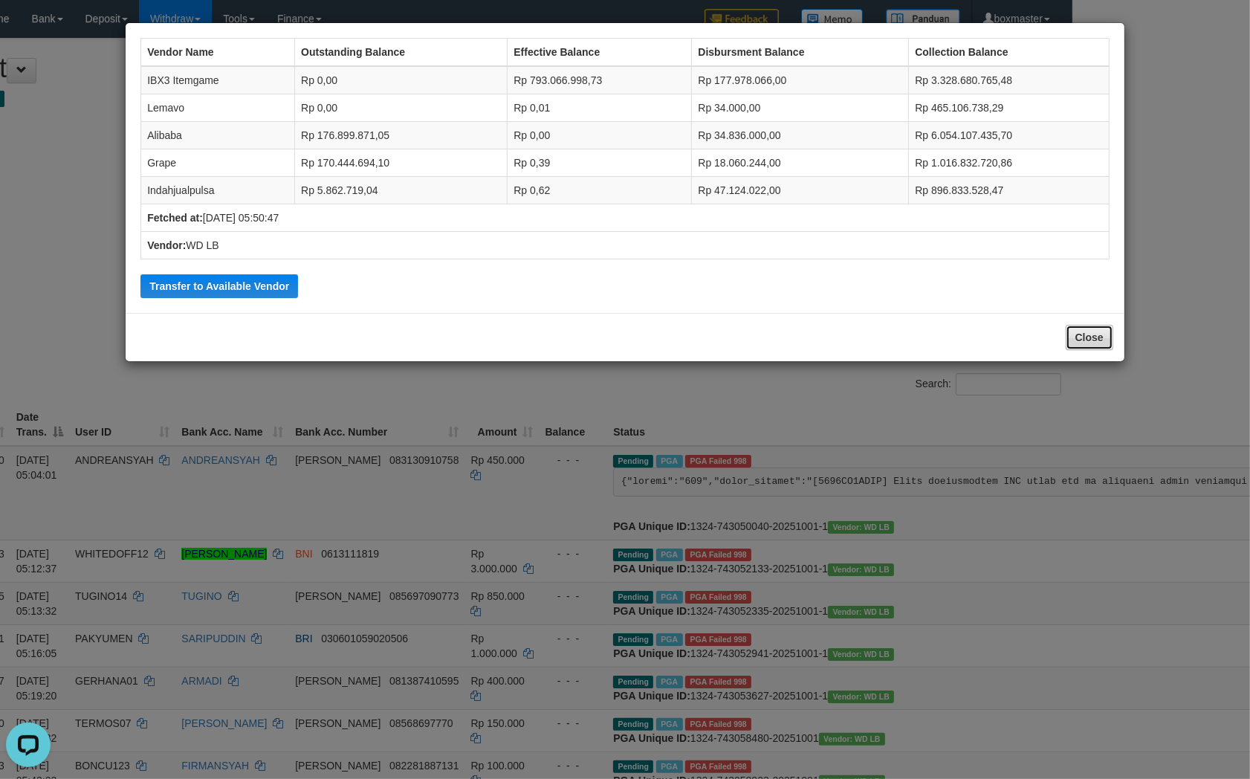
click at [1086, 337] on button "Close" at bounding box center [1090, 337] width 48 height 25
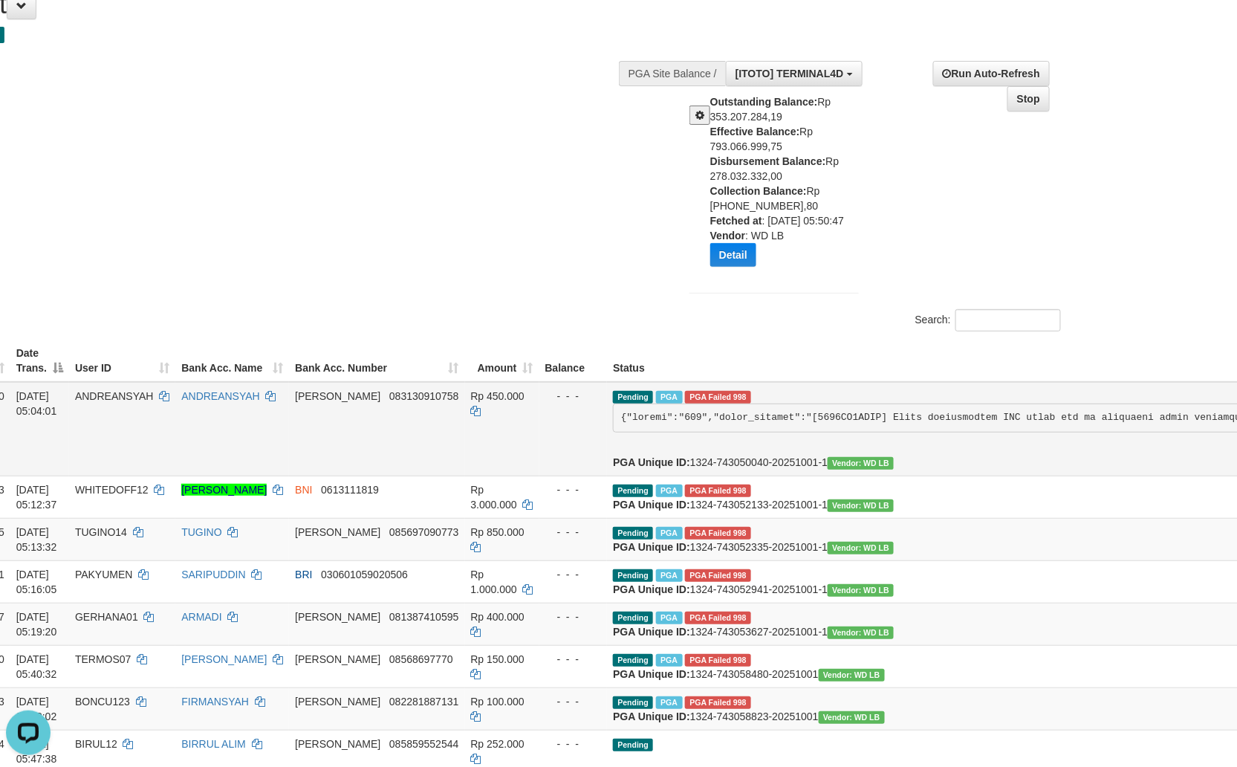
scroll to position [165, 165]
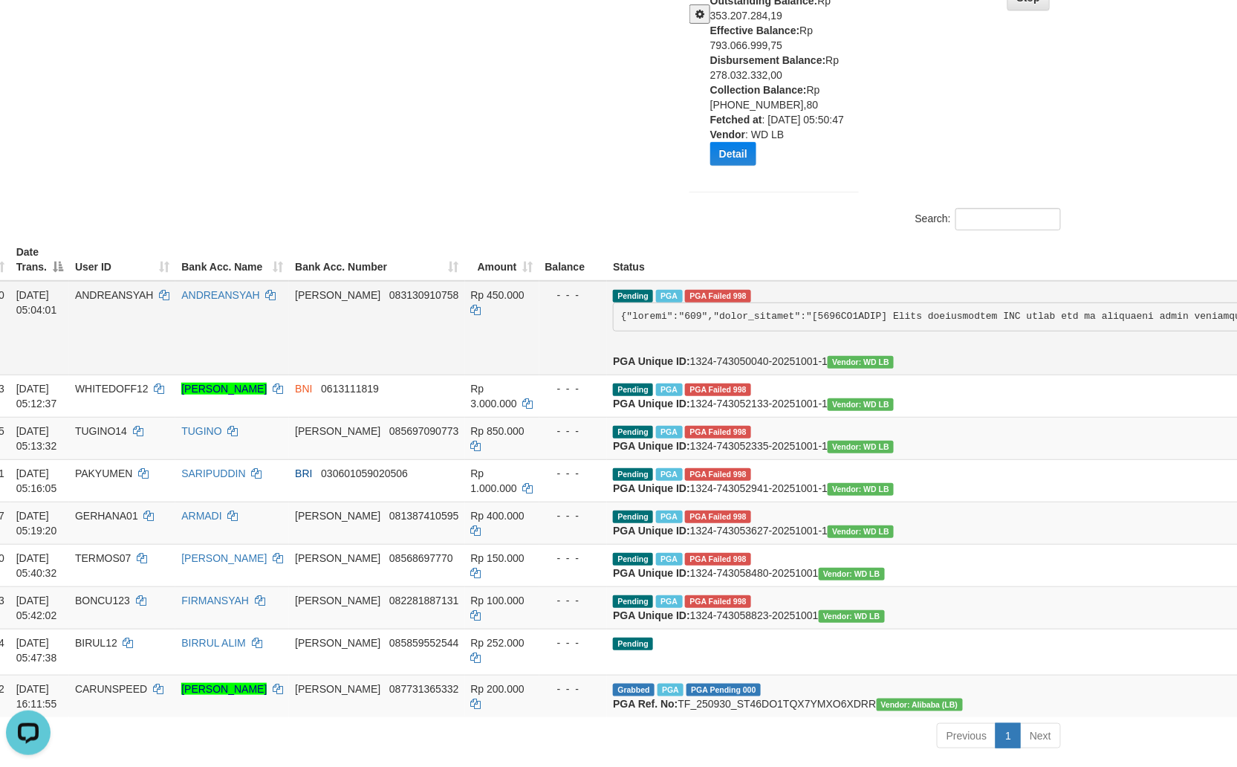
click at [685, 295] on span "PGA Failed 998" at bounding box center [718, 296] width 66 height 13
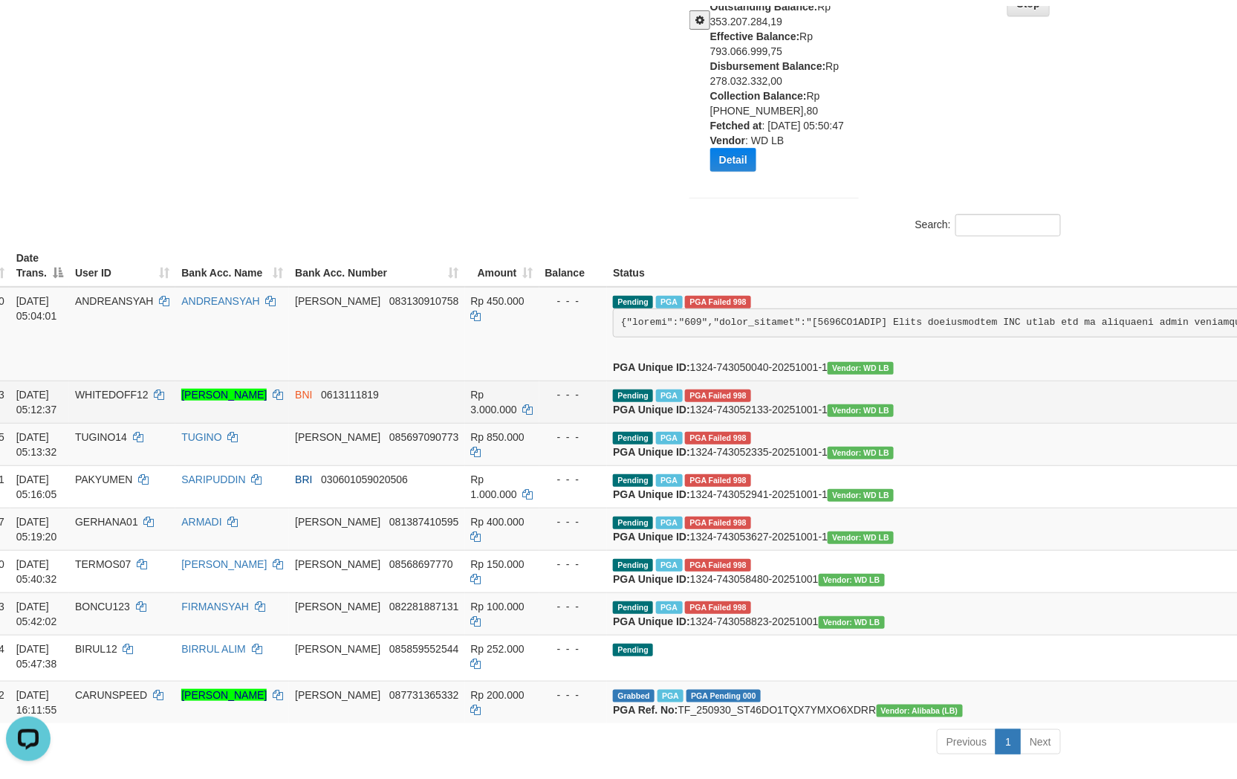
scroll to position [165, 0]
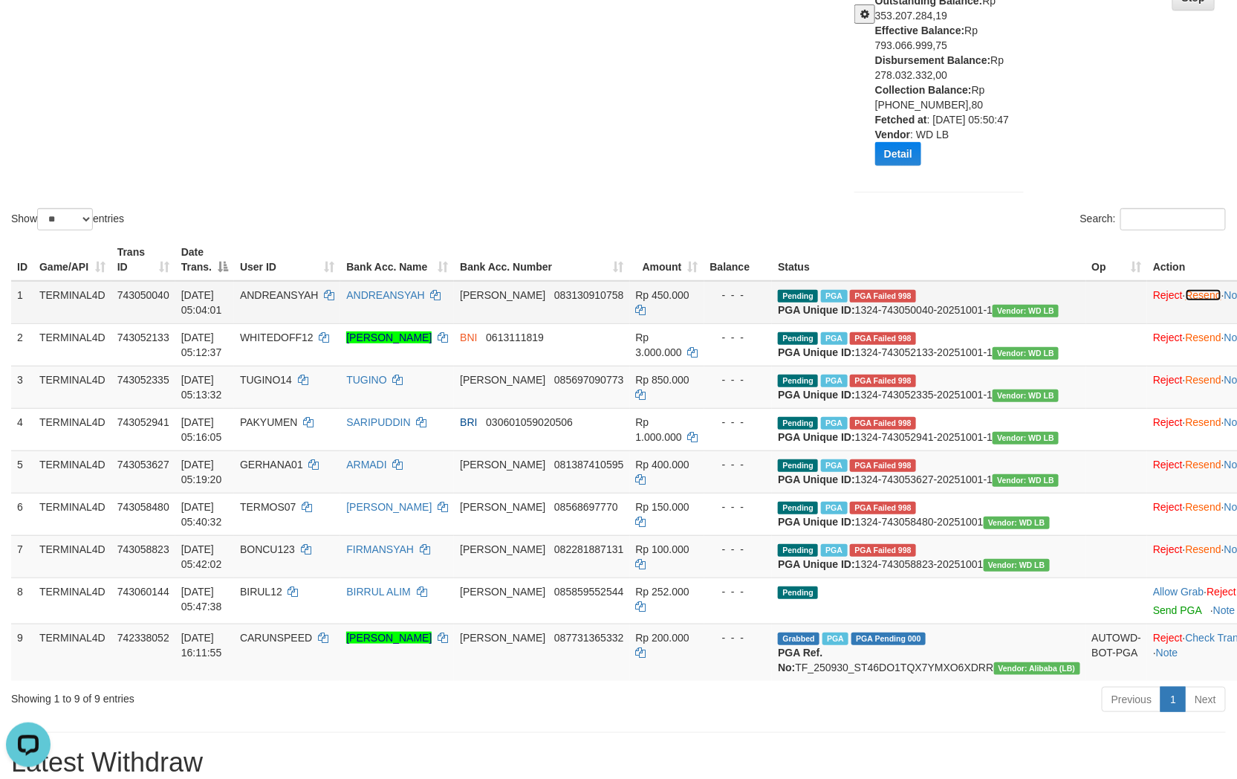
click at [1186, 291] on link "Resend" at bounding box center [1204, 295] width 36 height 12
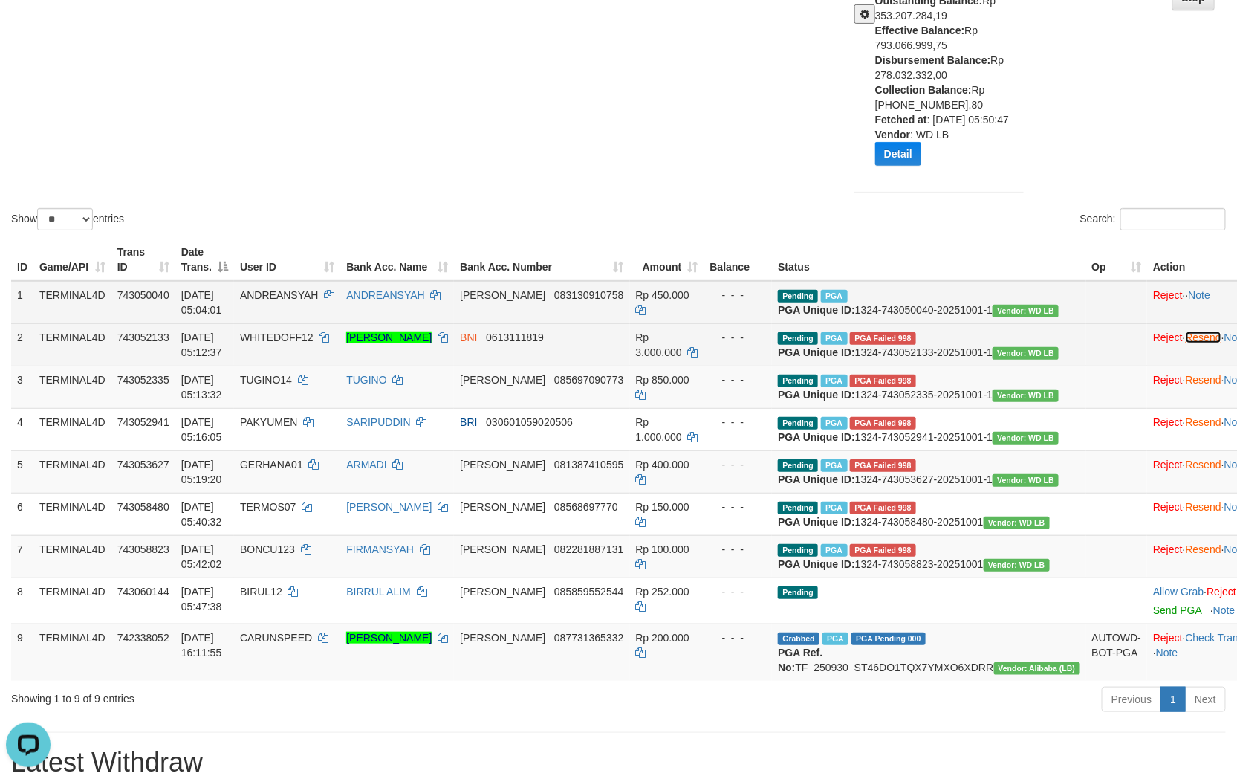
click at [1186, 343] on link "Resend" at bounding box center [1204, 337] width 36 height 12
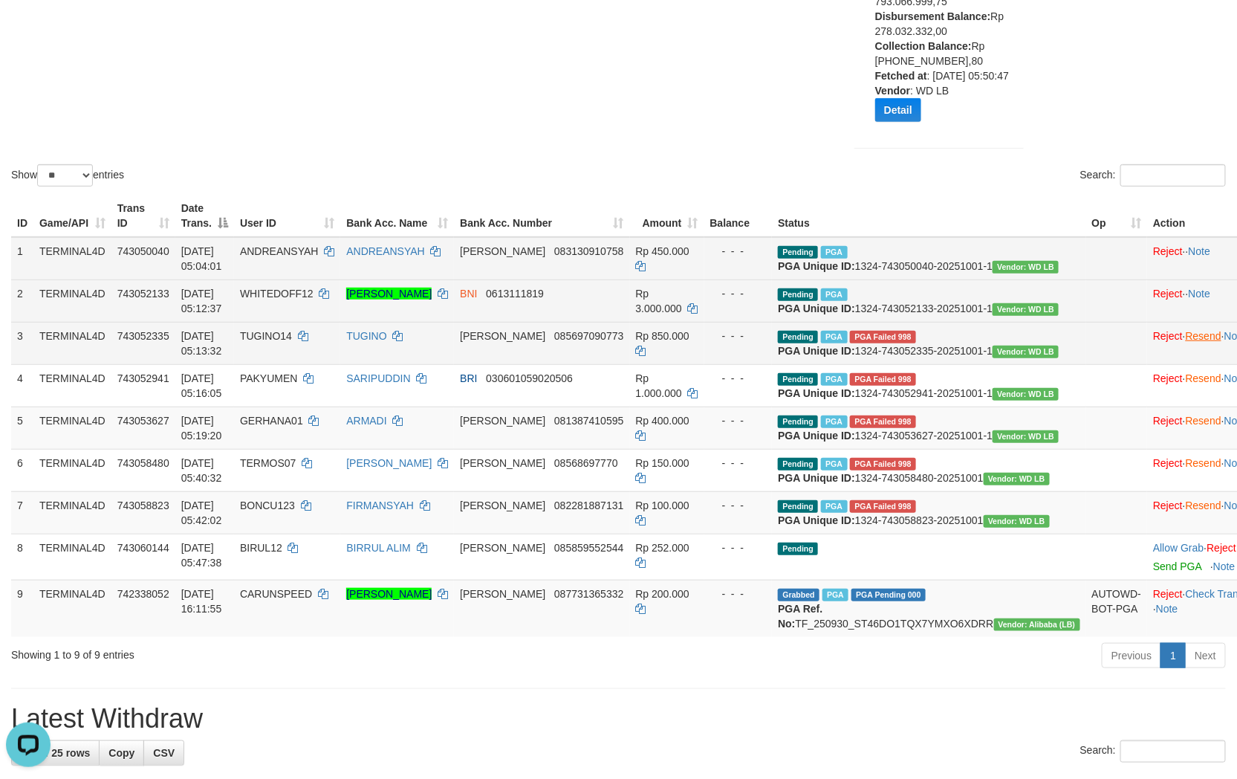
scroll to position [247, 0]
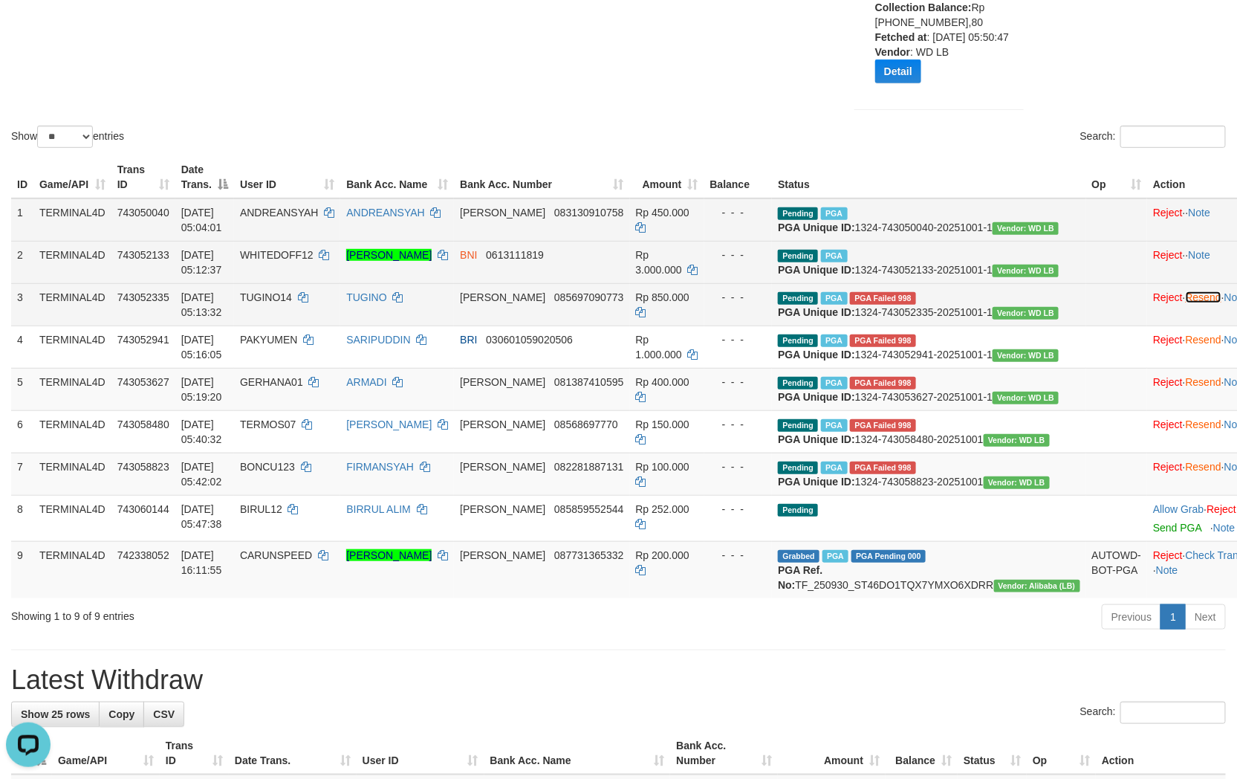
click at [1186, 303] on link "Resend" at bounding box center [1204, 297] width 36 height 12
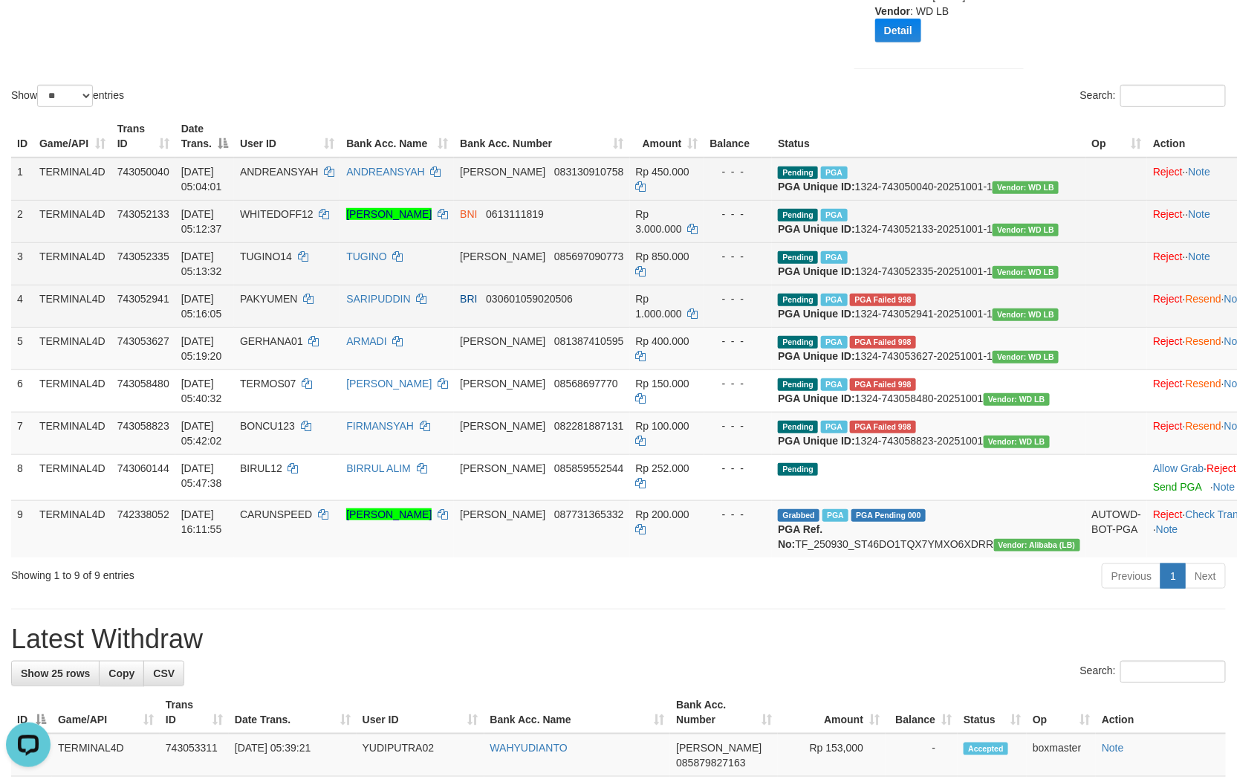
scroll to position [330, 0]
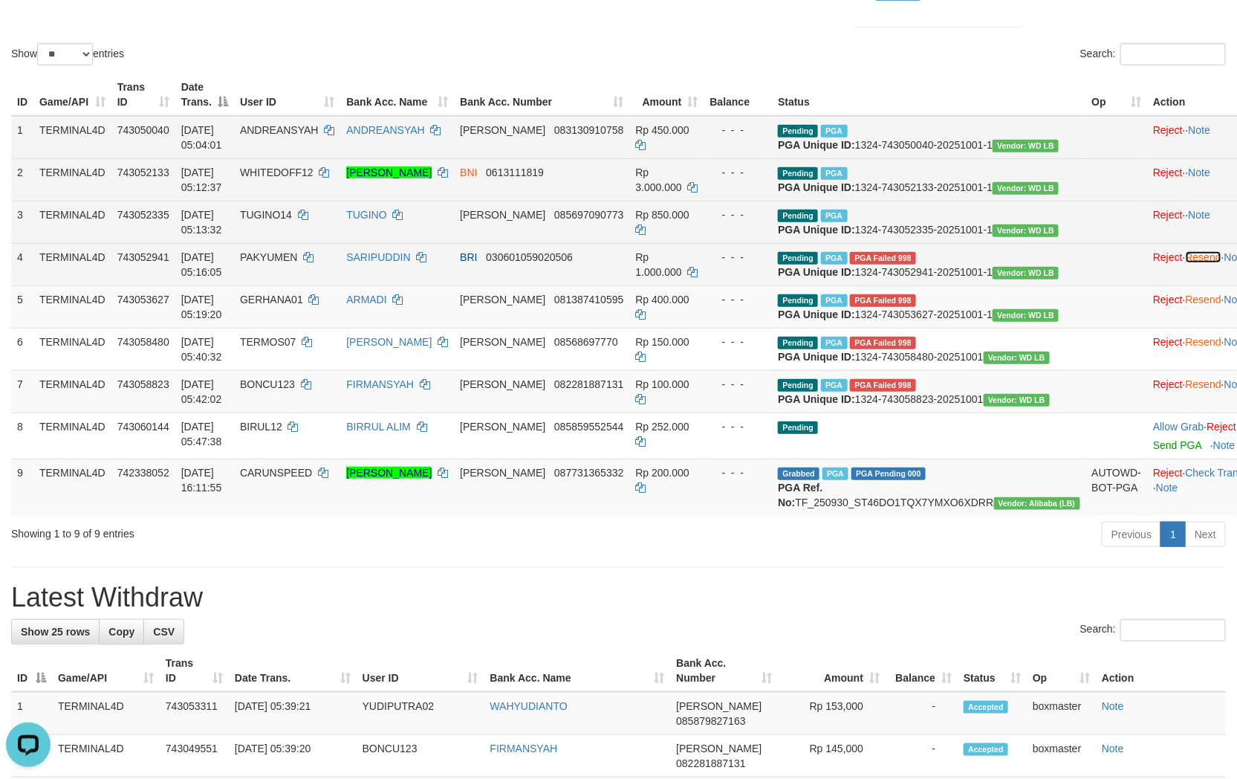
click at [1186, 263] on link "Resend" at bounding box center [1204, 257] width 36 height 12
click at [1186, 305] on link "Resend" at bounding box center [1204, 300] width 36 height 12
drag, startPoint x: 1162, startPoint y: 417, endPoint x: 717, endPoint y: 204, distance: 493.3
click at [1186, 348] on link "Resend" at bounding box center [1204, 342] width 36 height 12
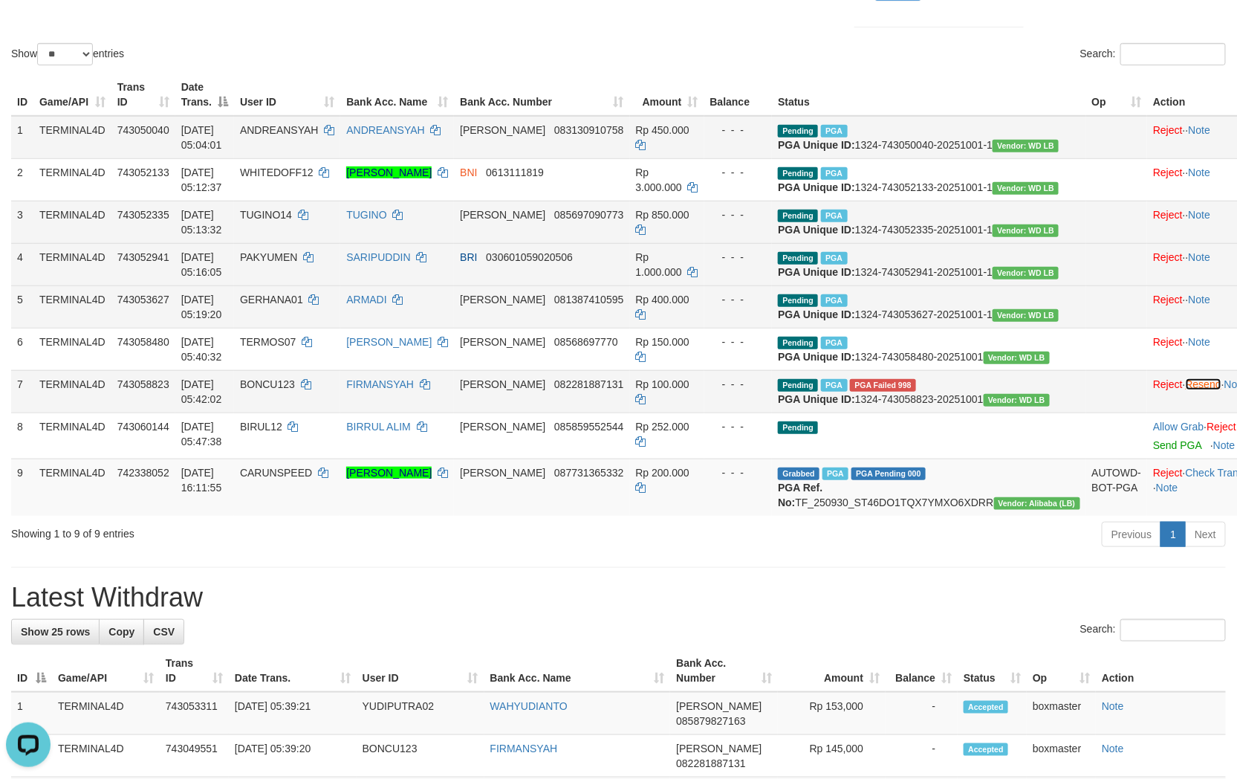
click at [1186, 390] on link "Resend" at bounding box center [1204, 384] width 36 height 12
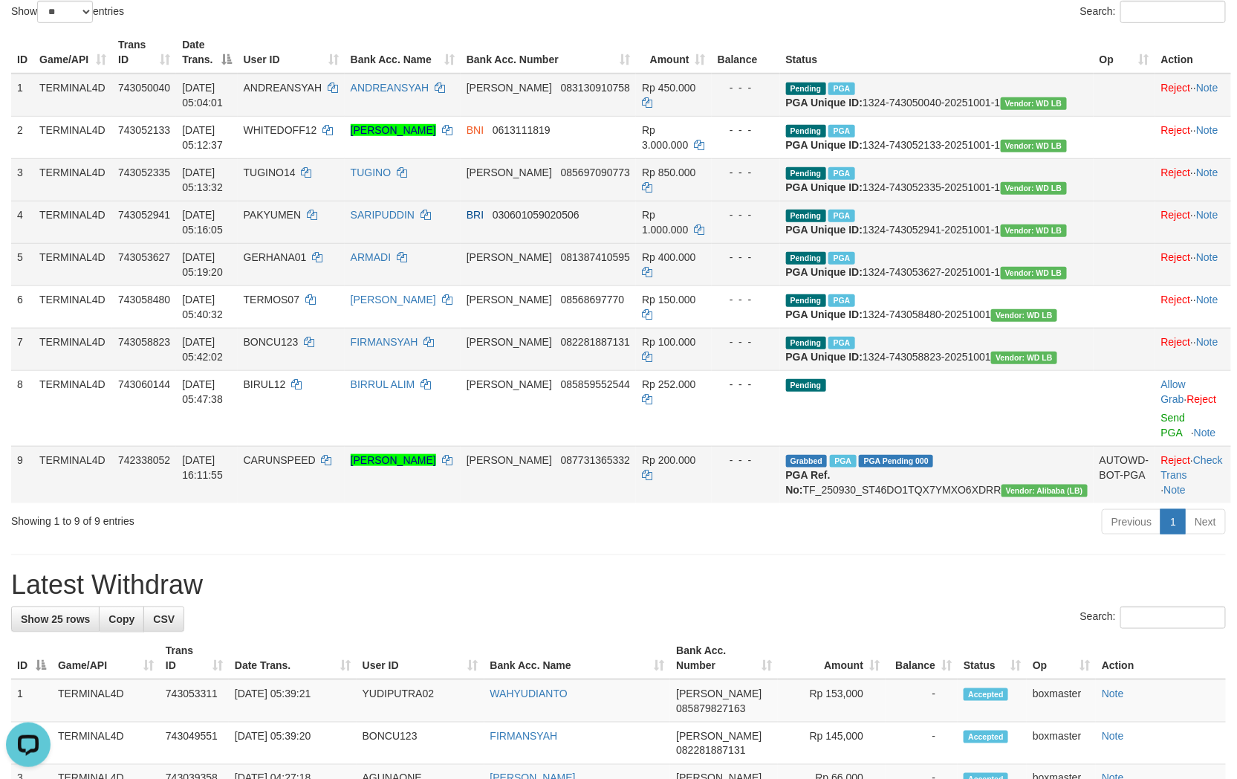
scroll to position [412, 0]
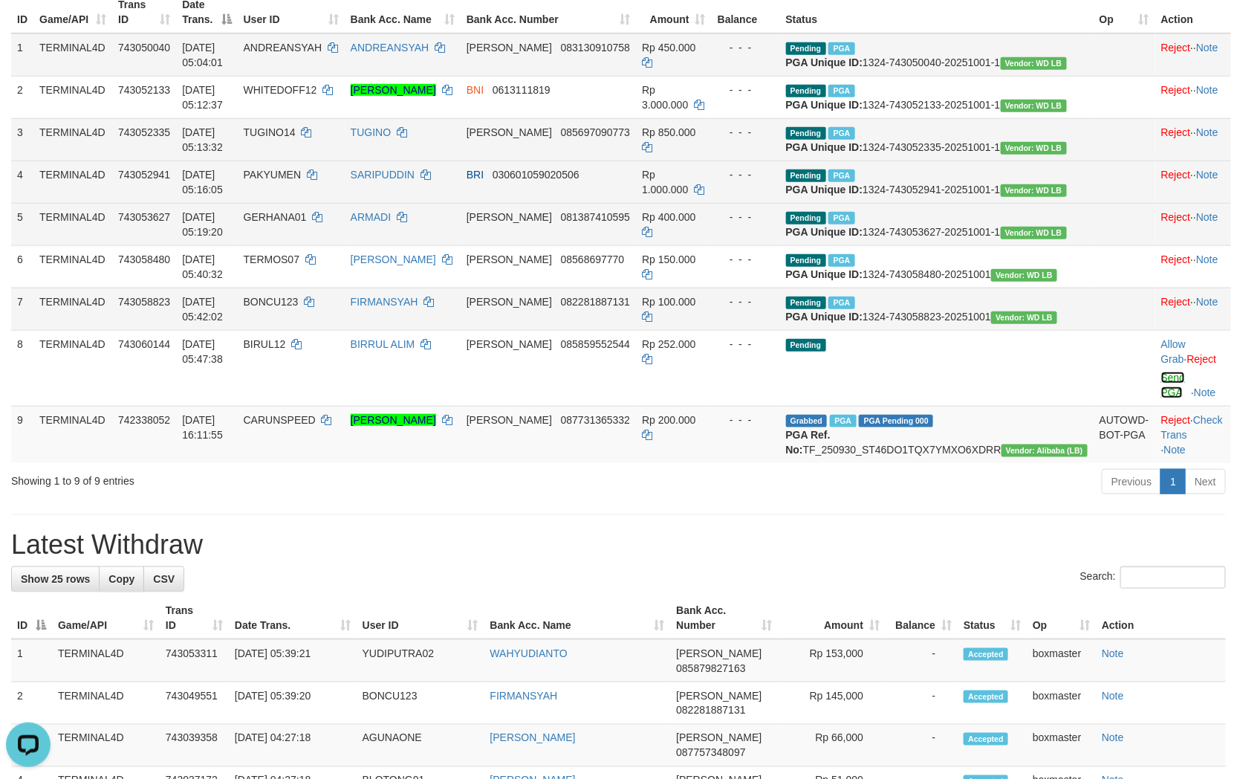
drag, startPoint x: 1157, startPoint y: 468, endPoint x: 701, endPoint y: 229, distance: 515.3
click at [1162, 398] on link "Send PGA" at bounding box center [1174, 385] width 25 height 27
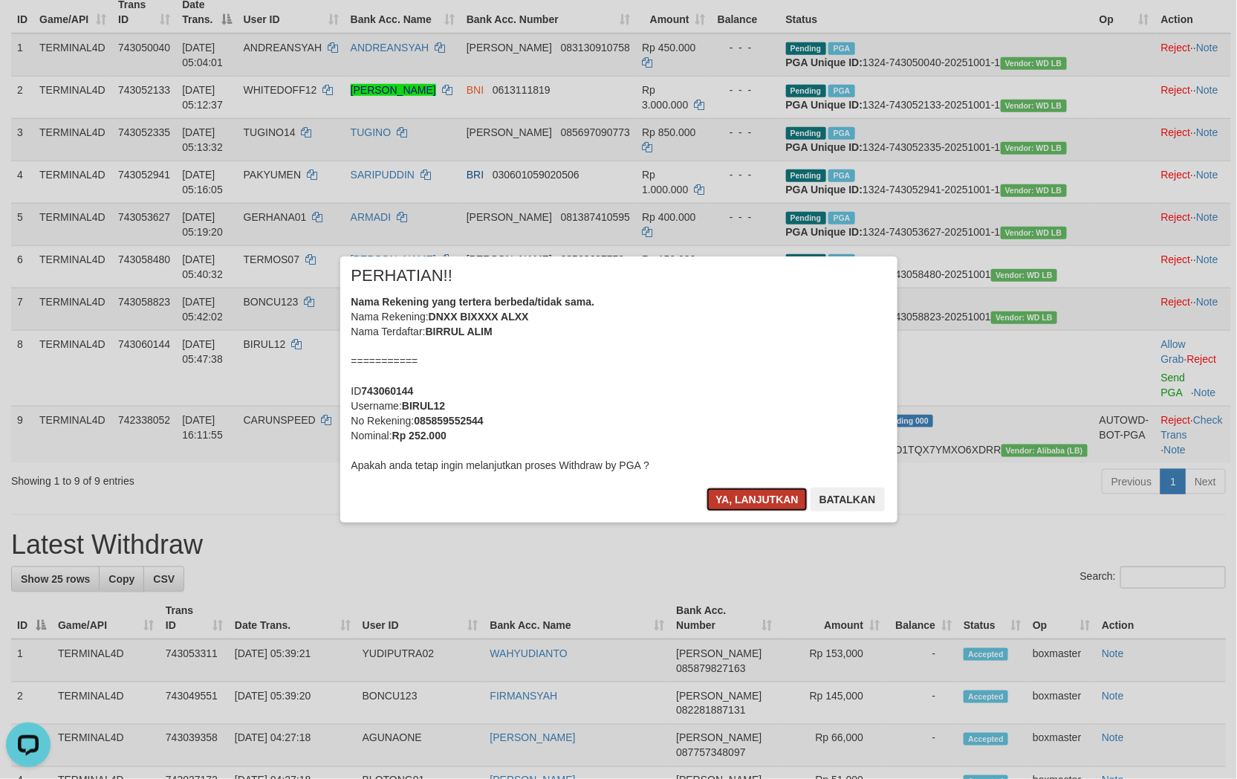
click at [776, 500] on button "Ya, lanjutkan" at bounding box center [757, 500] width 101 height 24
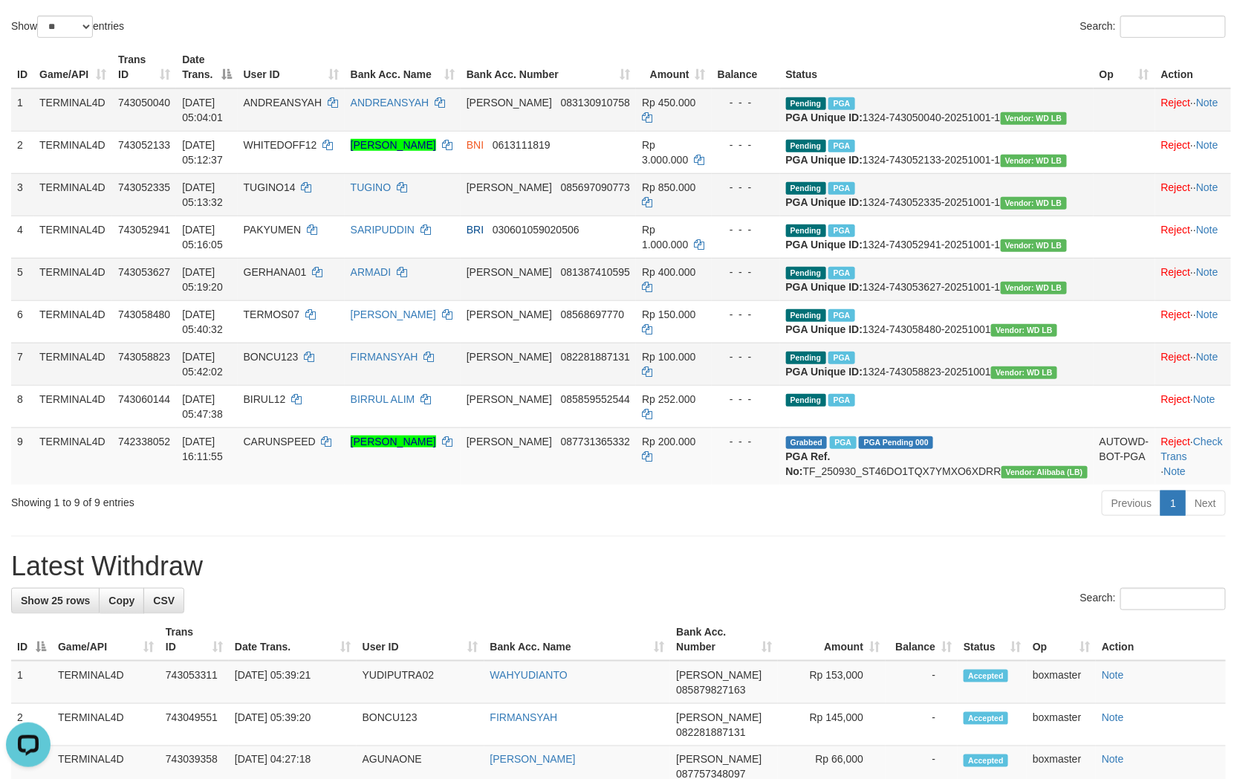
scroll to position [247, 0]
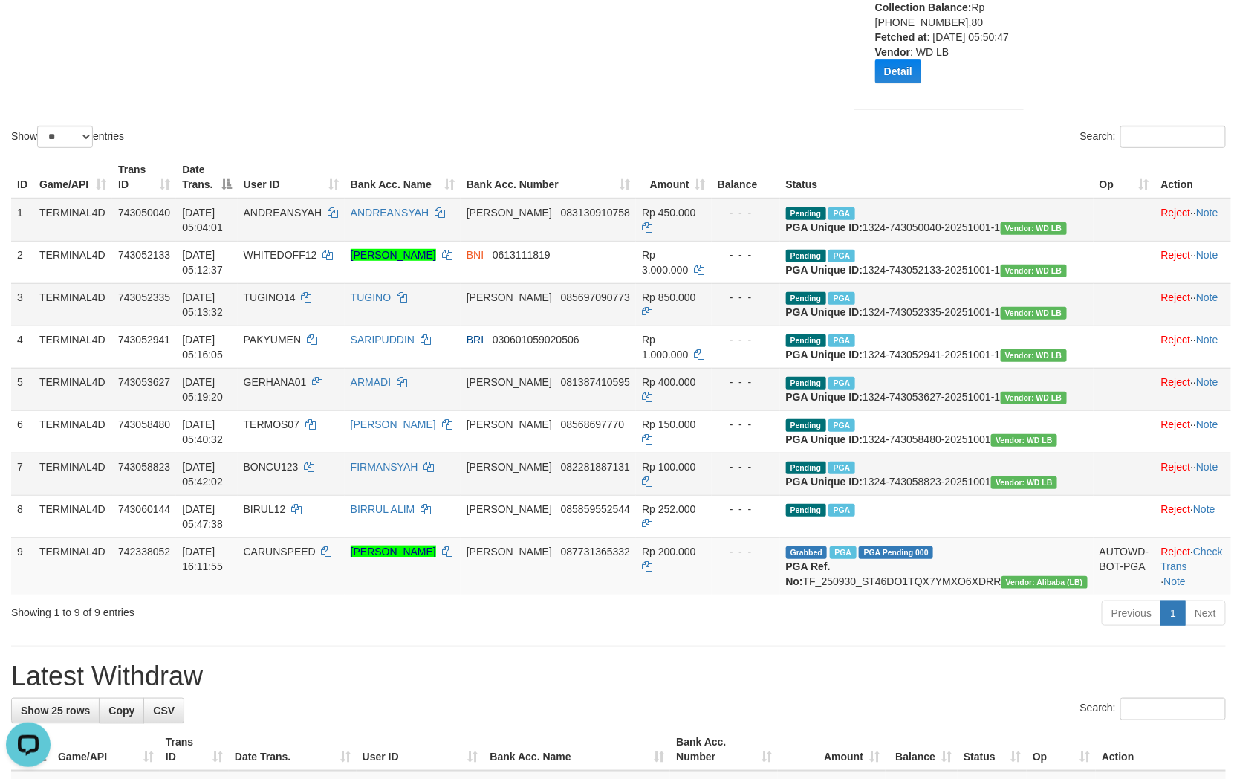
drag, startPoint x: 673, startPoint y: 101, endPoint x: 645, endPoint y: 104, distance: 28.4
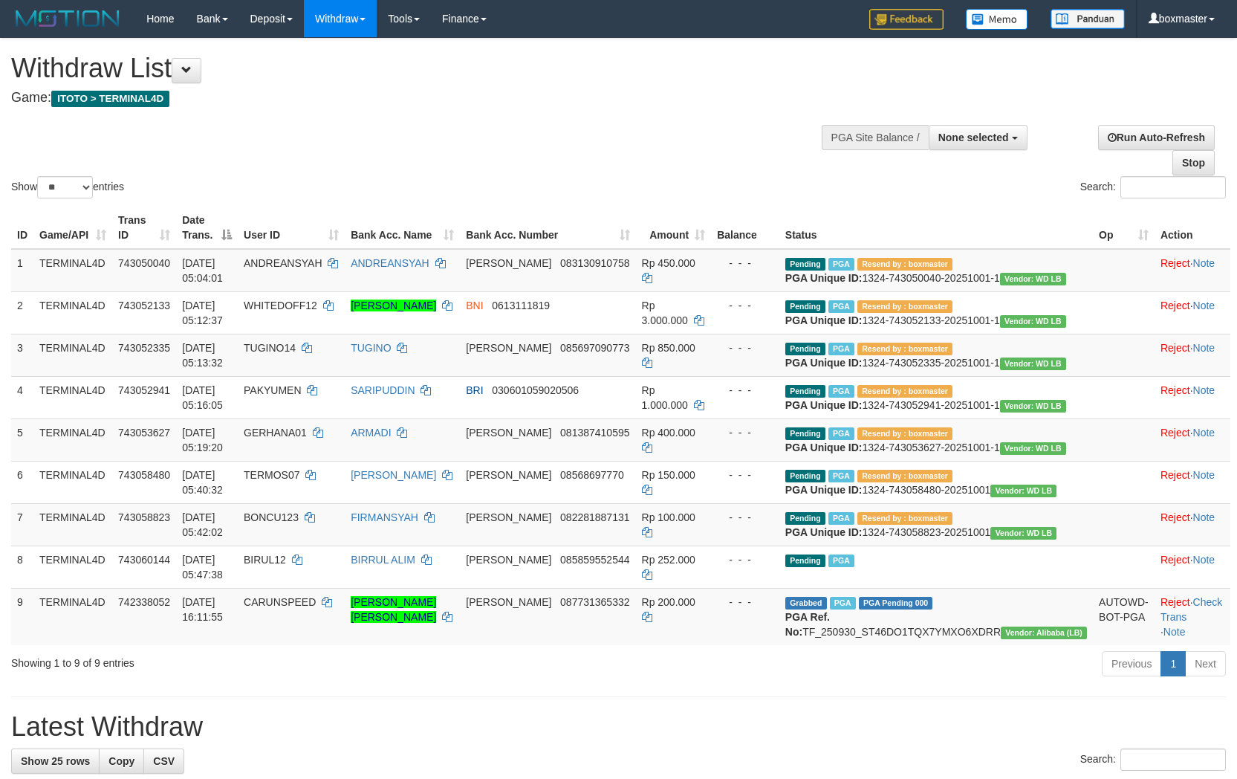
select select
select select "**"
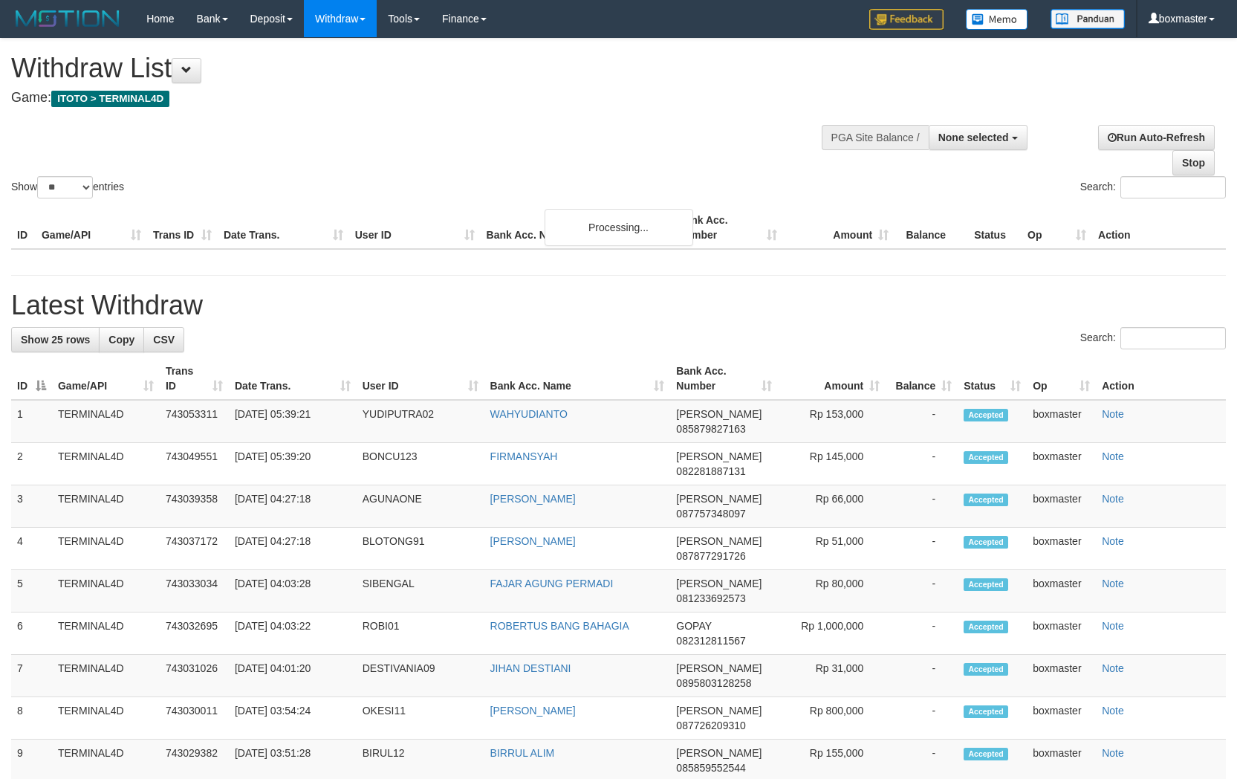
select select
select select "**"
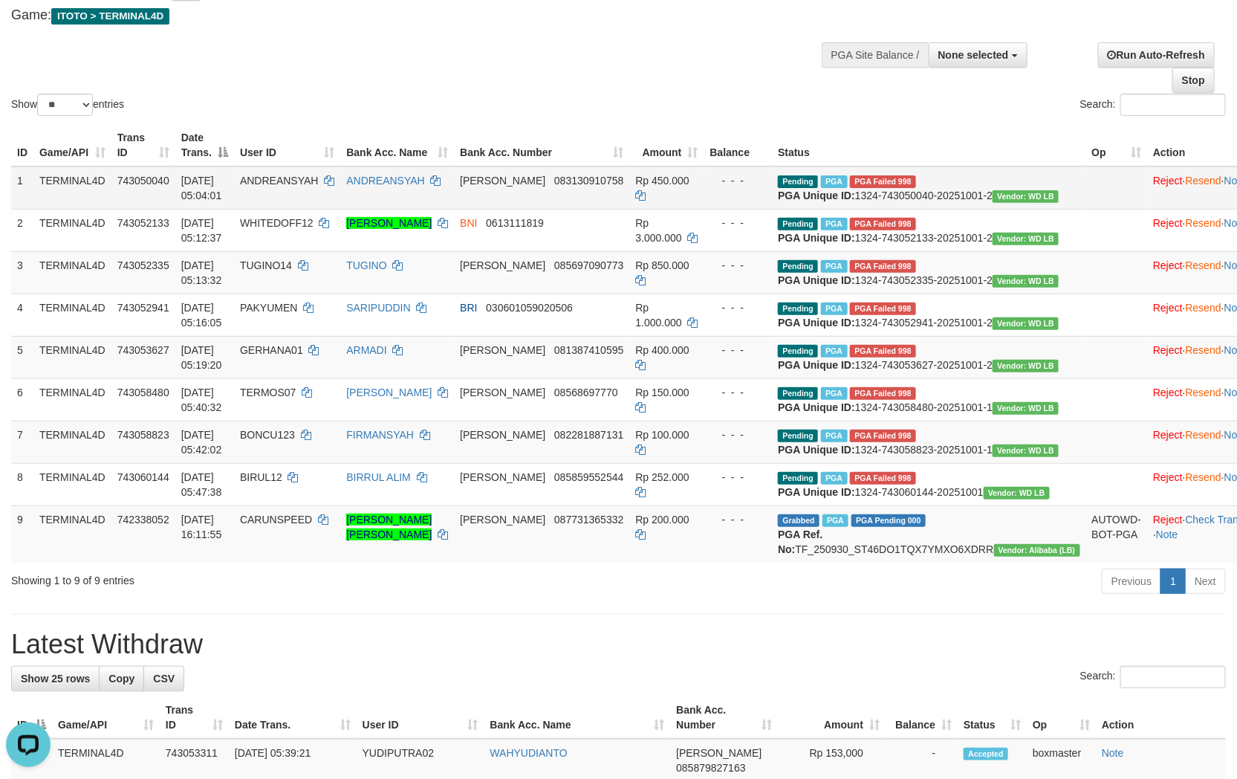
click at [916, 175] on span "PGA Failed 998" at bounding box center [883, 181] width 66 height 13
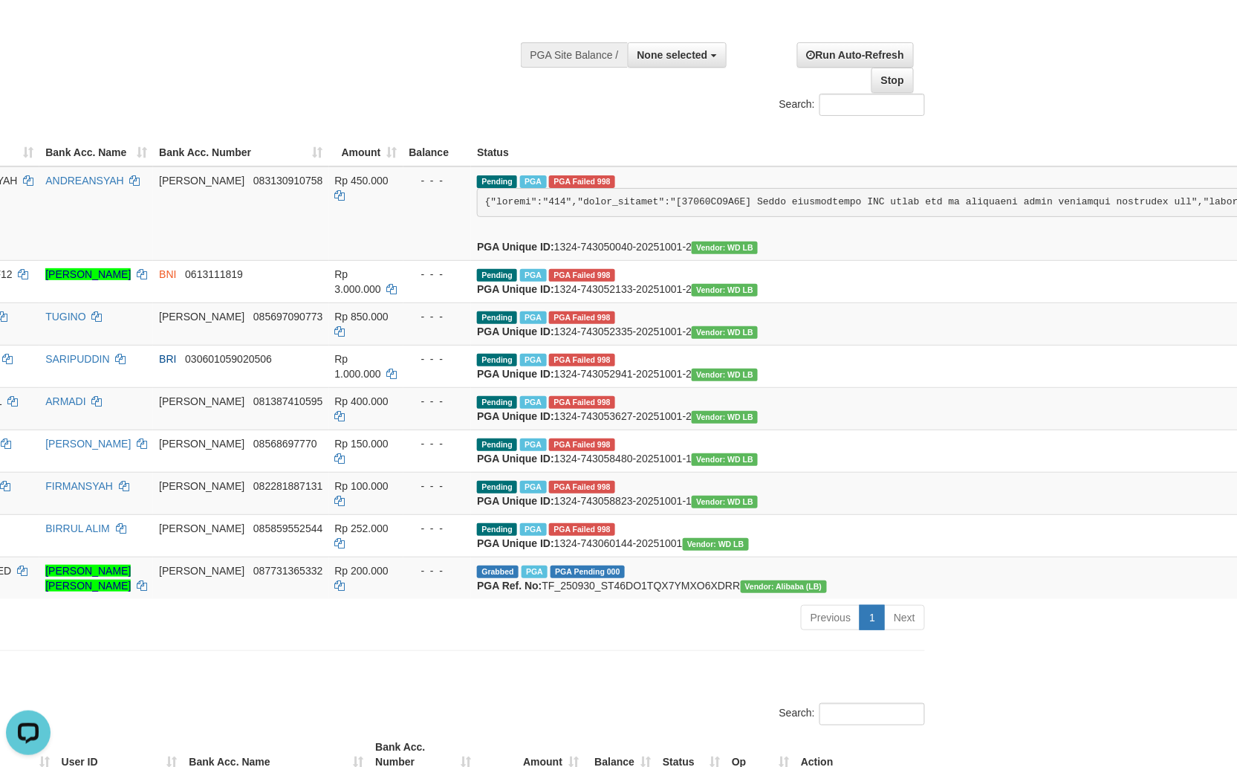
scroll to position [82, 330]
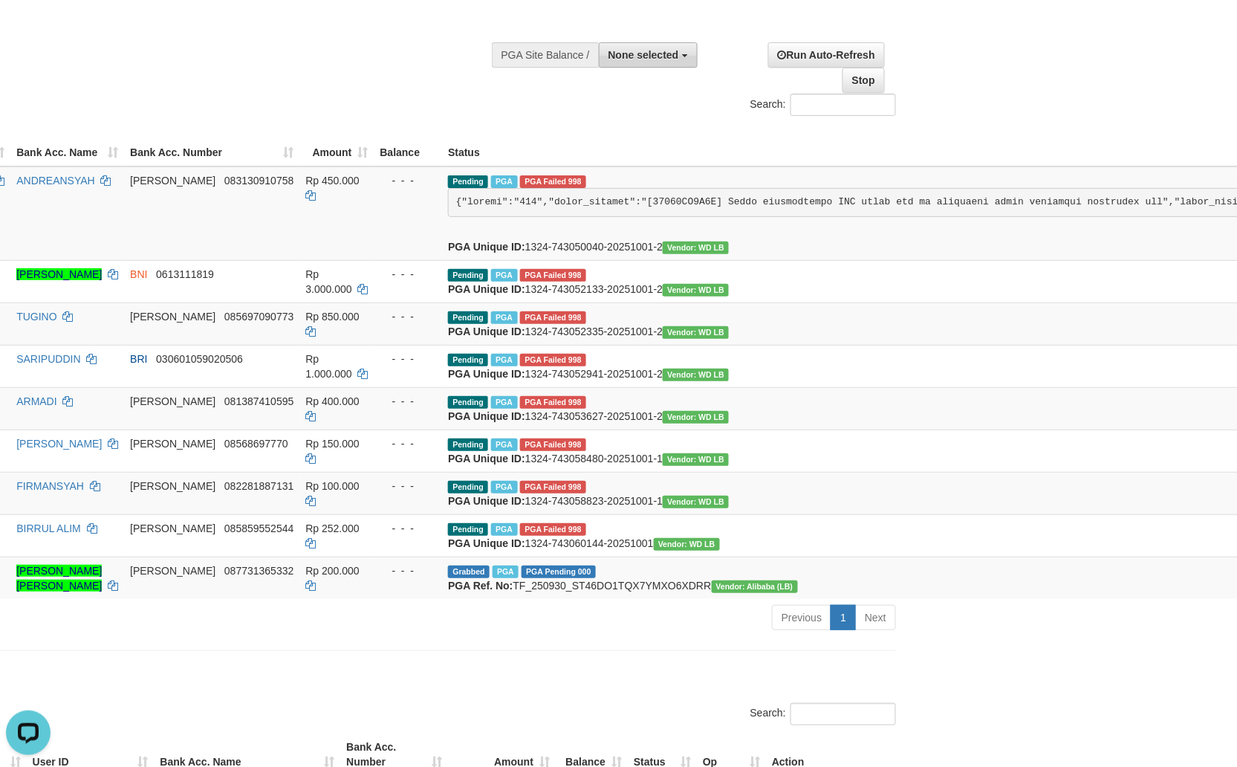
click at [667, 54] on span "None selected" at bounding box center [644, 55] width 71 height 12
click at [585, 124] on label "[ITOTO] TERMINAL4D" at bounding box center [621, 129] width 150 height 19
select select "****"
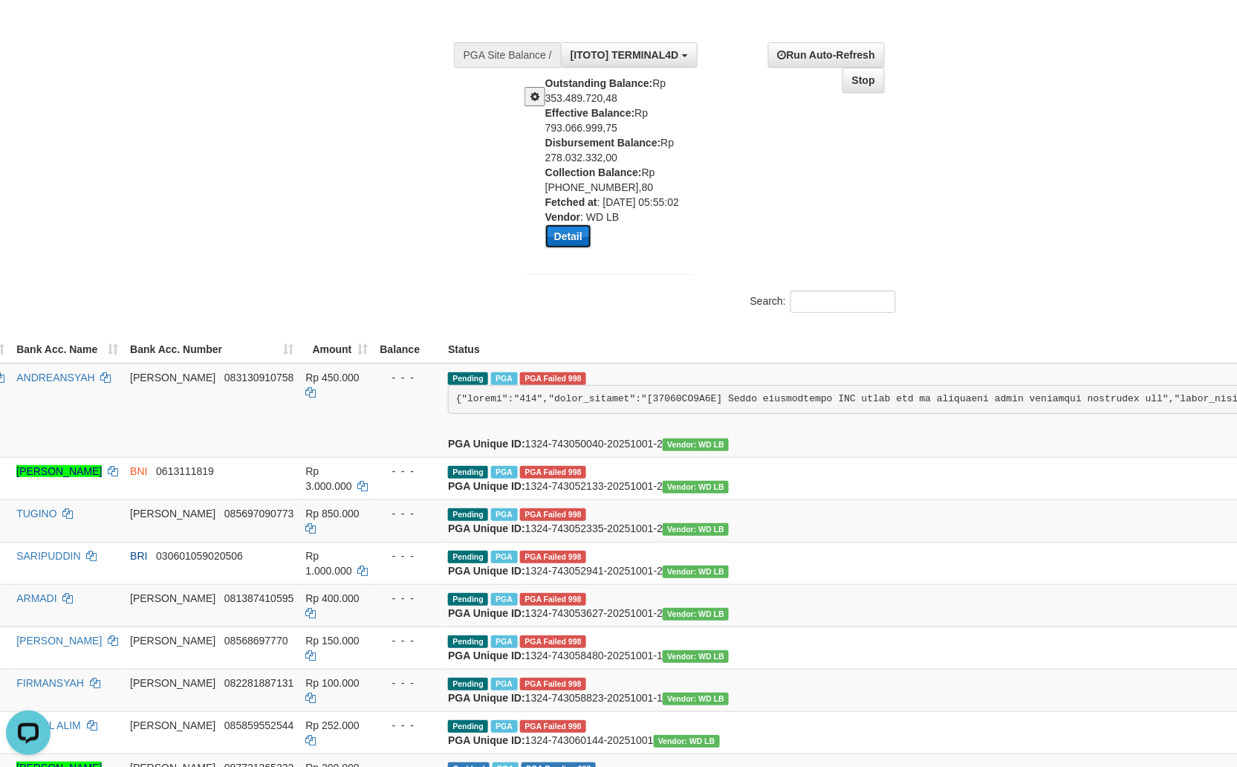
click at [562, 235] on button "Detail" at bounding box center [568, 236] width 46 height 24
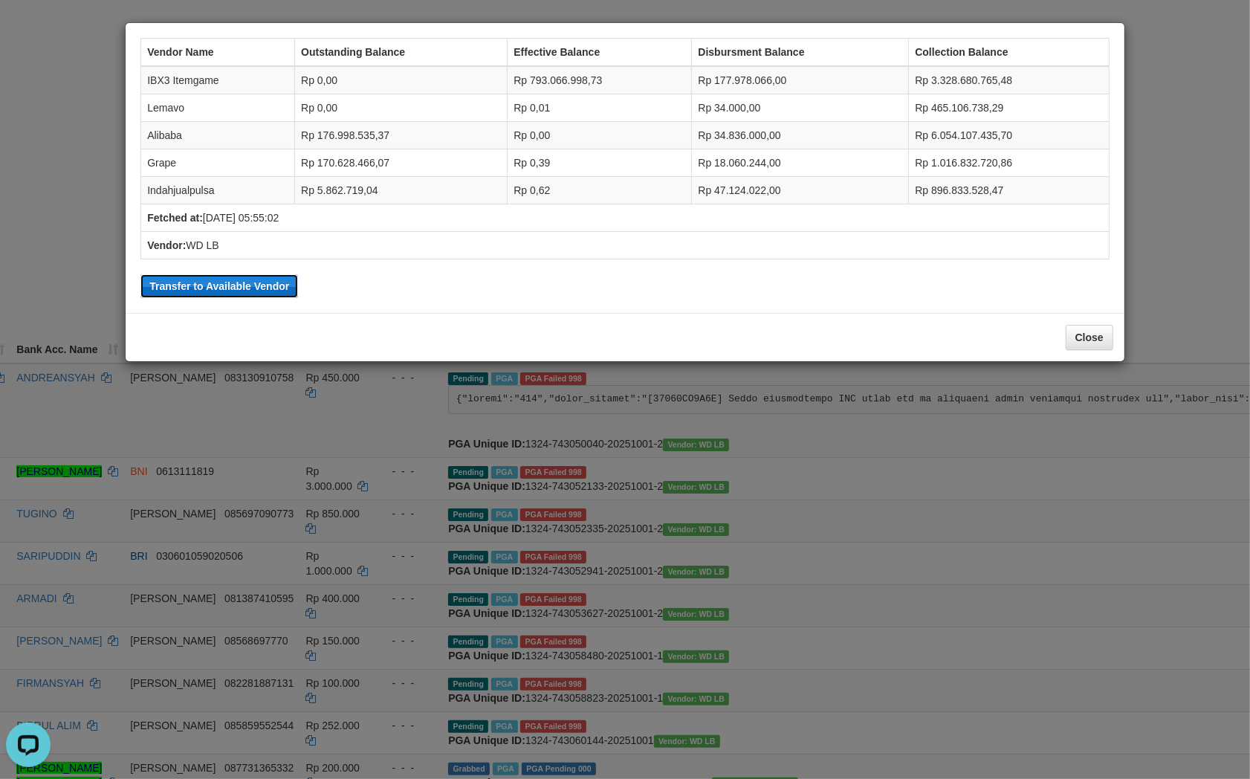
click at [226, 283] on button "Transfer to Available Vendor" at bounding box center [219, 286] width 158 height 24
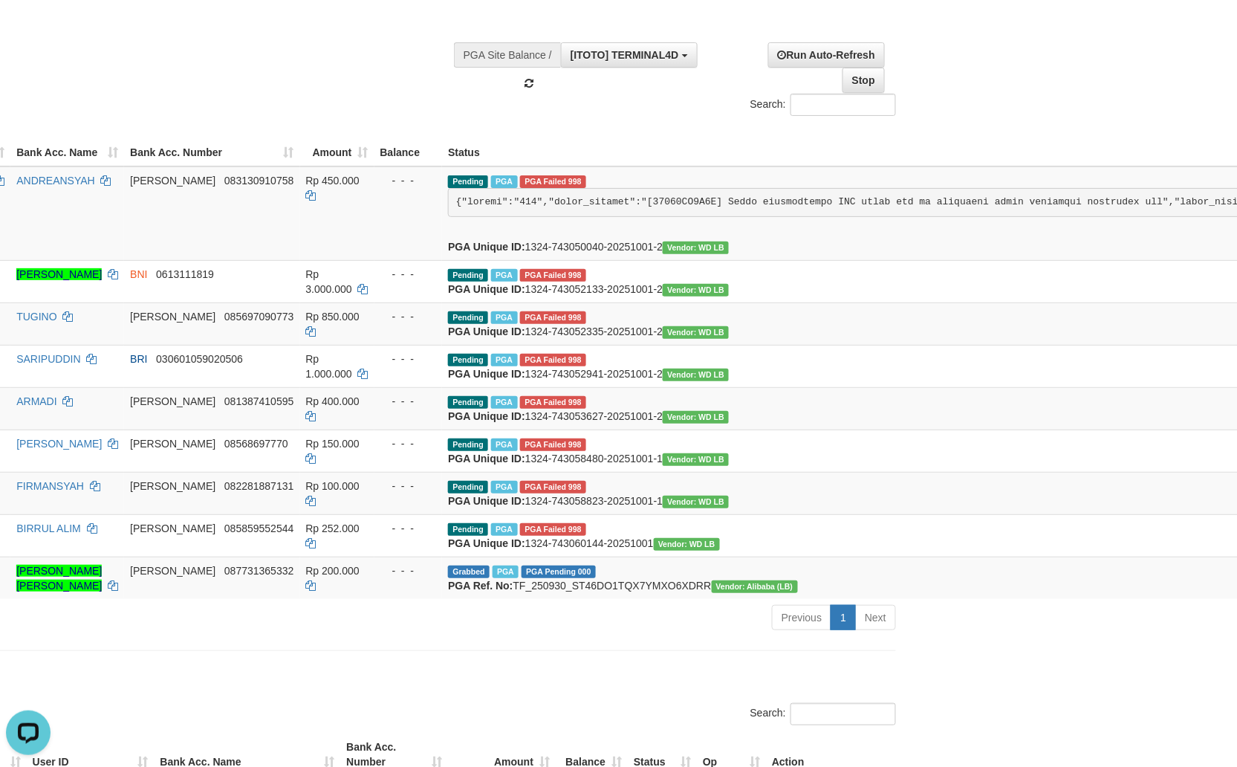
click at [520, 176] on span "PGA Failed 998" at bounding box center [553, 181] width 66 height 13
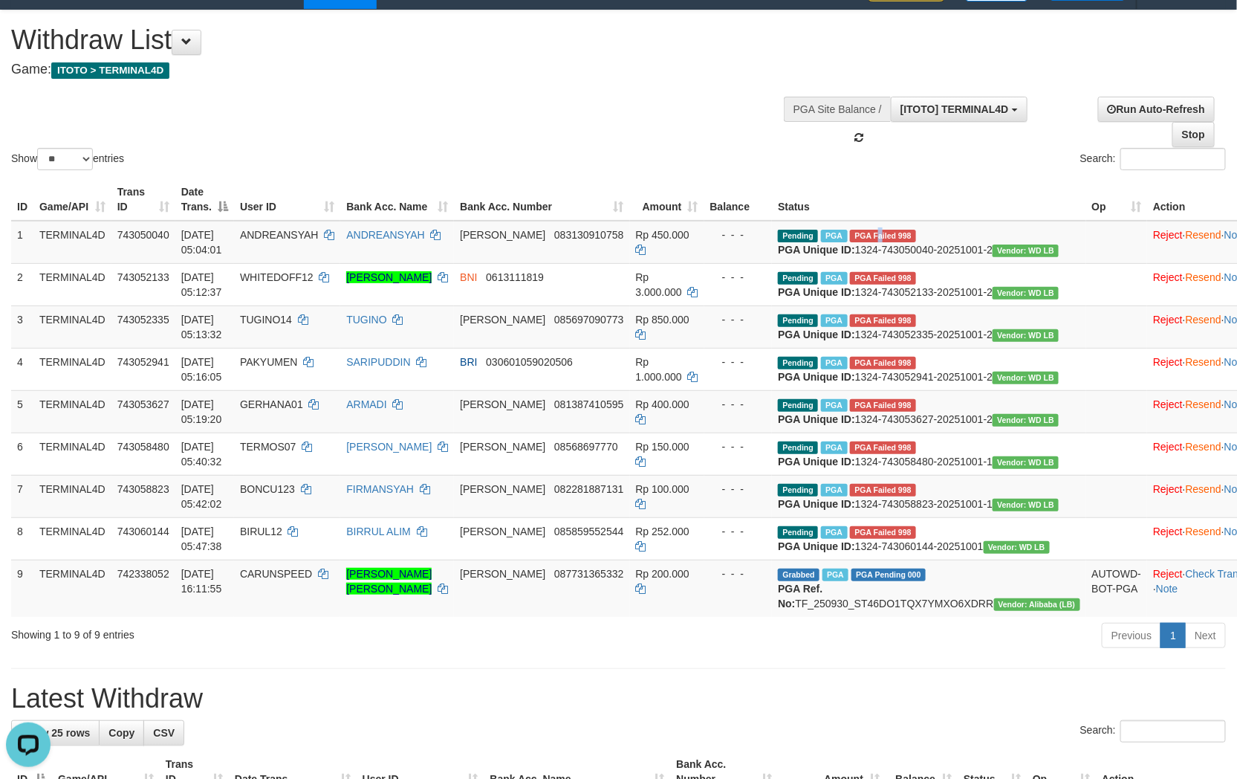
scroll to position [0, 0]
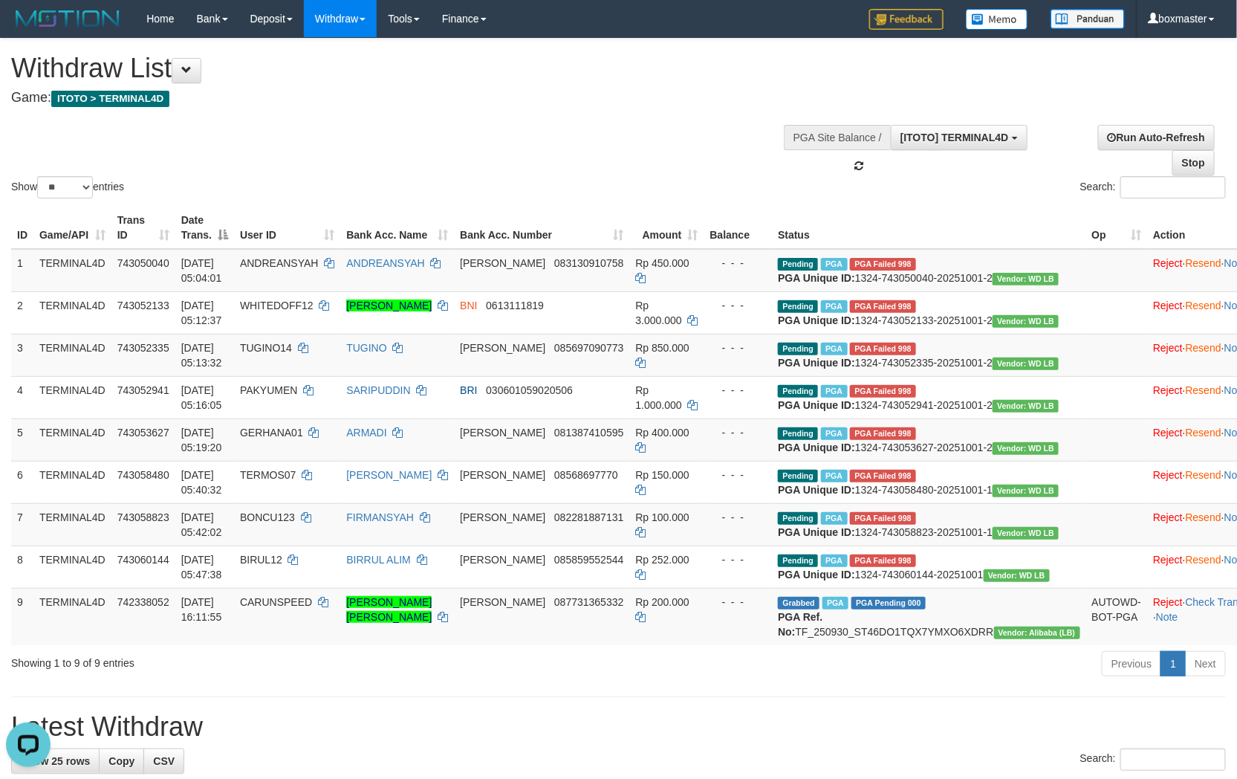
click at [607, 166] on div "Show ** ** ** *** entries Search:" at bounding box center [618, 120] width 1237 height 163
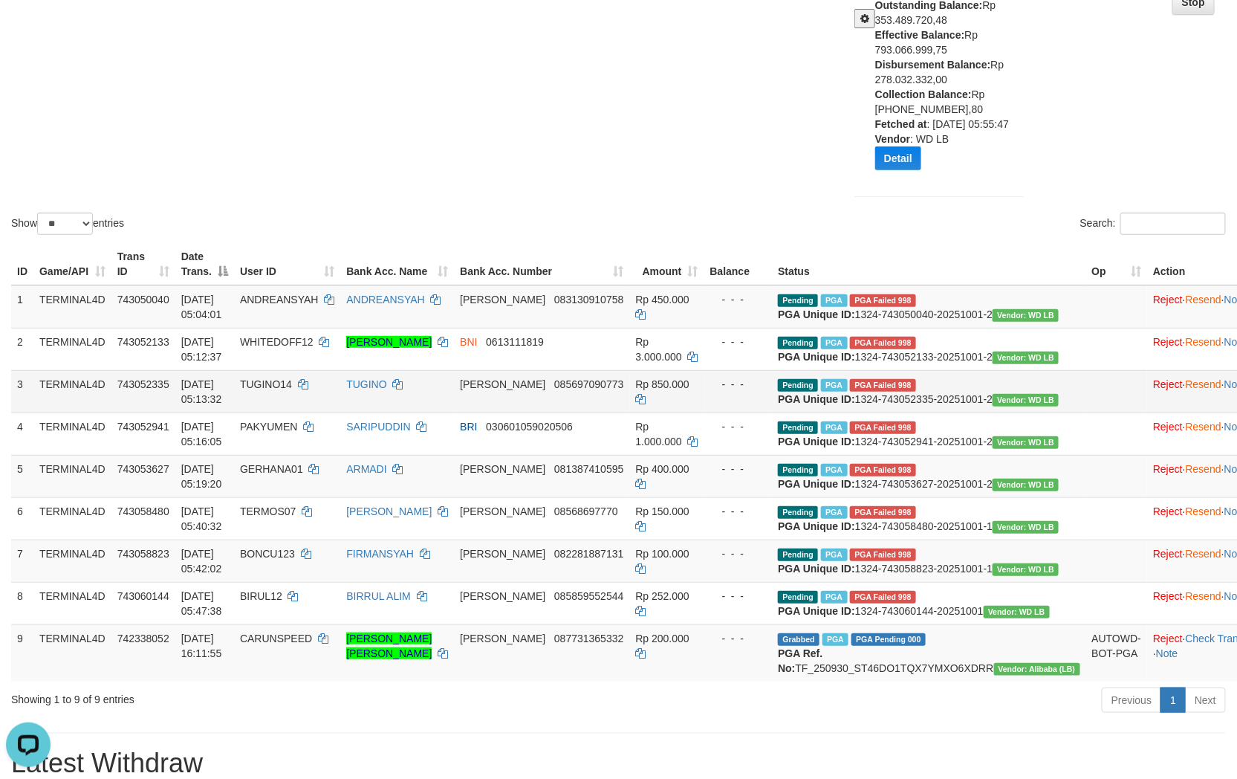
scroll to position [247, 0]
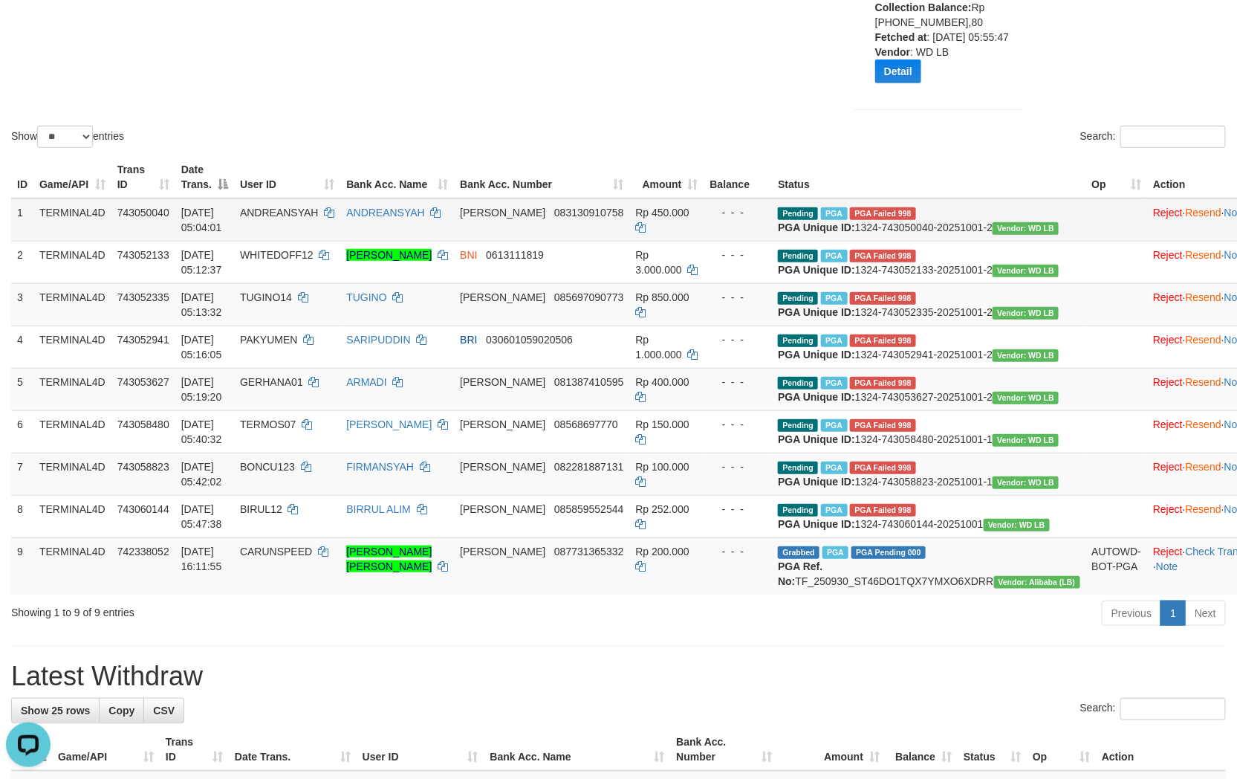
click at [318, 202] on td "ANDREANSYAH" at bounding box center [287, 219] width 106 height 43
click at [317, 202] on td "ANDREANSYAH" at bounding box center [287, 219] width 106 height 43
click at [309, 557] on span "CARUNSPEED" at bounding box center [276, 551] width 72 height 12
copy td "CARUNSPEED"
